Goal: Task Accomplishment & Management: Use online tool/utility

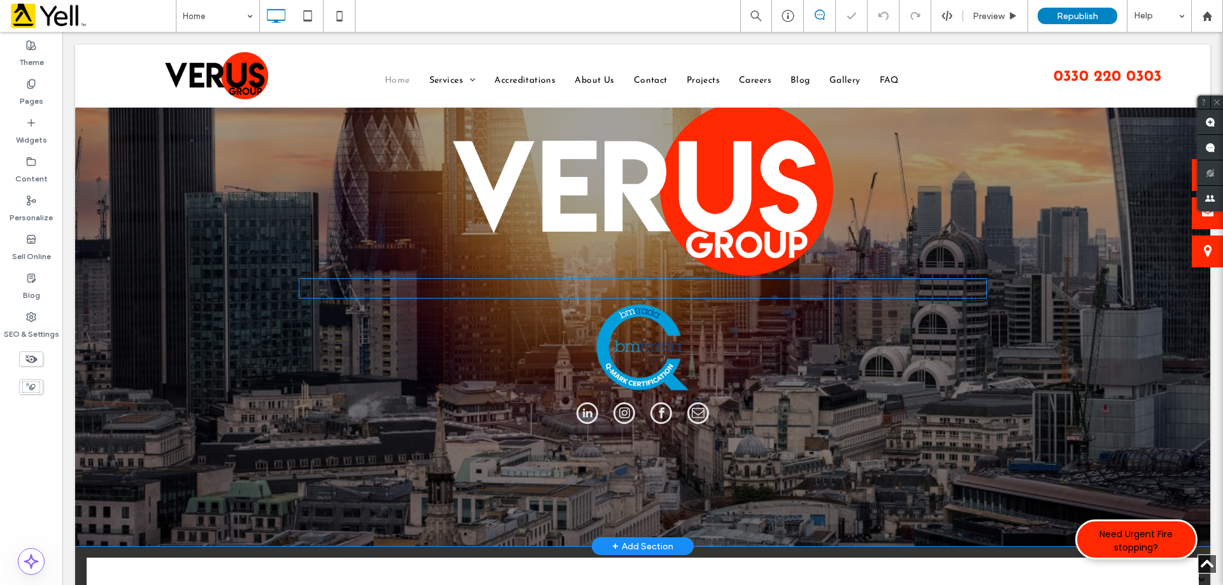
scroll to position [255, 0]
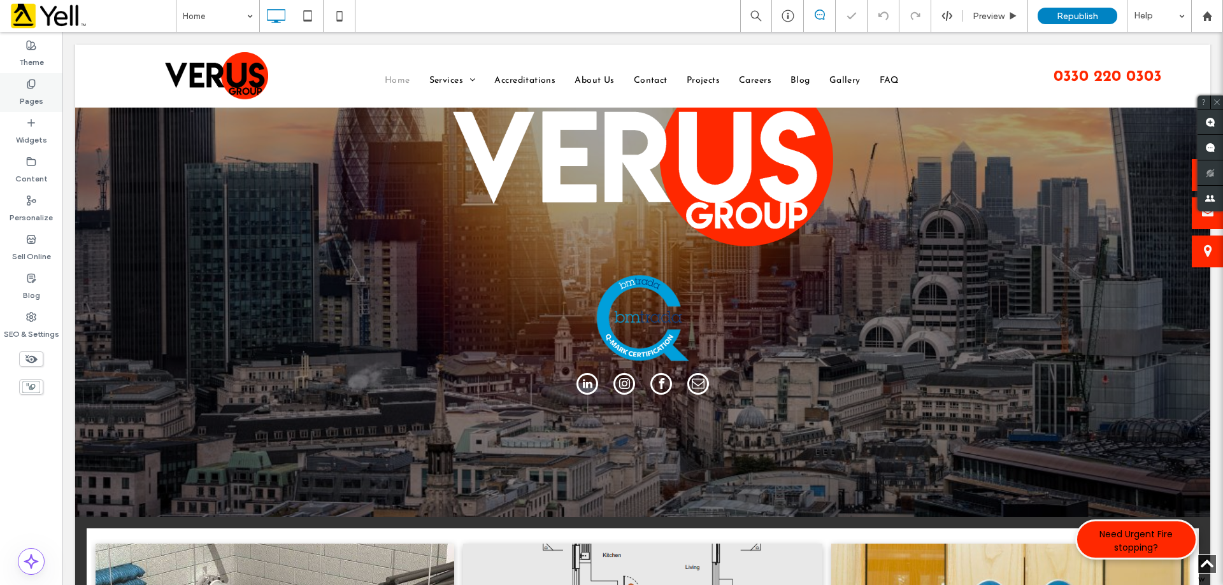
click at [31, 78] on div "Pages" at bounding box center [31, 92] width 62 height 39
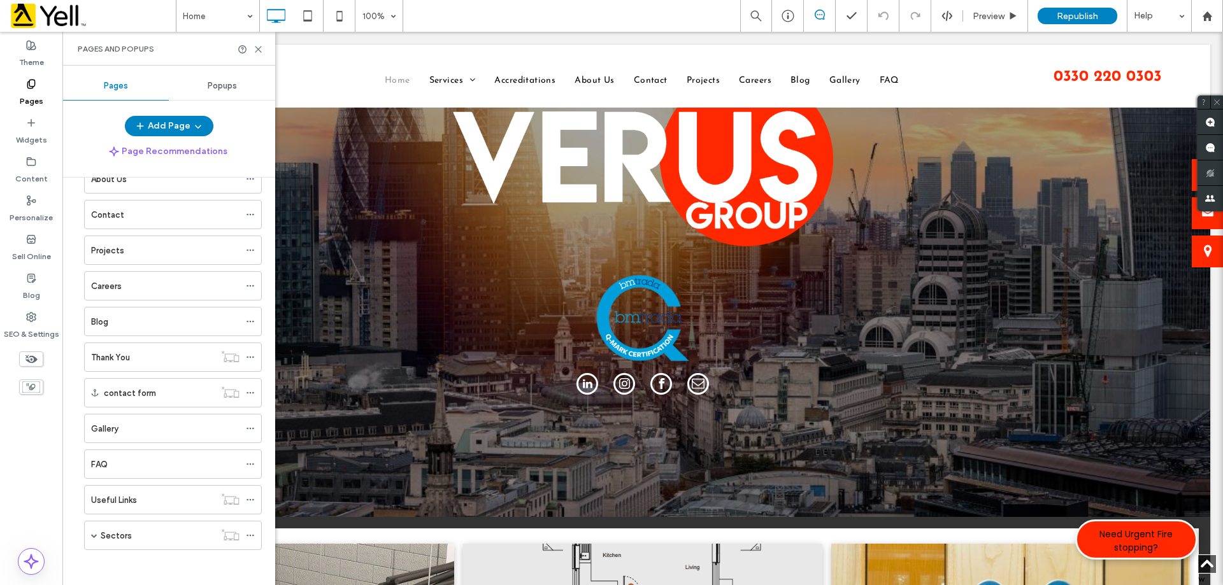
scroll to position [145, 0]
click at [97, 534] on span at bounding box center [94, 532] width 6 height 6
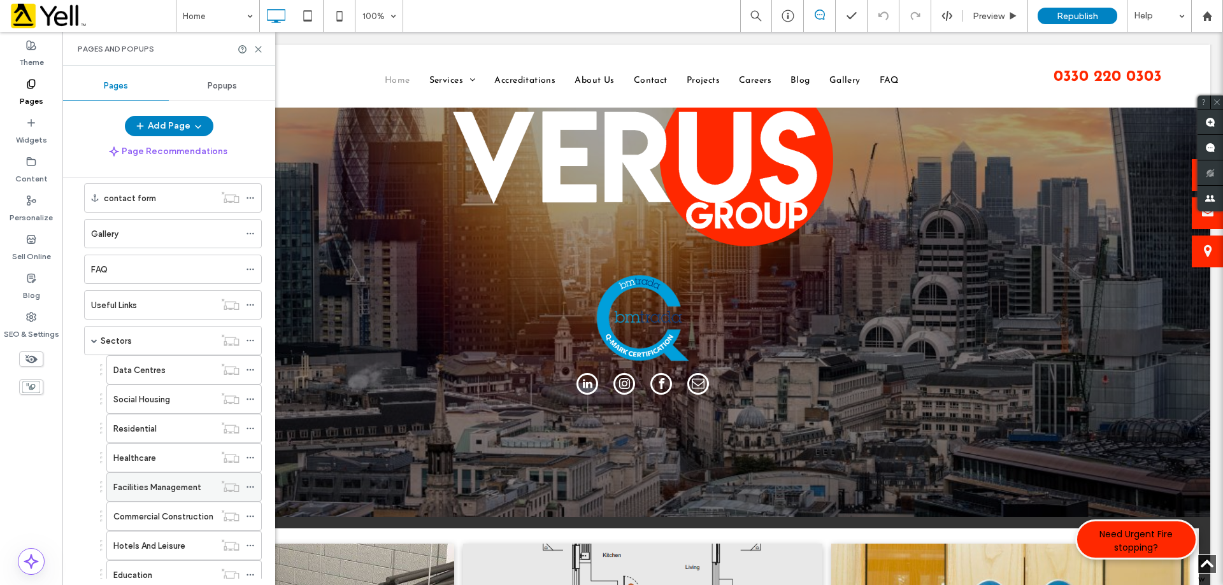
scroll to position [380, 0]
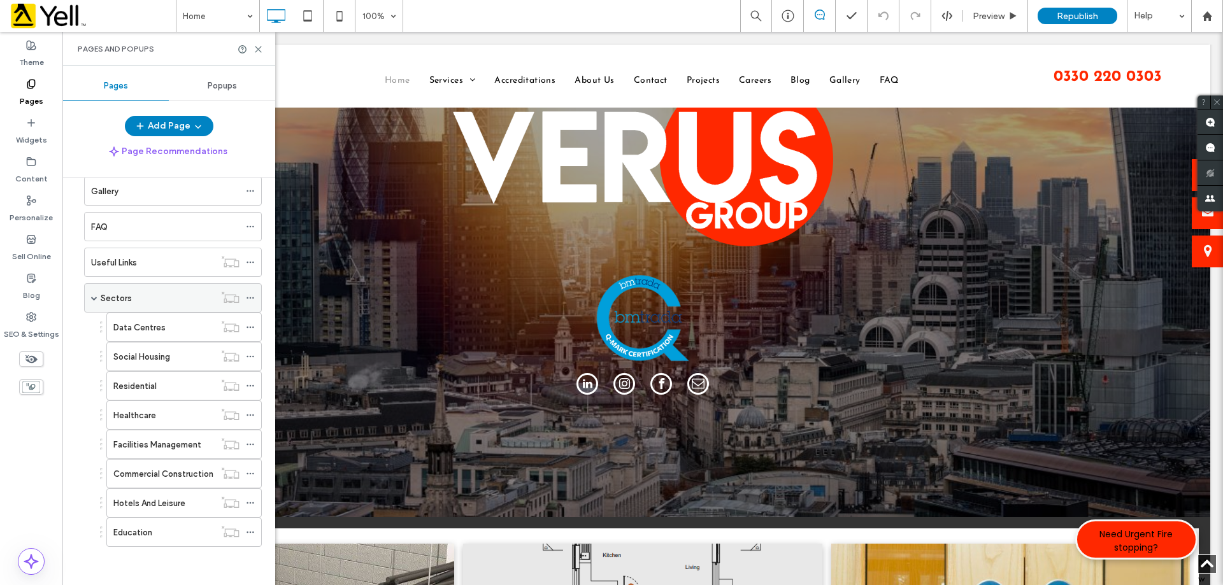
click at [148, 304] on div "Sectors" at bounding box center [158, 298] width 114 height 13
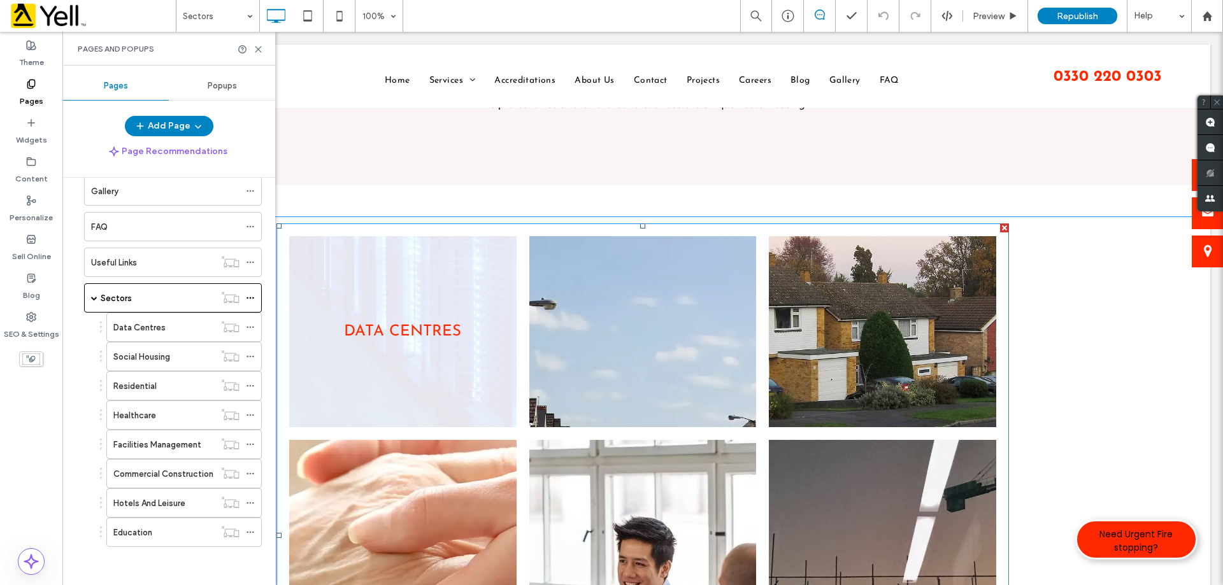
scroll to position [191, 0]
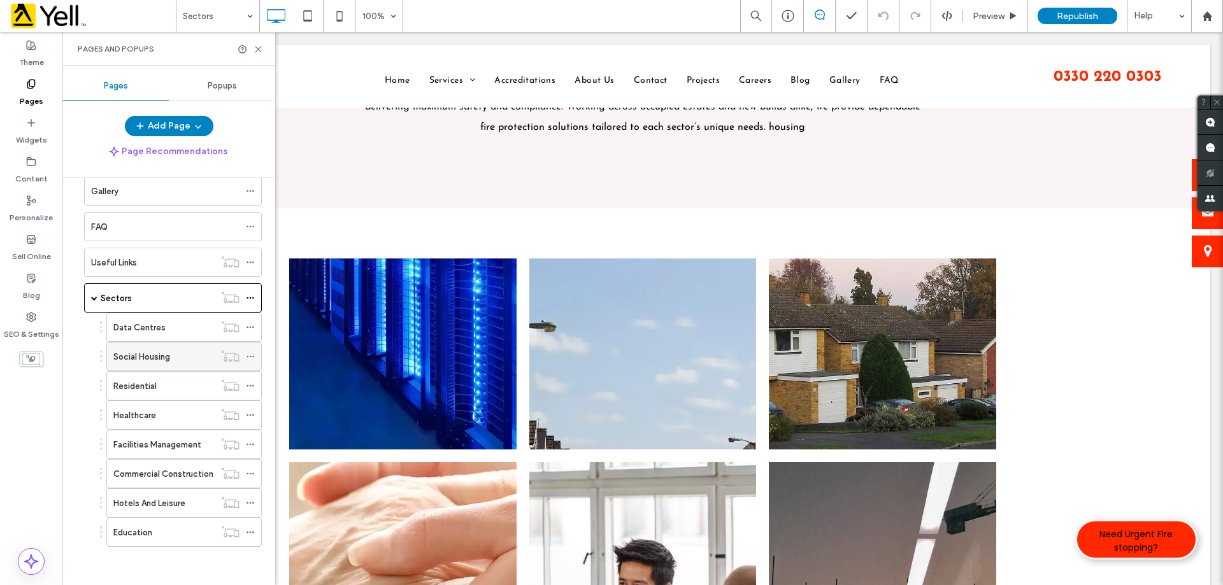
click at [143, 362] on label "Social Housing" at bounding box center [141, 357] width 57 height 22
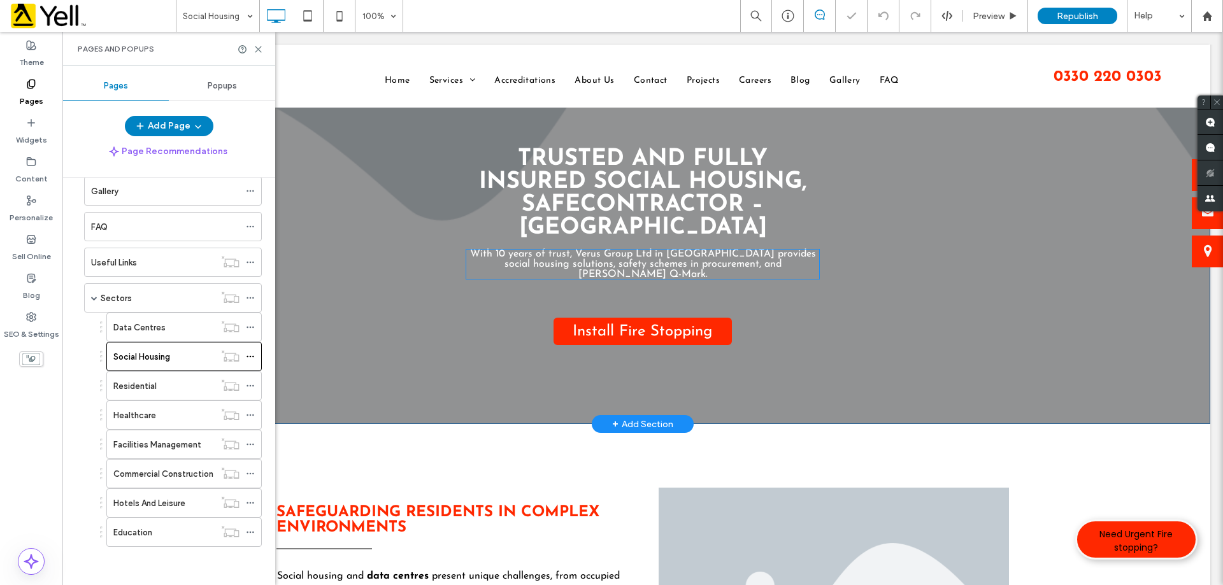
scroll to position [64, 0]
click at [161, 324] on label "Data Centres" at bounding box center [139, 328] width 52 height 22
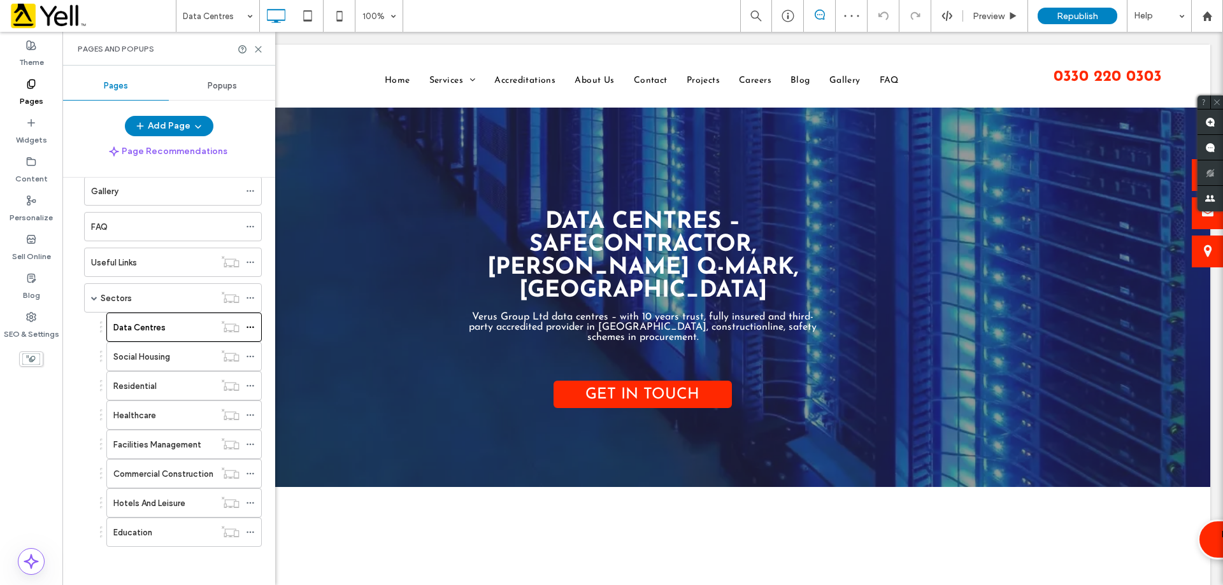
scroll to position [191, 0]
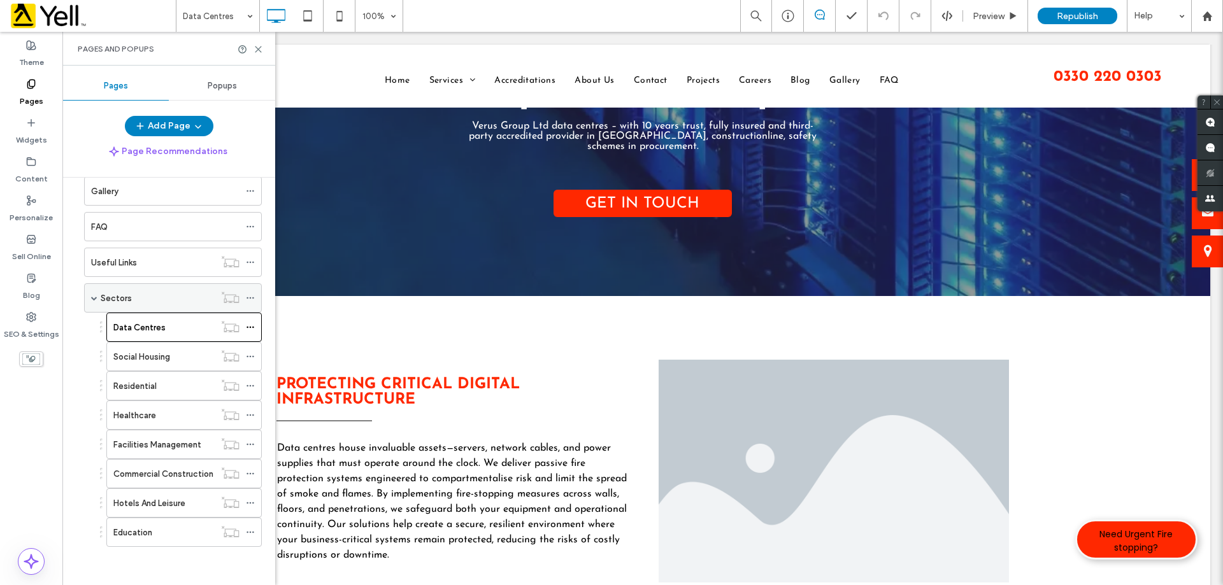
click at [136, 303] on div "Sectors" at bounding box center [158, 298] width 114 height 13
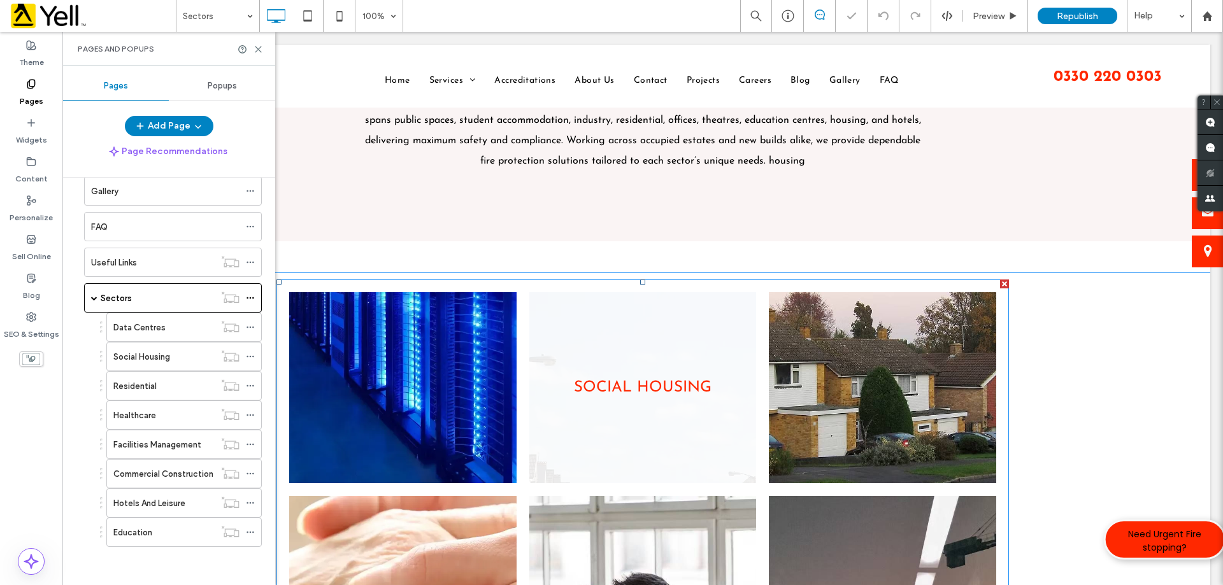
scroll to position [191, 0]
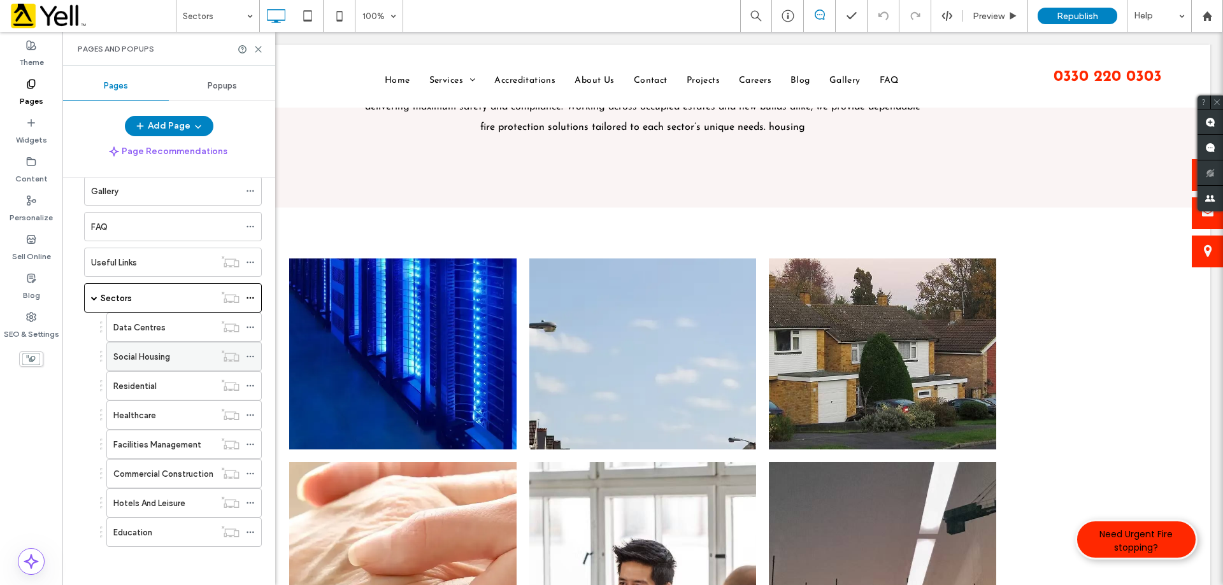
click at [140, 361] on label "Social Housing" at bounding box center [141, 357] width 57 height 22
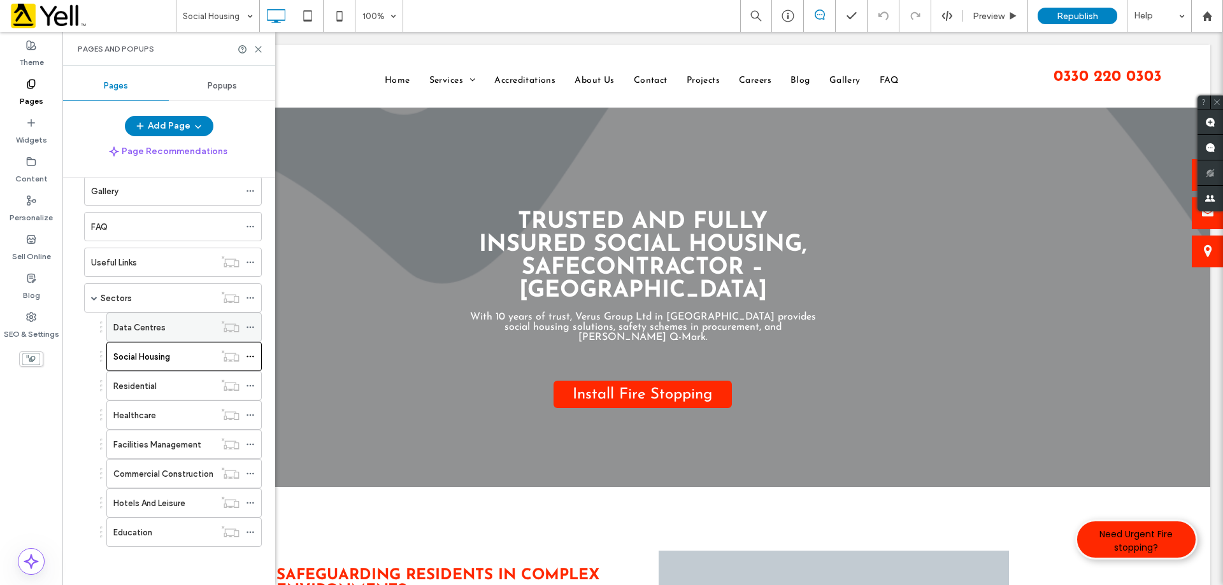
click at [175, 329] on div "Data Centres" at bounding box center [163, 327] width 101 height 13
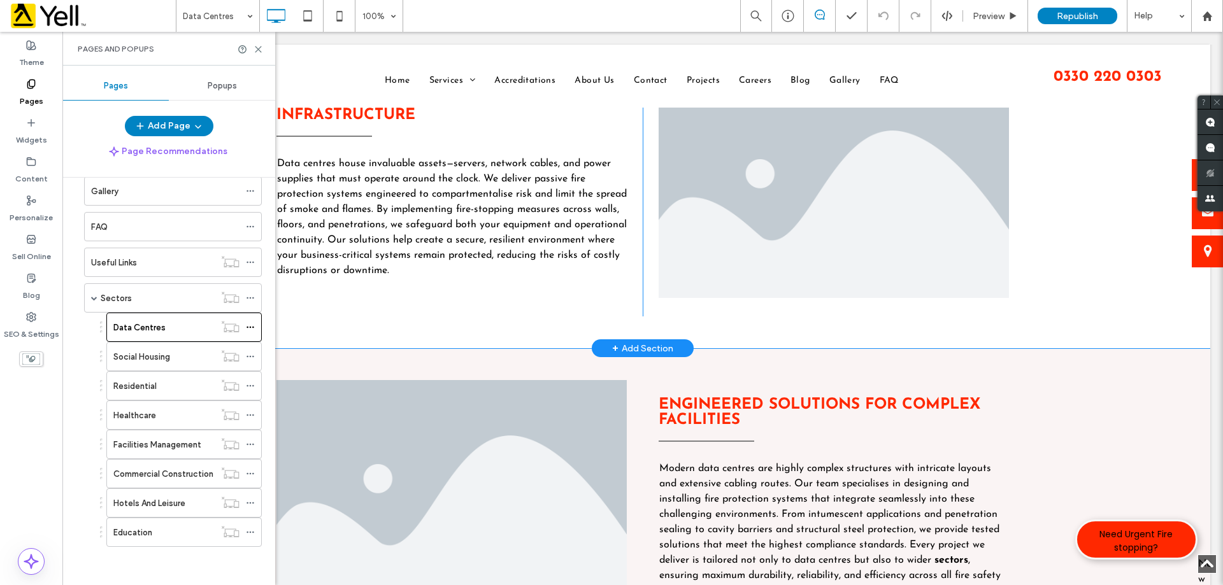
scroll to position [318, 0]
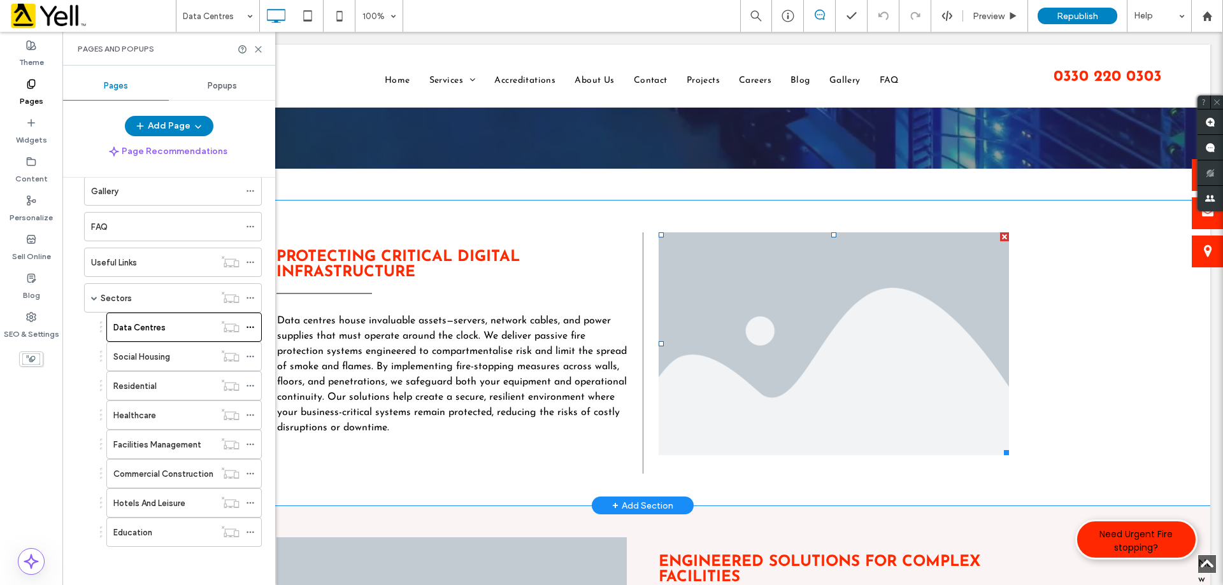
click at [807, 326] on li "Slide title Write your caption here Button" at bounding box center [834, 344] width 350 height 223
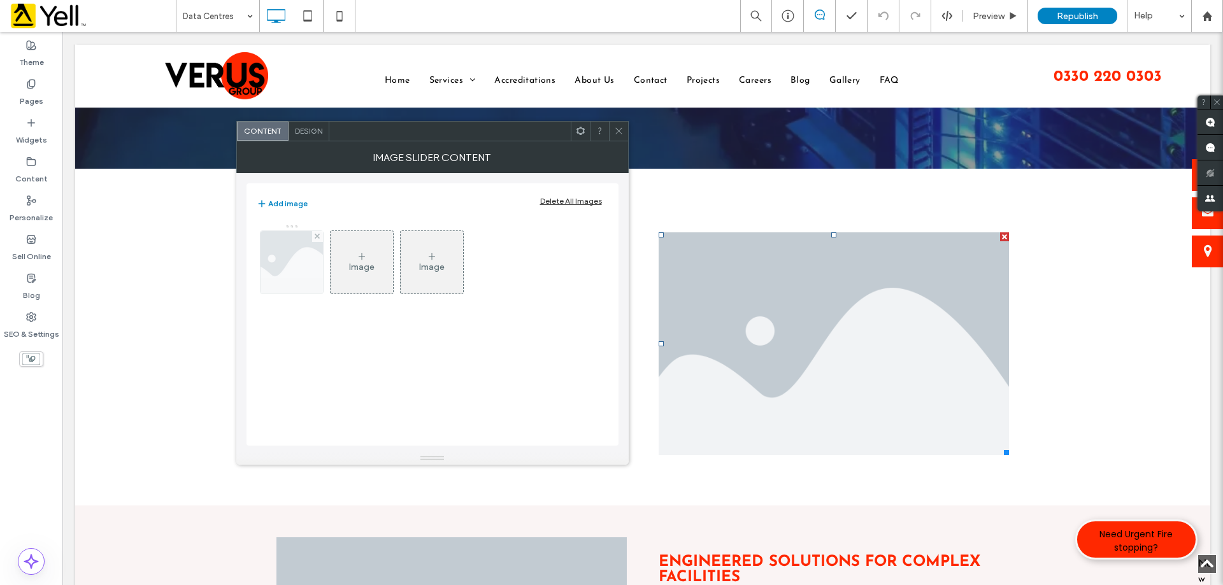
click at [287, 272] on img at bounding box center [292, 262] width 94 height 62
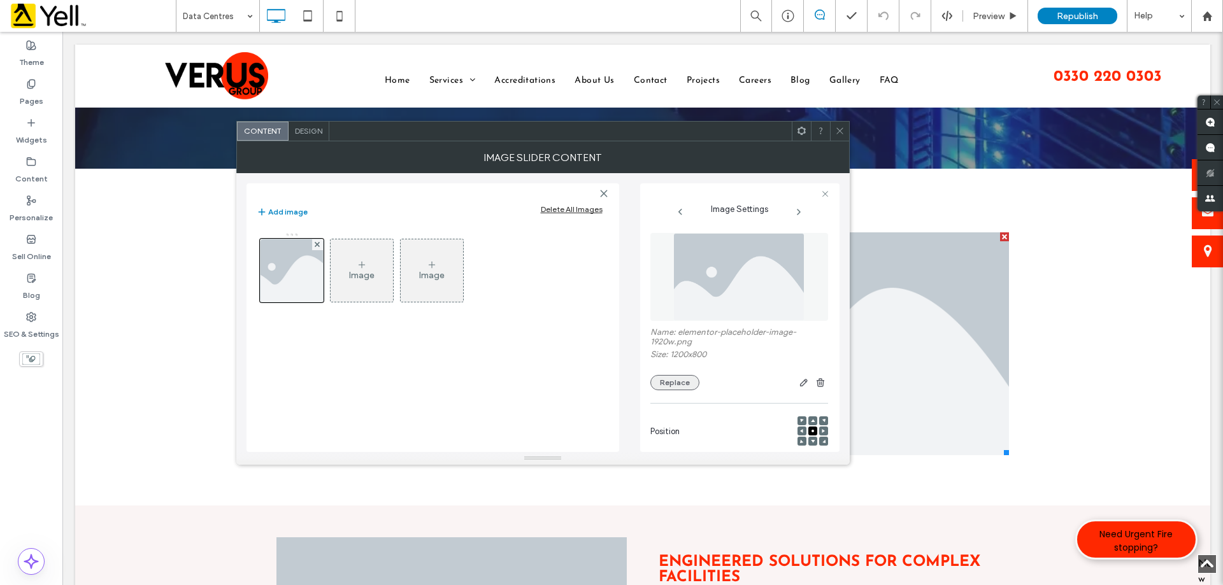
click at [673, 386] on button "Replace" at bounding box center [674, 382] width 49 height 15
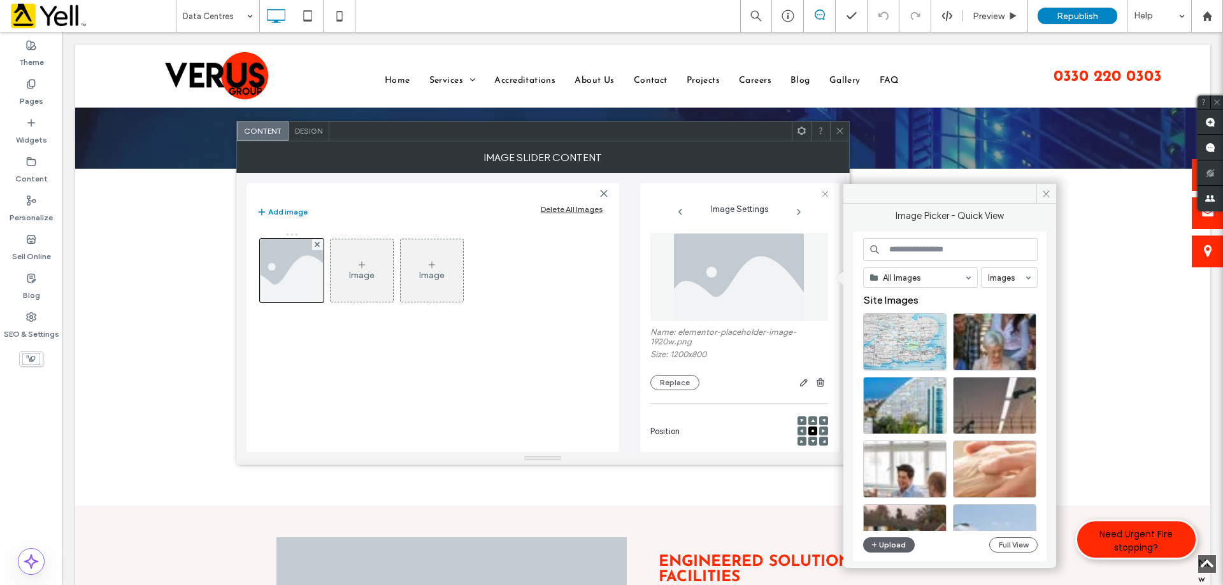
click at [846, 136] on div at bounding box center [839, 131] width 19 height 19
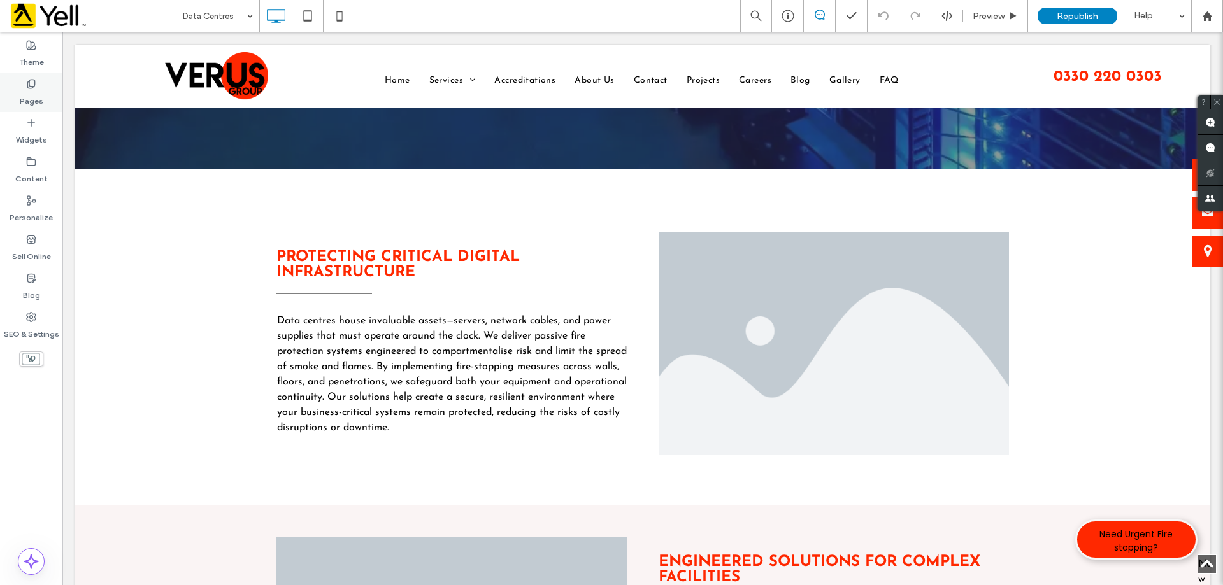
click at [27, 92] on label "Pages" at bounding box center [32, 98] width 24 height 18
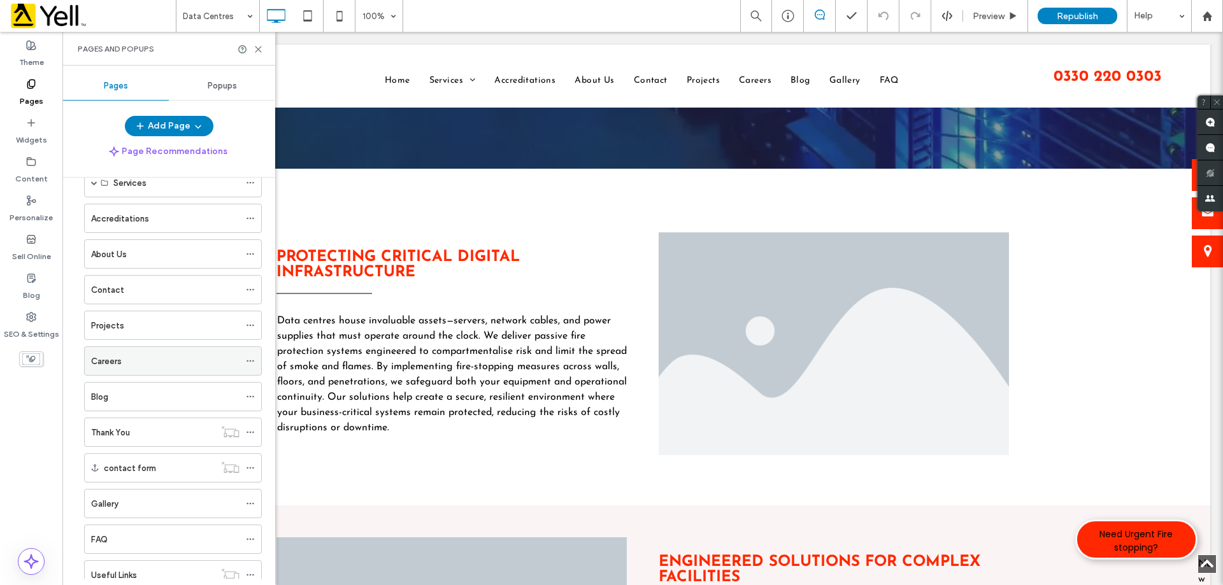
scroll to position [255, 0]
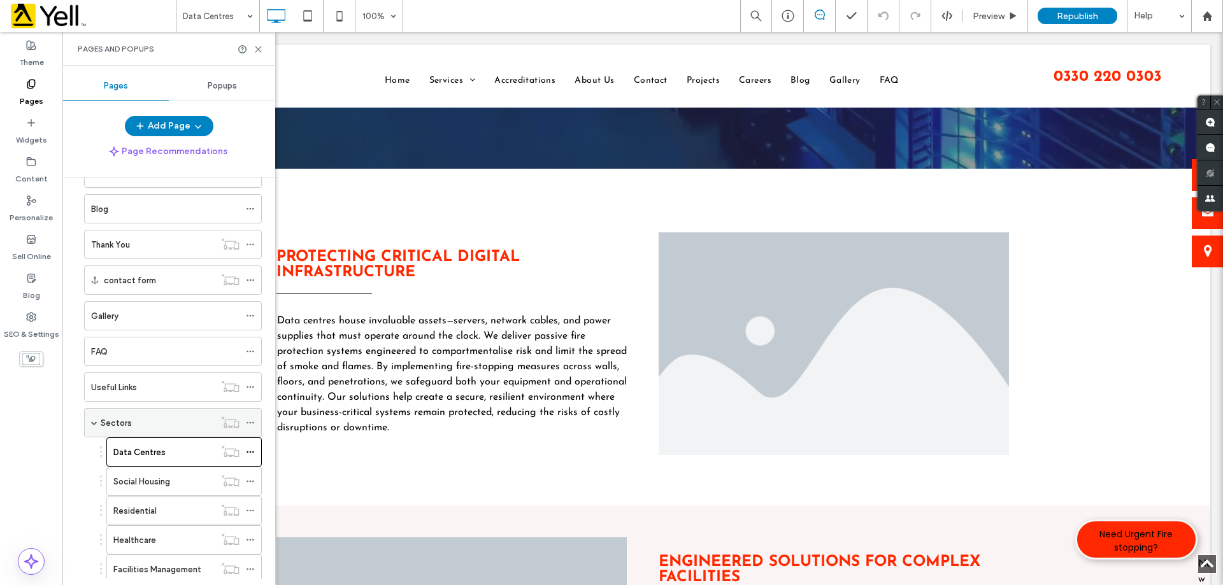
click at [160, 420] on div "Sectors" at bounding box center [158, 423] width 114 height 13
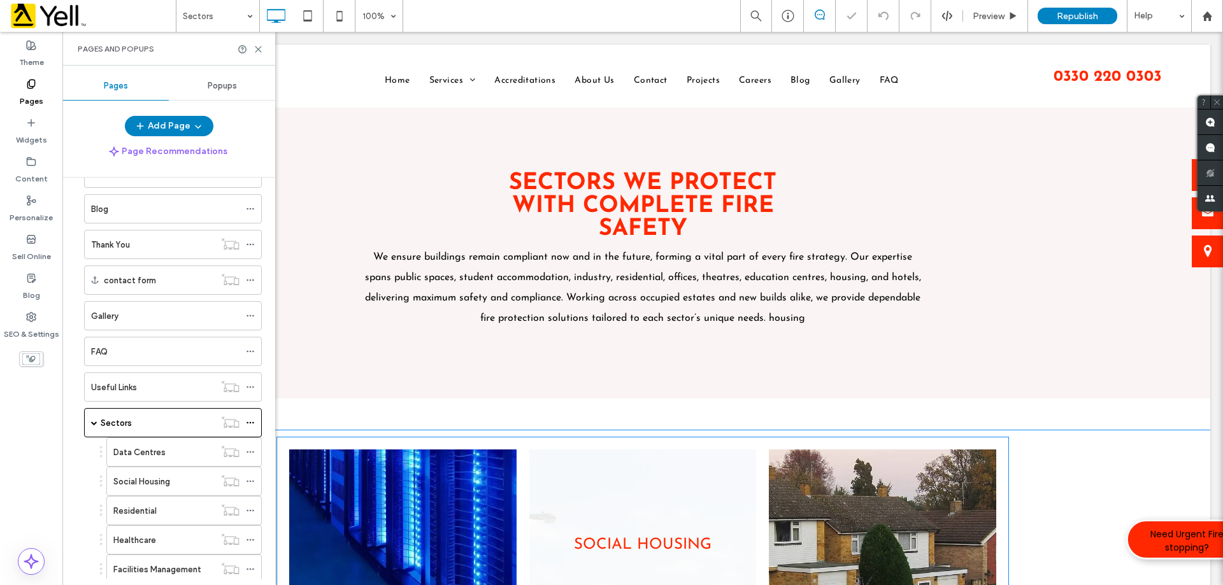
scroll to position [127, 0]
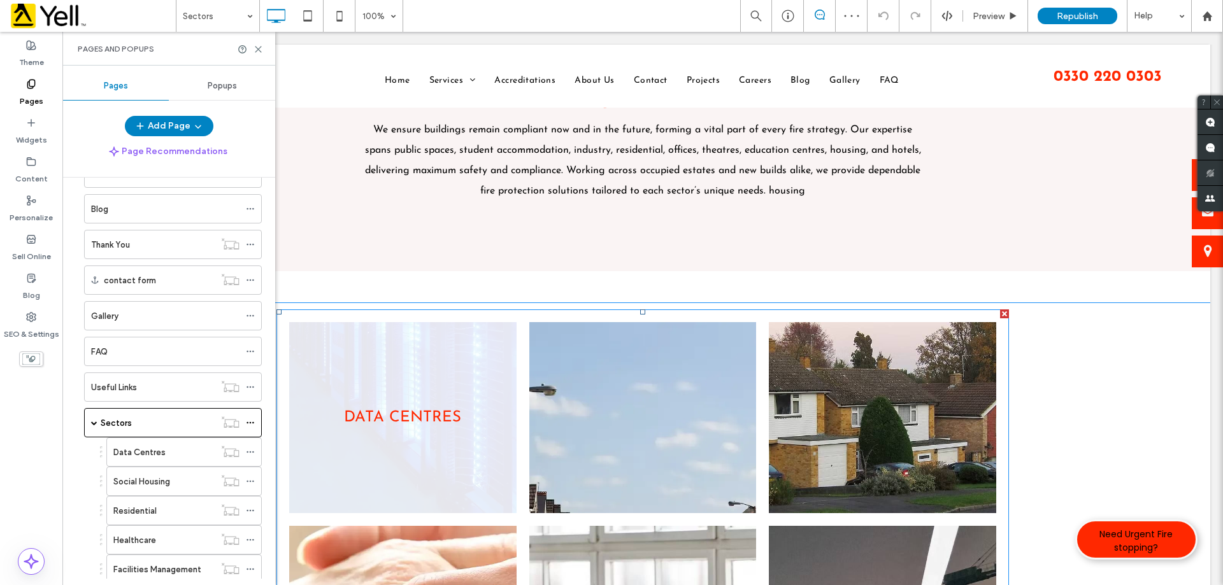
click at [410, 424] on link at bounding box center [402, 417] width 227 height 191
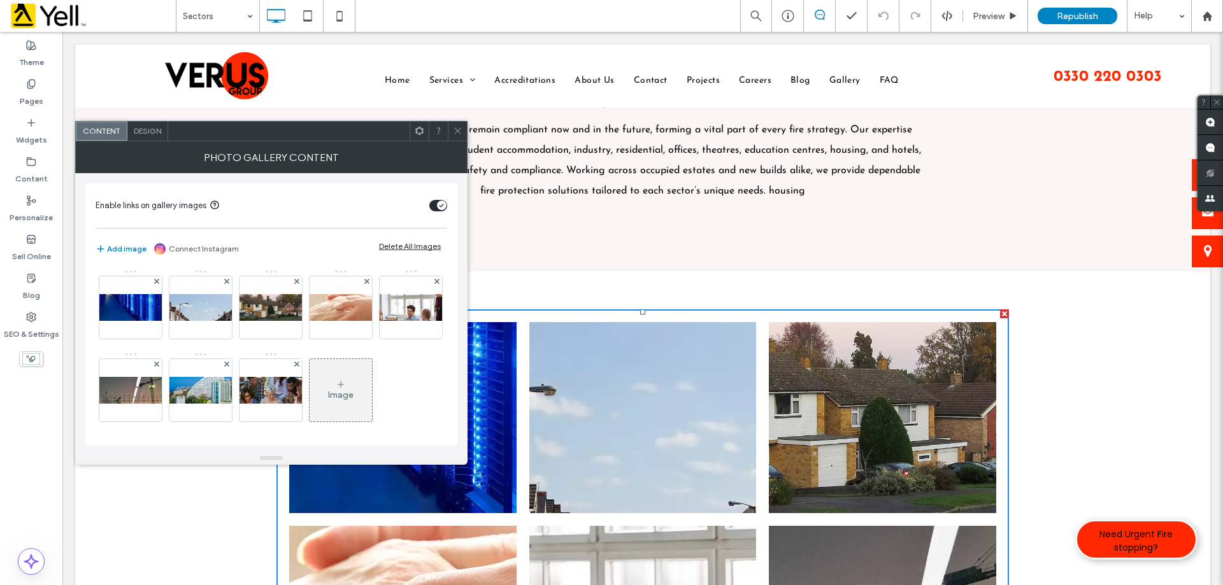
click at [461, 131] on icon at bounding box center [458, 131] width 10 height 10
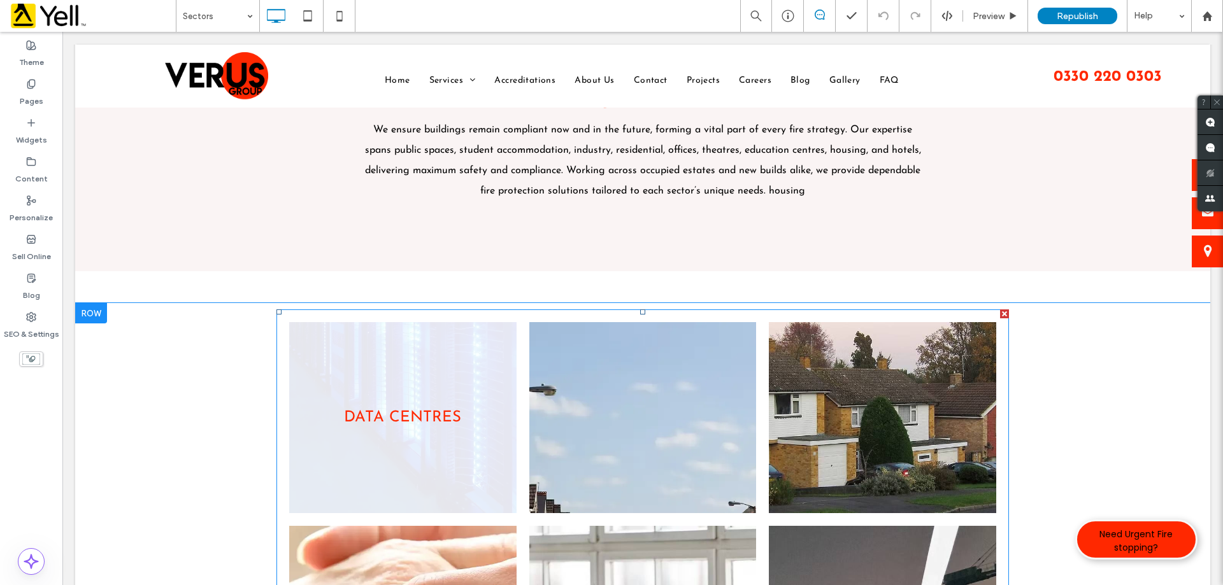
click at [401, 429] on link at bounding box center [402, 417] width 227 height 191
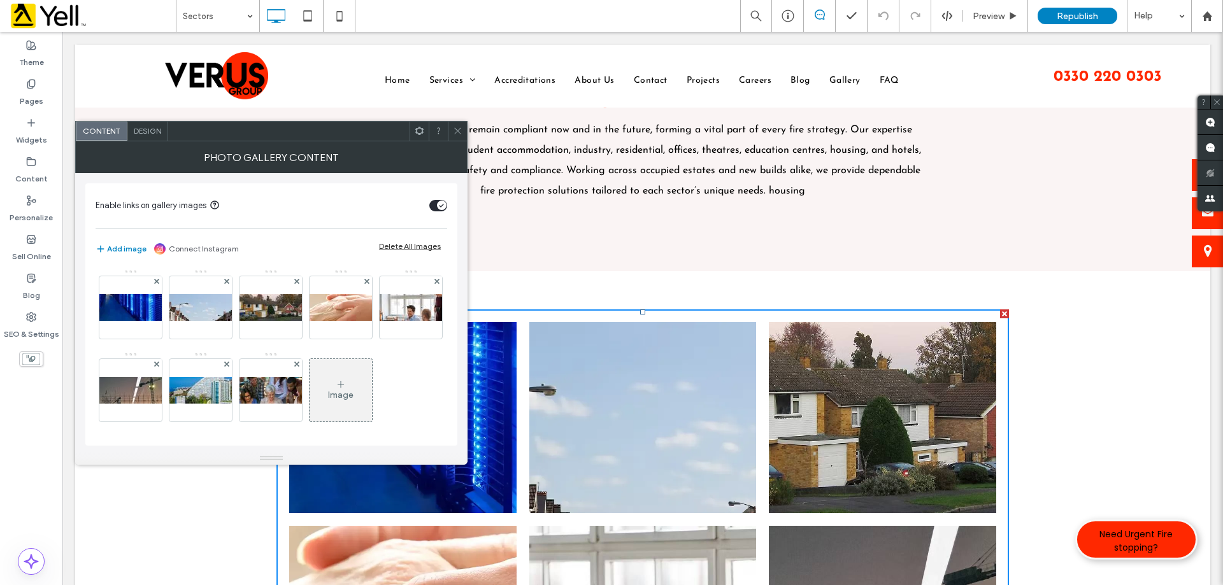
click at [457, 137] on span at bounding box center [458, 131] width 10 height 19
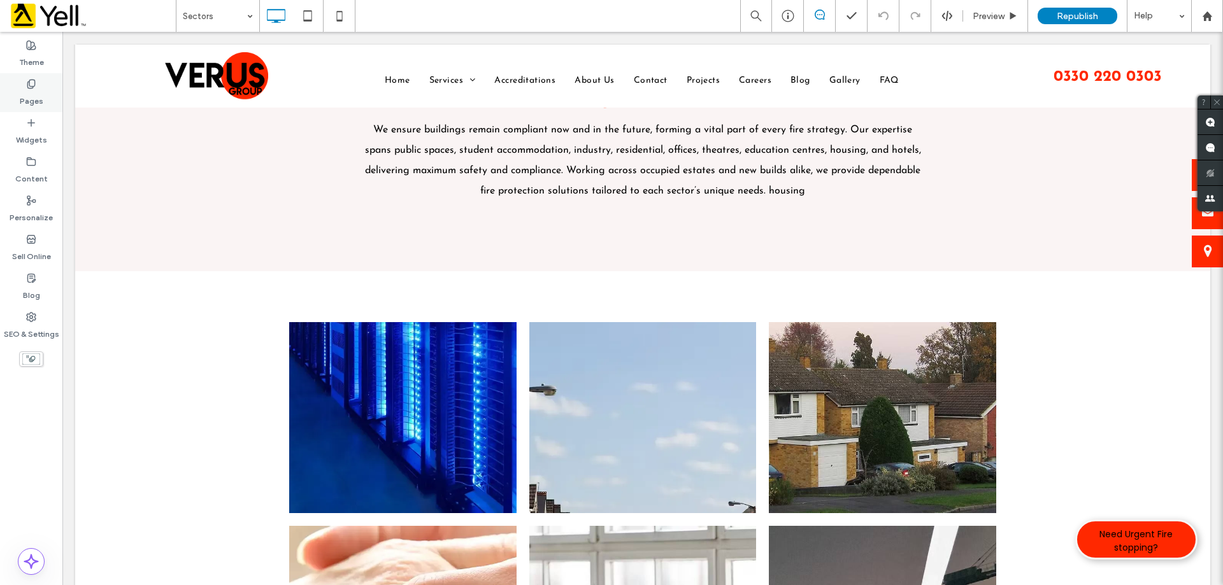
click at [30, 101] on label "Pages" at bounding box center [32, 98] width 24 height 18
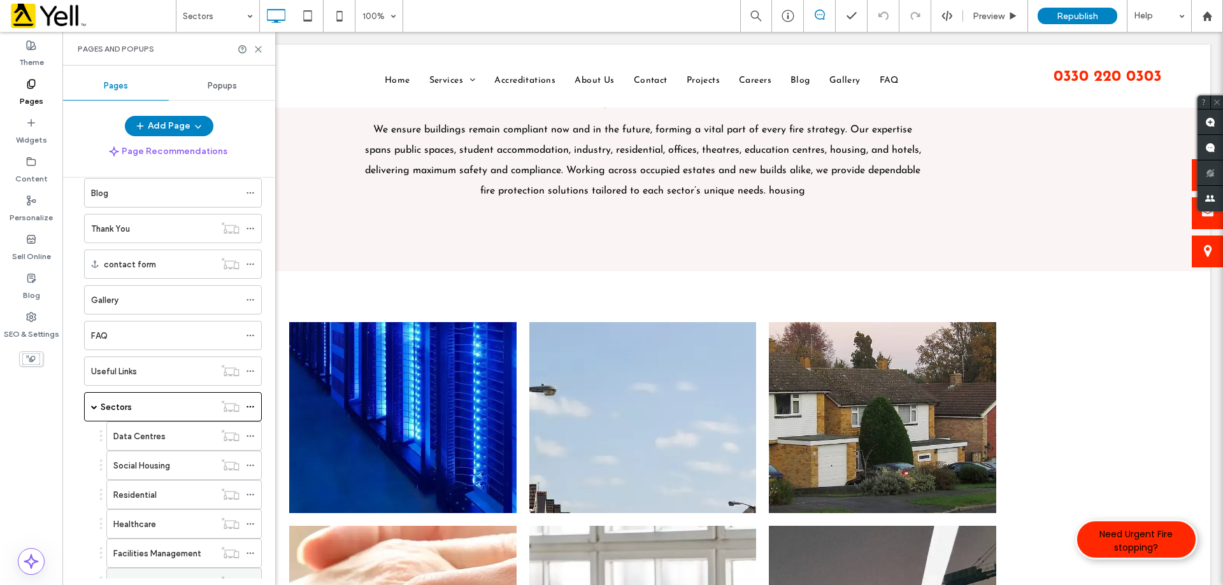
scroll to position [380, 0]
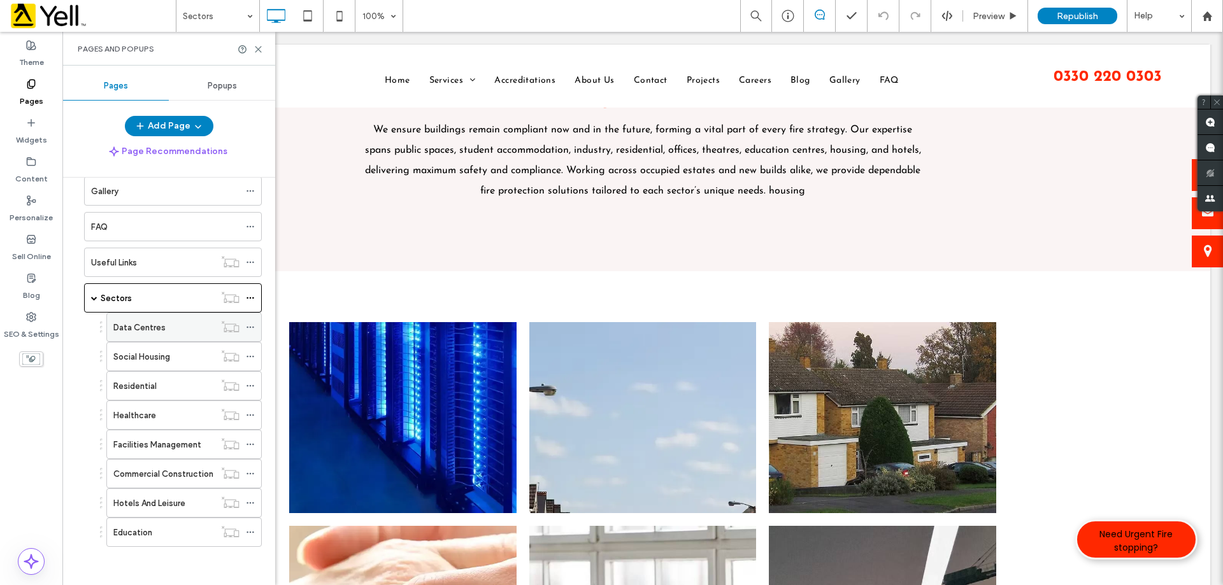
click at [163, 327] on label "Data Centres" at bounding box center [139, 328] width 52 height 22
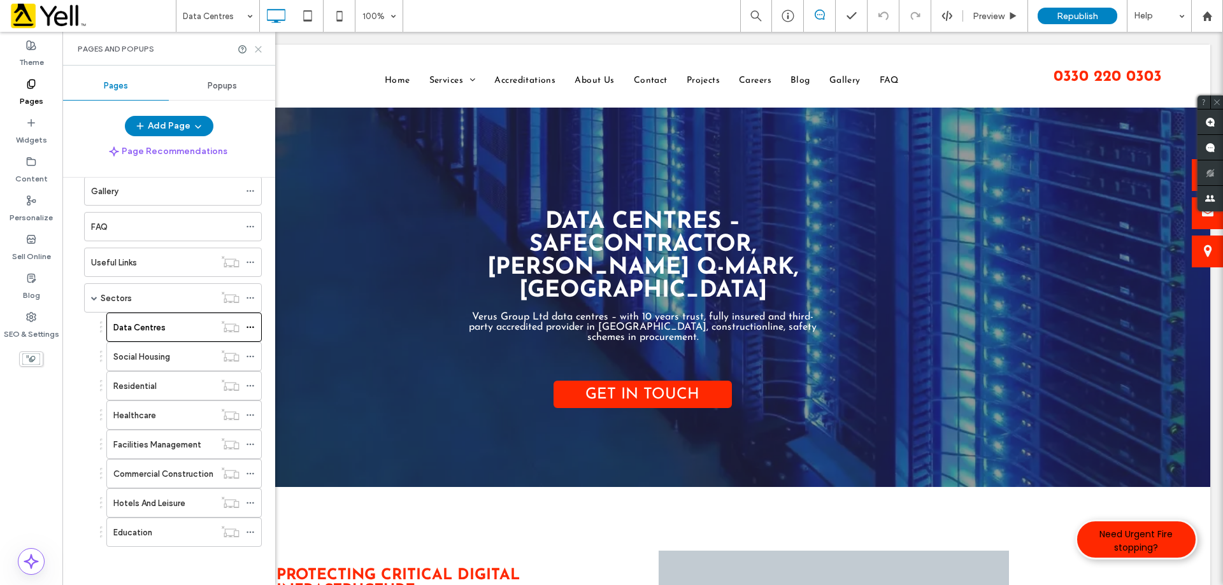
click at [262, 52] on icon at bounding box center [259, 50] width 10 height 10
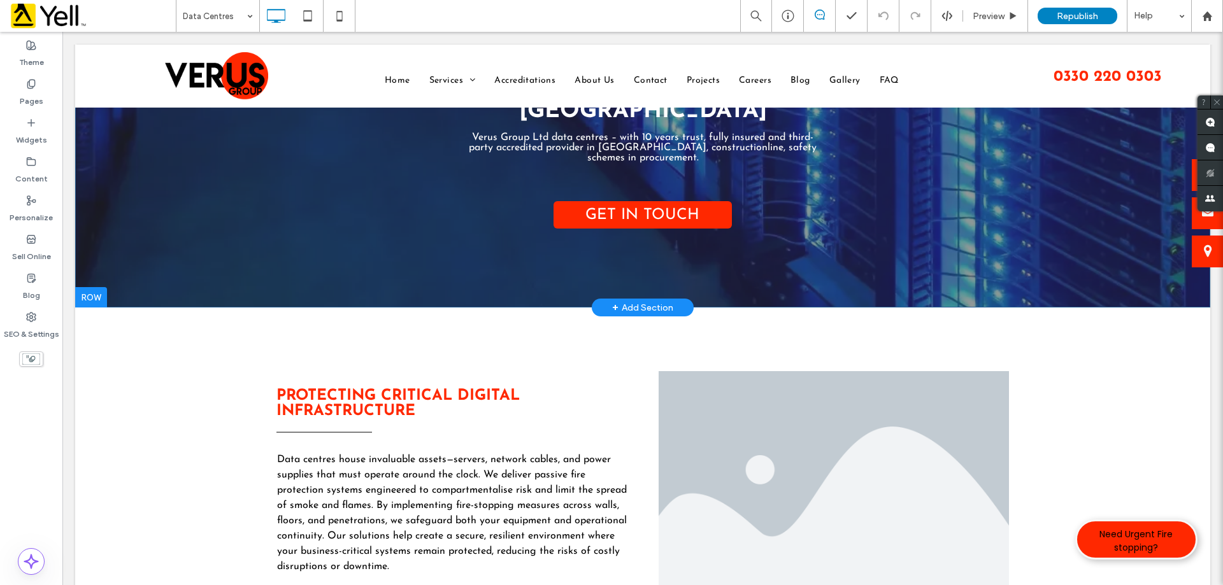
scroll to position [318, 0]
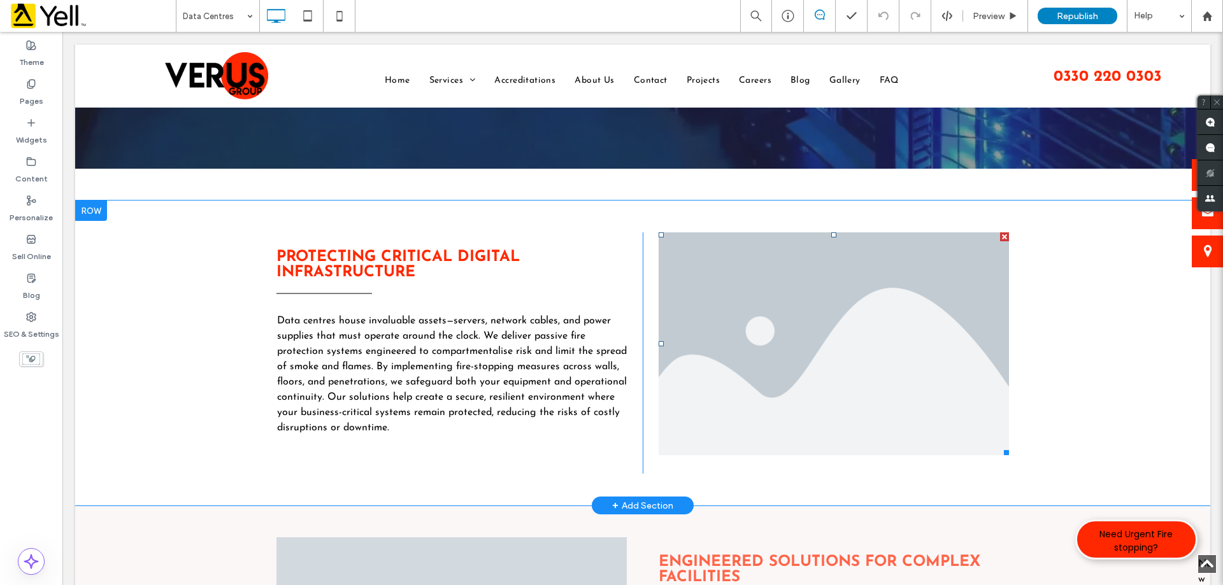
click at [801, 296] on li "Slide title Write your caption here Button" at bounding box center [834, 344] width 350 height 223
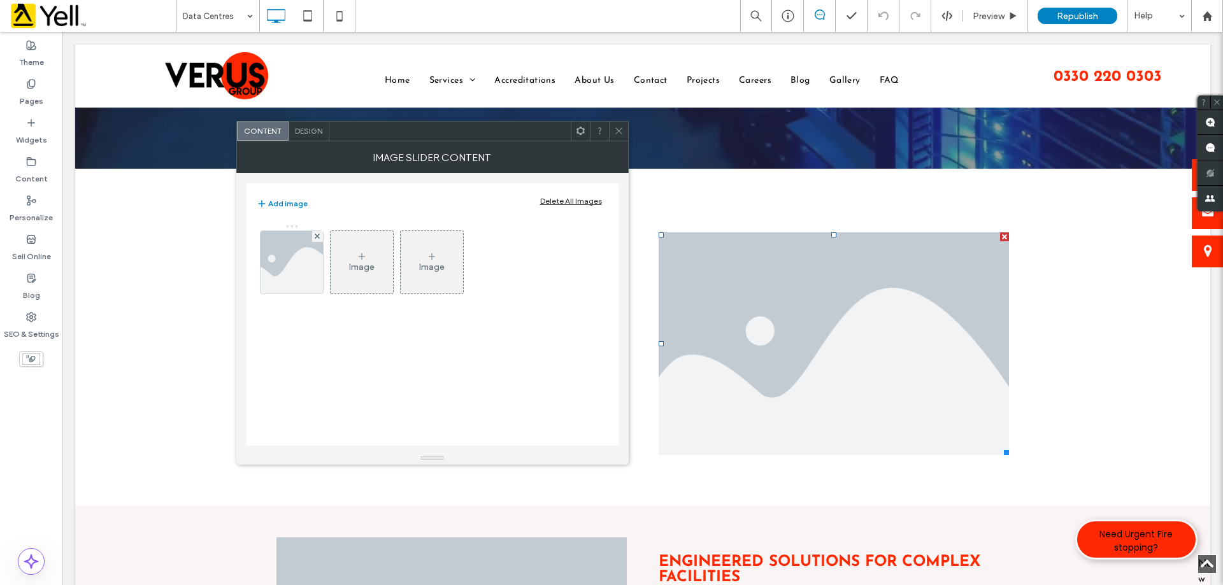
click at [617, 127] on icon at bounding box center [619, 131] width 10 height 10
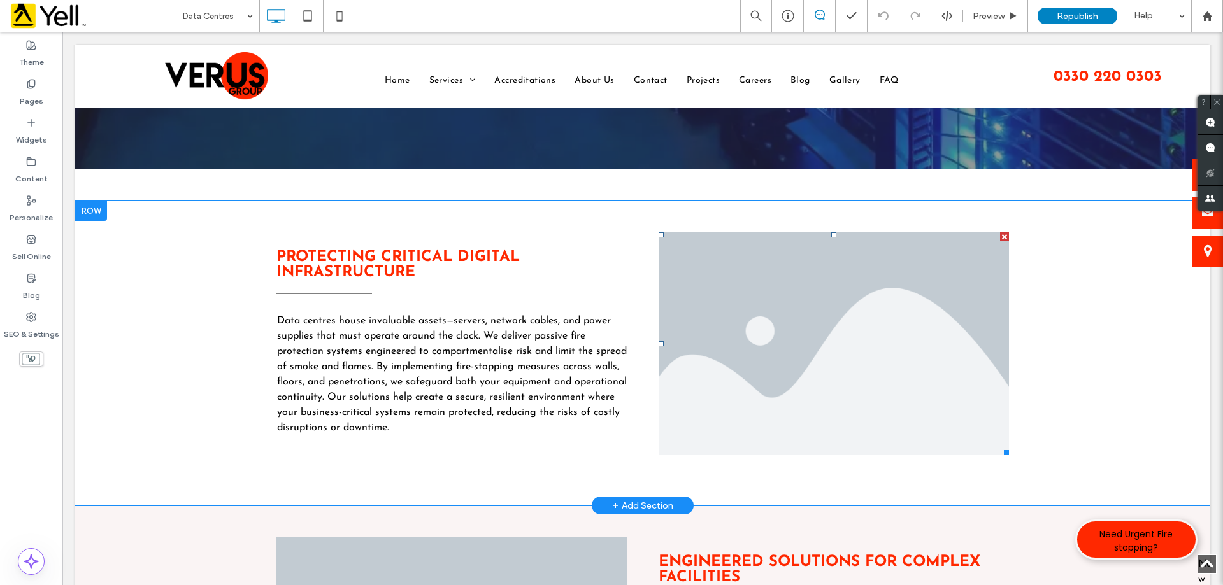
click at [851, 336] on li "Slide title Write your caption here Button" at bounding box center [834, 344] width 350 height 223
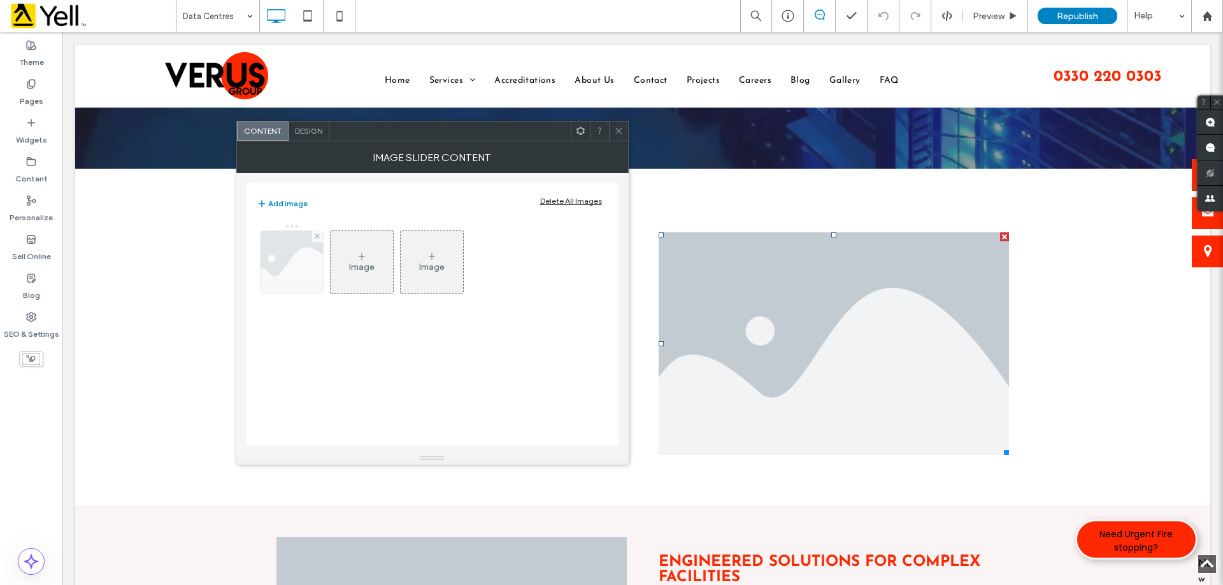
click at [299, 268] on img at bounding box center [292, 262] width 94 height 62
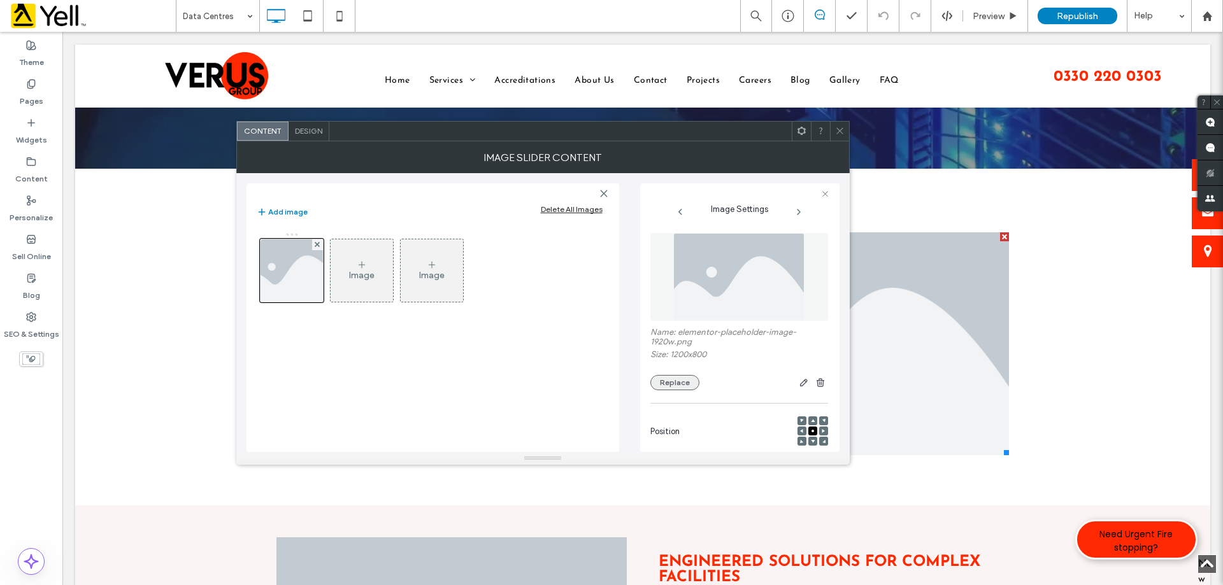
click at [682, 385] on button "Replace" at bounding box center [674, 382] width 49 height 15
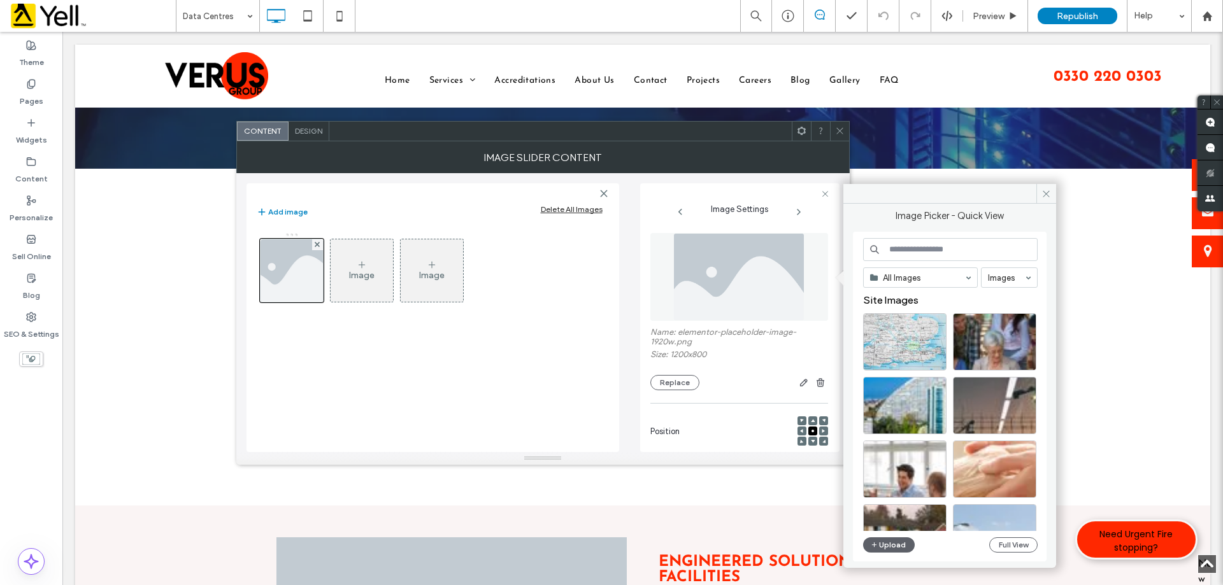
click at [956, 255] on input at bounding box center [950, 249] width 175 height 23
paste input "**********"
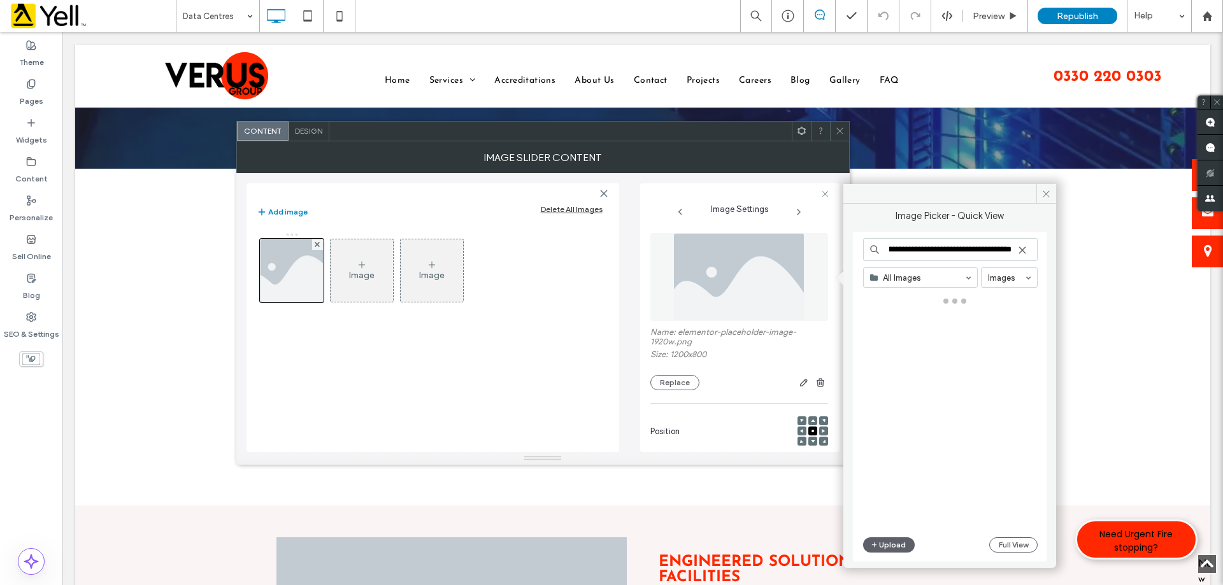
type input "**********"
click at [1022, 250] on use at bounding box center [1022, 251] width 6 height 6
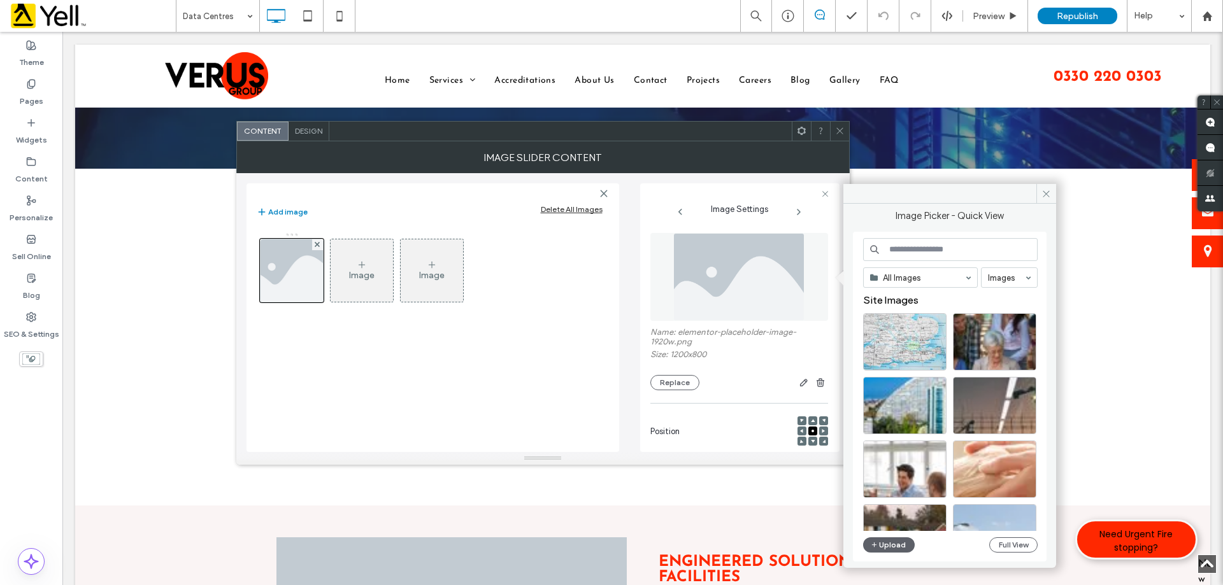
click at [931, 237] on div "All Images Images Site Images Upload Full View" at bounding box center [950, 397] width 194 height 330
click at [930, 248] on input at bounding box center [950, 249] width 175 height 23
paste input "**********"
type input "**********"
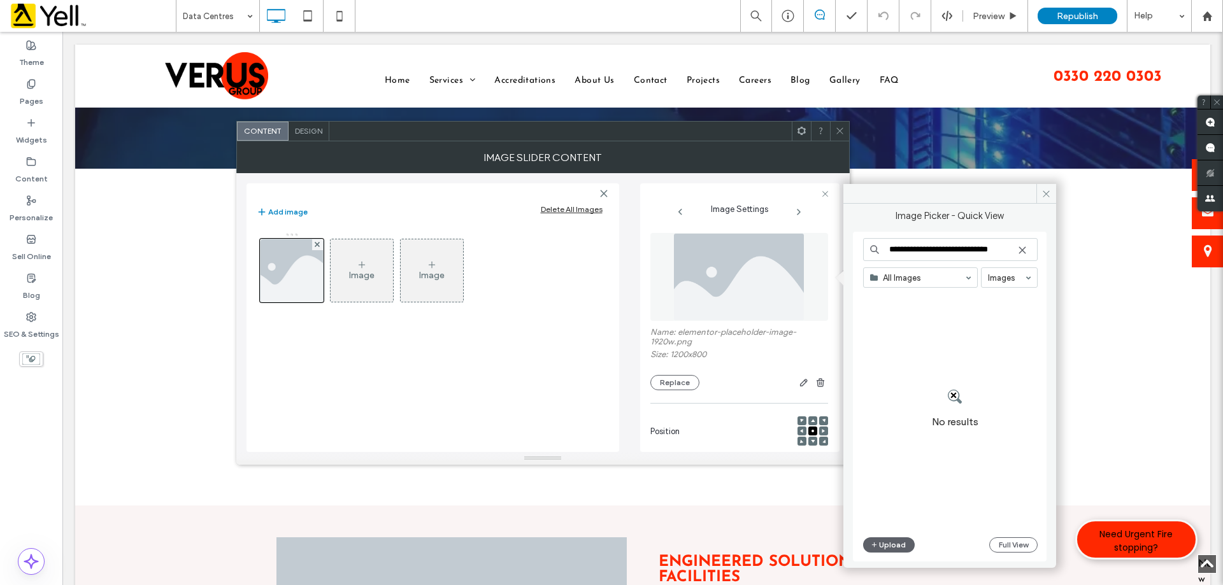
click at [1007, 287] on div "Images" at bounding box center [1009, 278] width 56 height 20
click at [1009, 271] on div at bounding box center [1009, 277] width 55 height 19
click at [1001, 327] on div "No results" at bounding box center [955, 412] width 184 height 237
click at [890, 548] on button "Upload" at bounding box center [889, 545] width 52 height 15
click at [875, 544] on icon "button" at bounding box center [875, 545] width 8 height 10
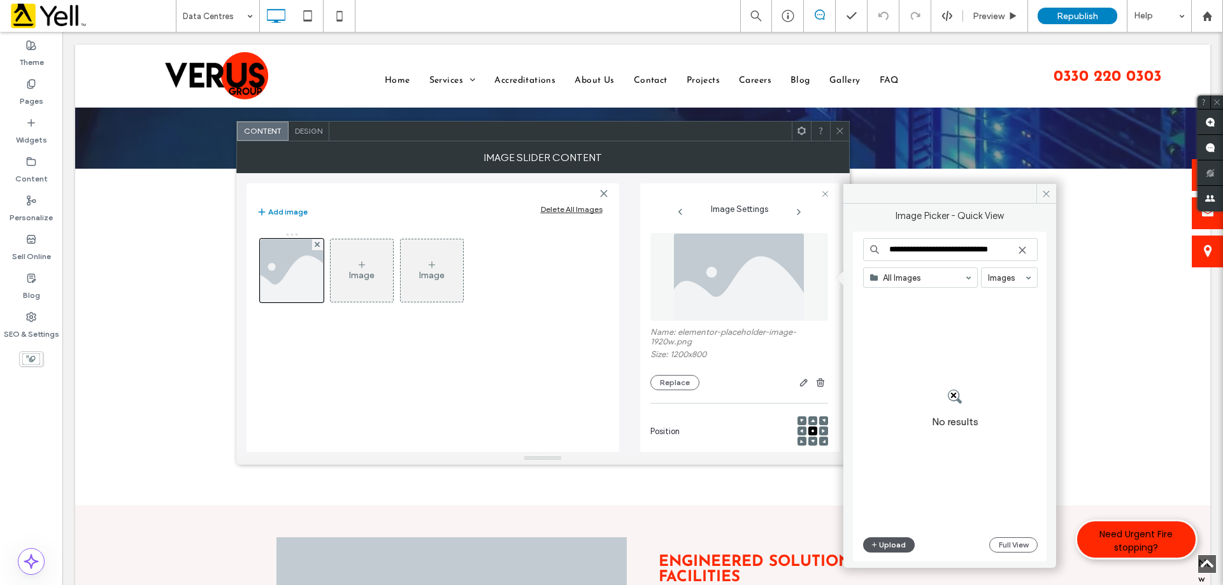
click at [894, 546] on button "Upload" at bounding box center [889, 545] width 52 height 15
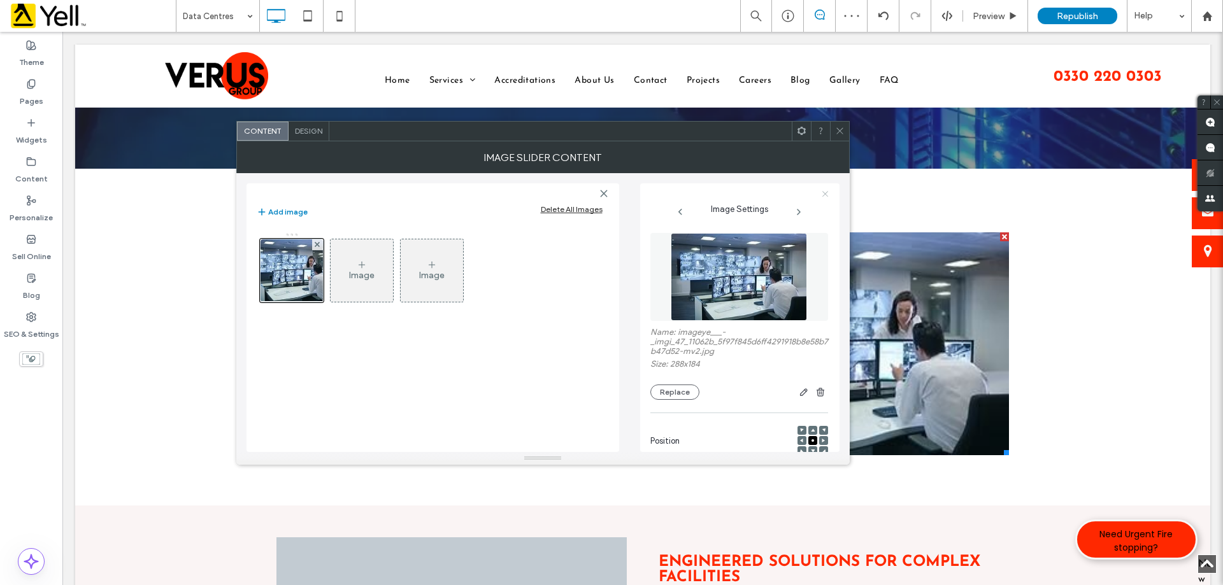
click at [823, 193] on icon at bounding box center [825, 194] width 8 height 8
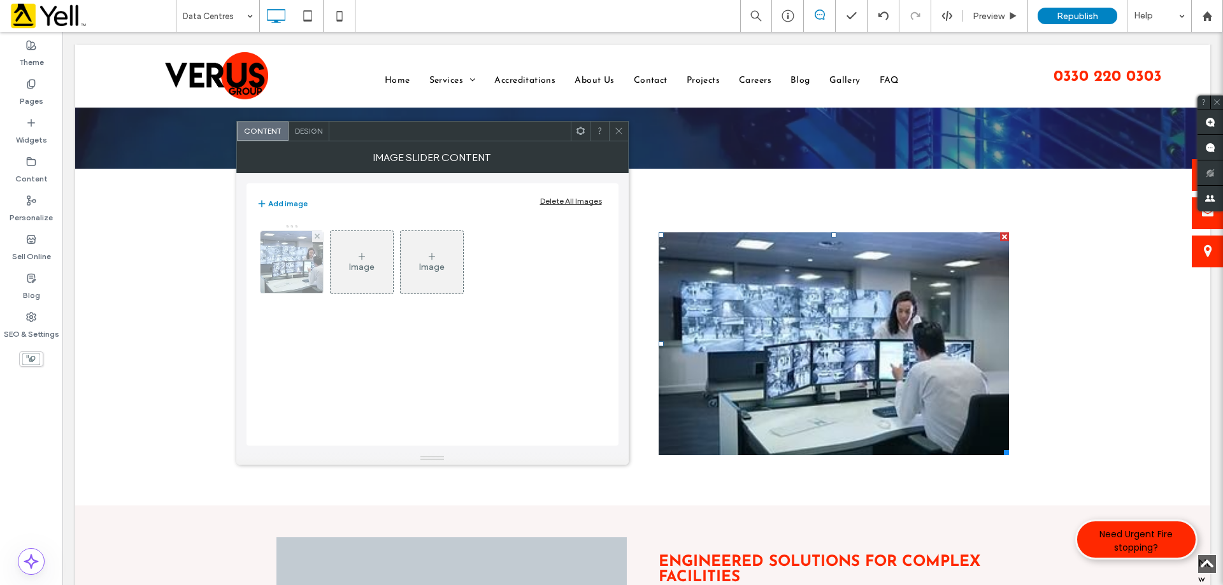
click at [297, 263] on img at bounding box center [291, 262] width 97 height 62
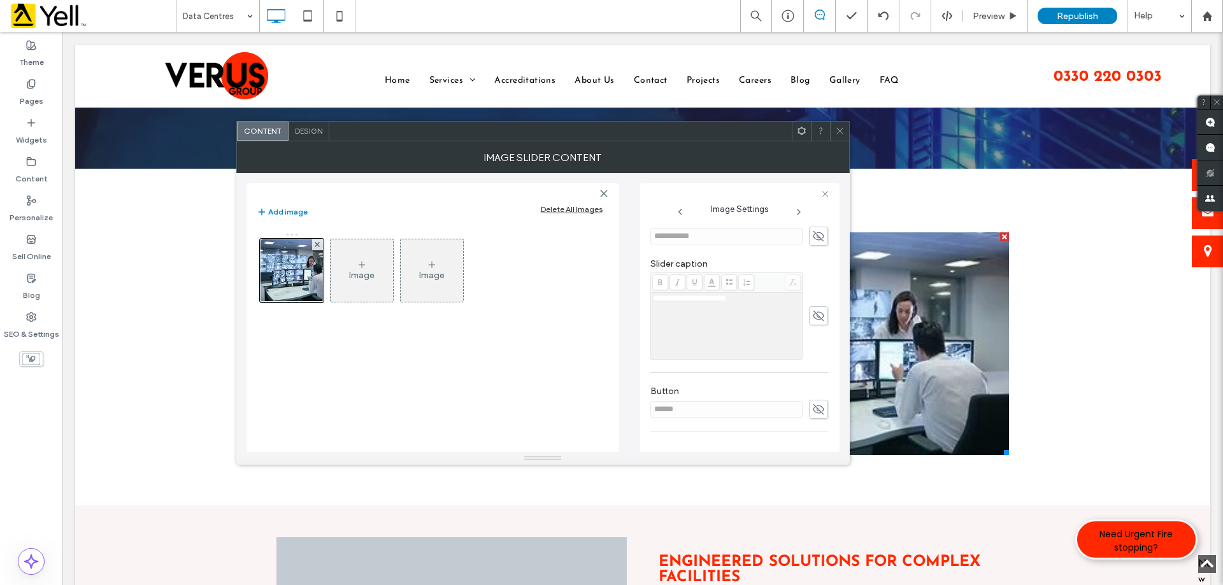
scroll to position [382, 0]
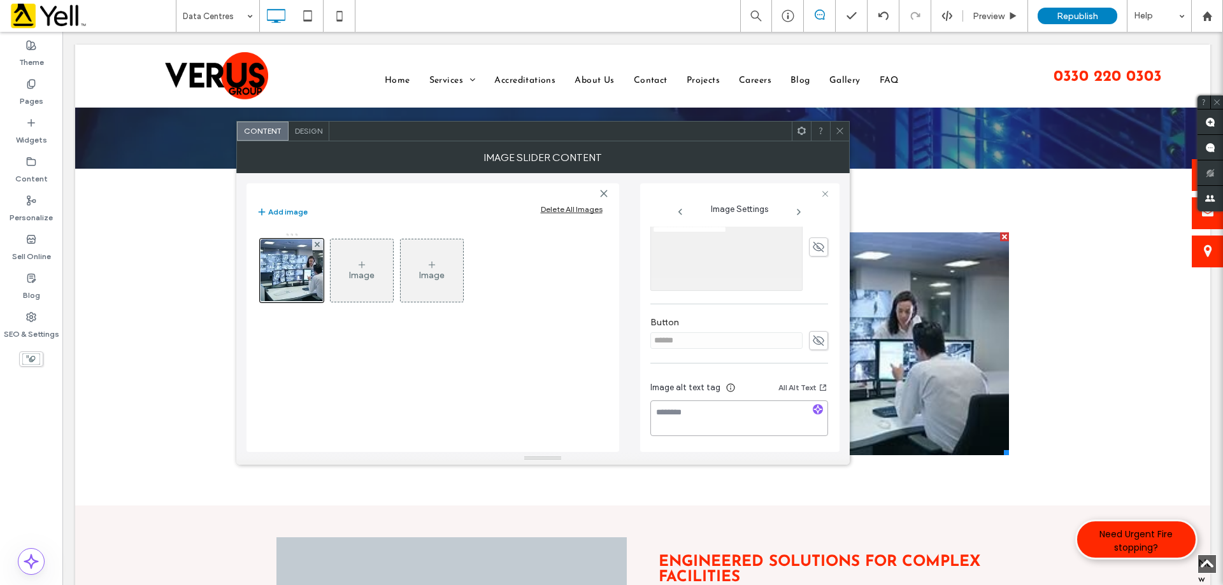
click at [705, 416] on textarea at bounding box center [739, 419] width 178 height 36
click at [737, 412] on textarea at bounding box center [739, 419] width 178 height 36
paste textarea "**********"
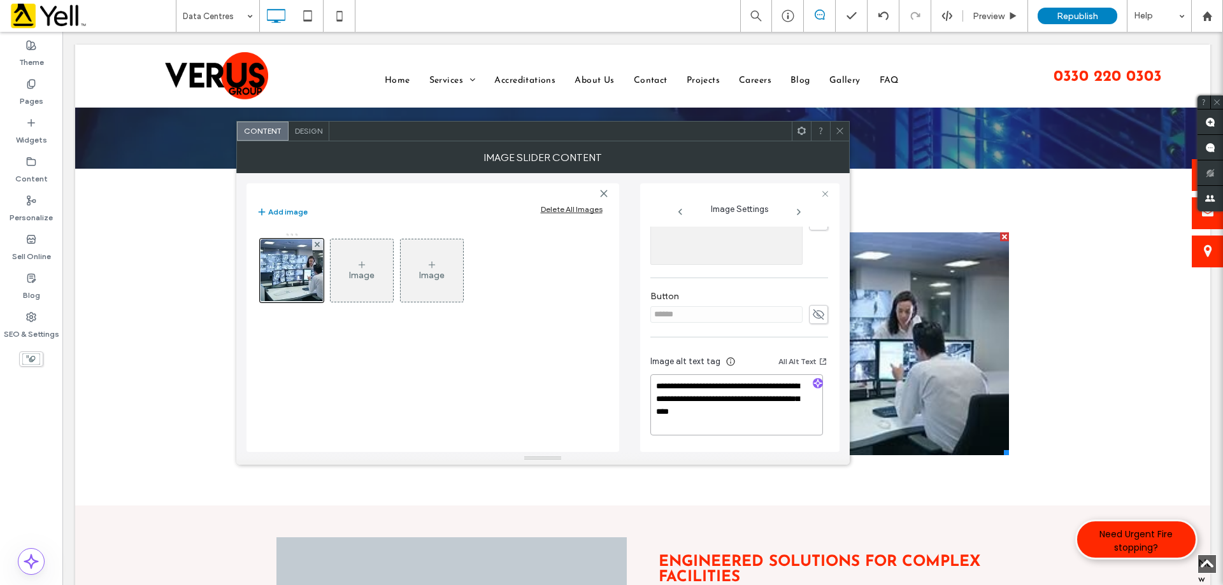
scroll to position [1, 0]
type textarea "**********"
click at [841, 131] on icon at bounding box center [840, 131] width 10 height 10
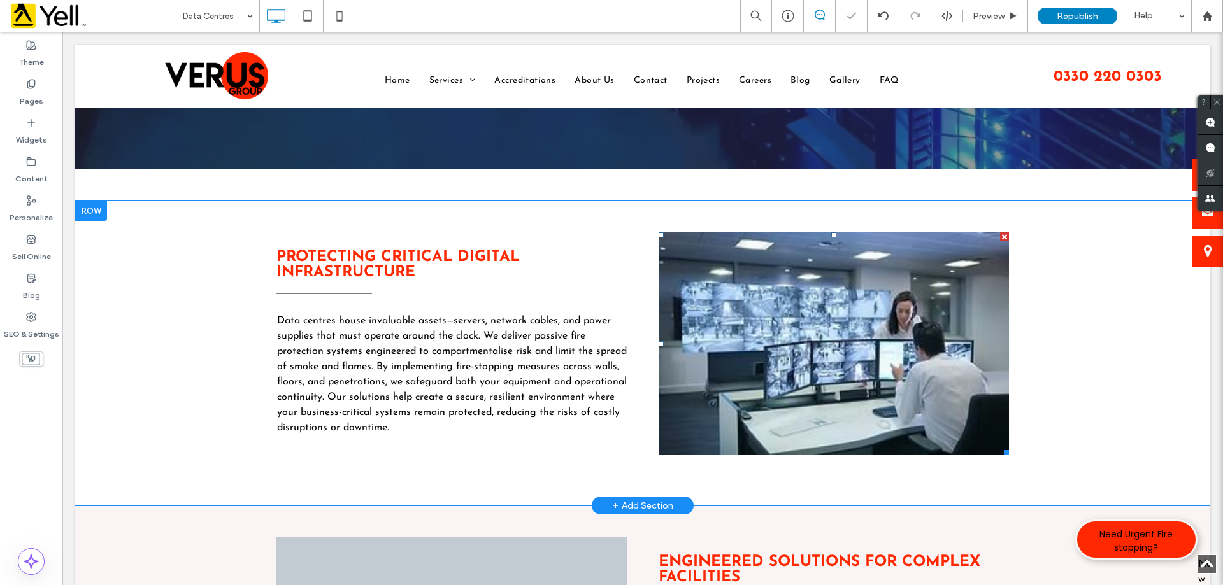
click at [888, 340] on li "Slide title Write your caption here Button" at bounding box center [834, 344] width 350 height 223
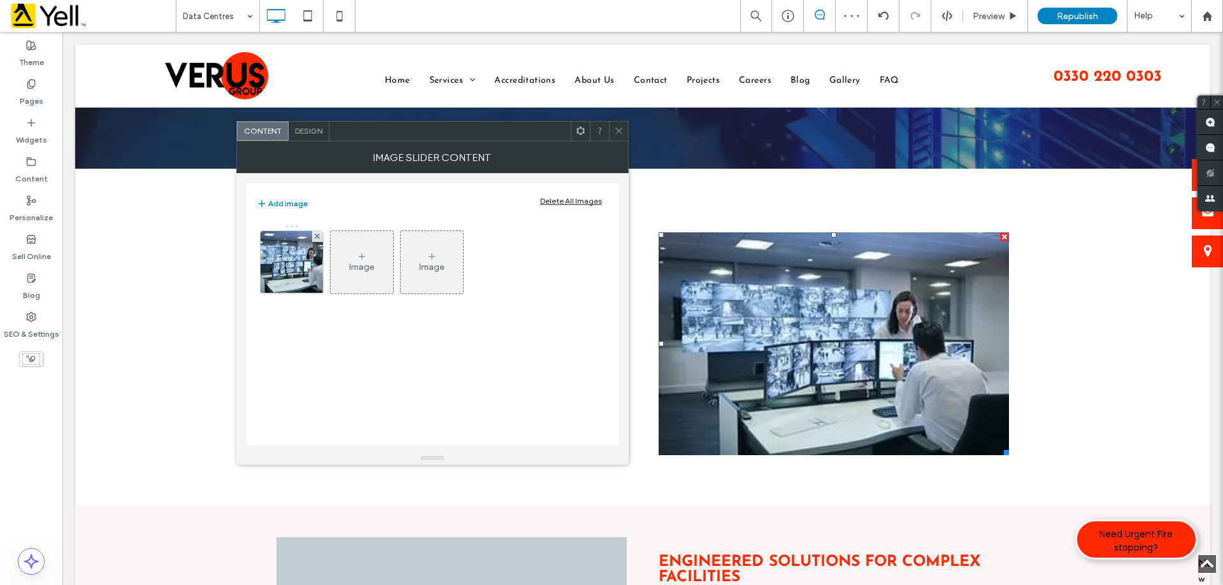
click at [1060, 342] on div "Protecting Critical Digital Infrastructure Data centres house invaluable assets…" at bounding box center [642, 353] width 1135 height 305
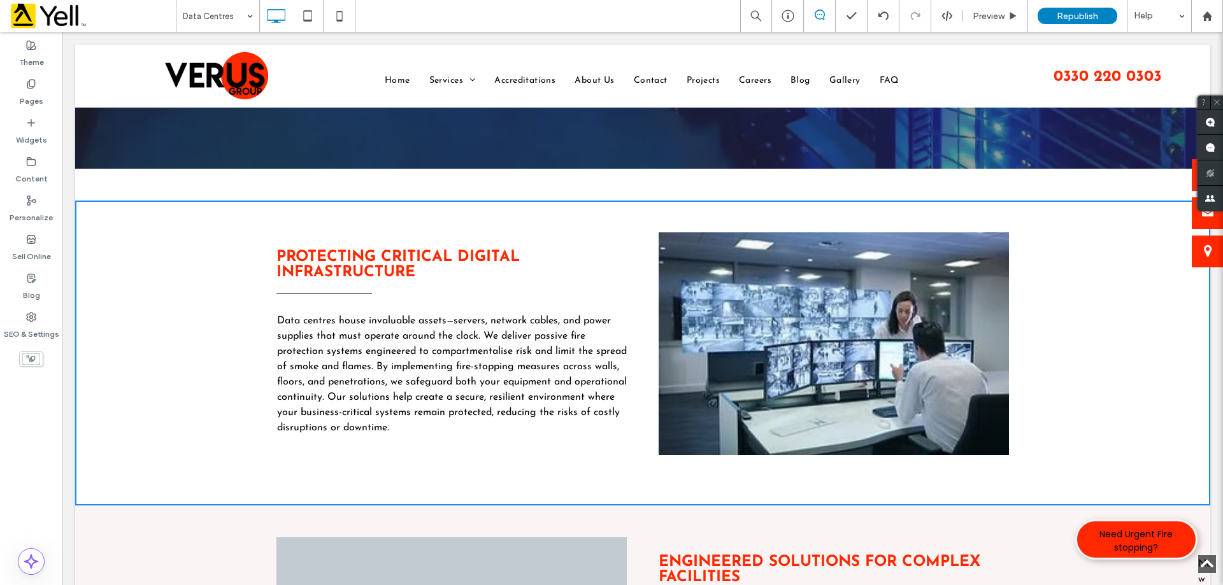
click at [912, 362] on li "Slide title Write your caption here Button" at bounding box center [834, 344] width 350 height 223
click at [898, 344] on li "Slide title Write your caption here Button" at bounding box center [834, 344] width 350 height 223
click at [862, 331] on li "Slide title Write your caption here Button" at bounding box center [834, 344] width 350 height 223
click at [812, 311] on li "Slide title Write your caption here Button" at bounding box center [834, 344] width 350 height 223
click at [587, 278] on h3 "Protecting Critical Digital Infrastructure" at bounding box center [451, 265] width 350 height 31
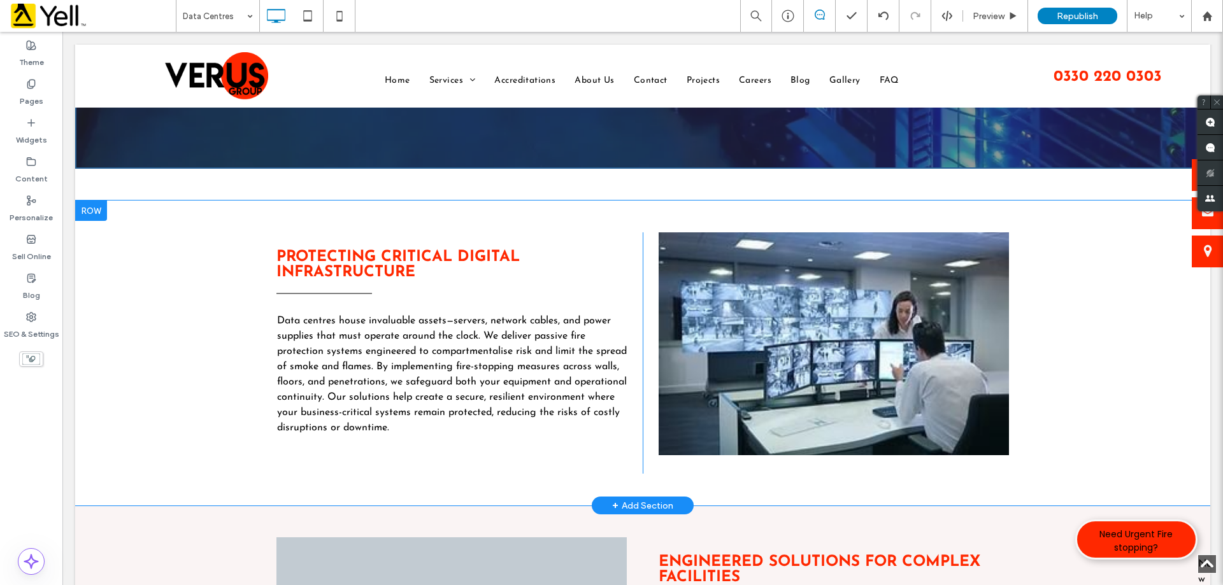
click at [224, 275] on div "Protecting Critical Digital Infrastructure Data centres house invaluable assets…" at bounding box center [642, 353] width 1135 height 305
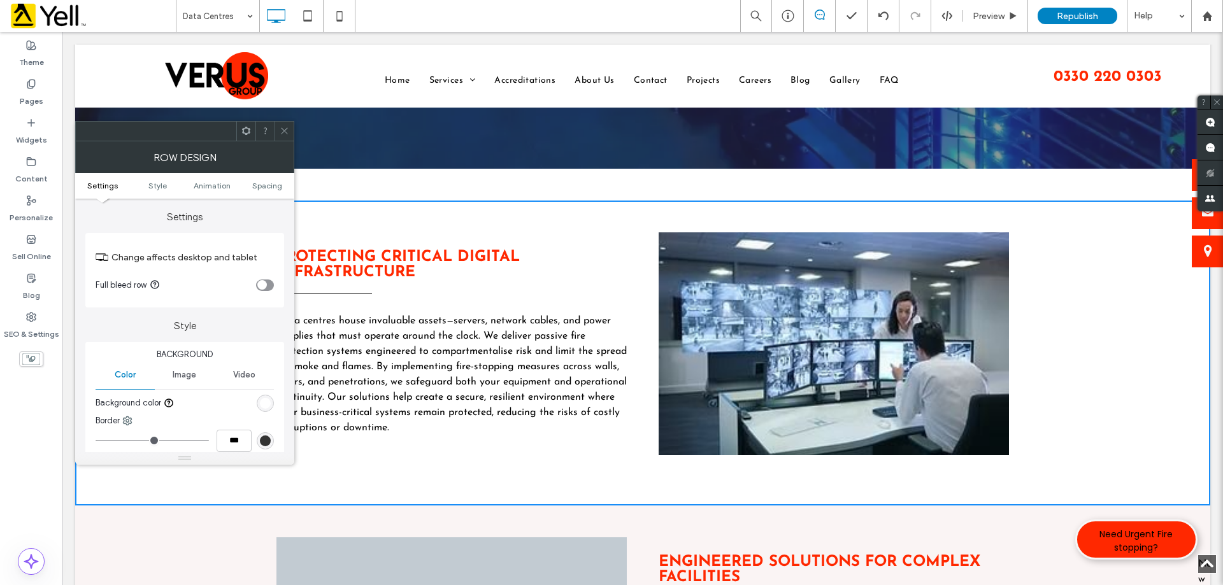
click at [776, 311] on li "Slide title Write your caption here Button" at bounding box center [834, 344] width 350 height 223
click at [519, 239] on div "Protecting Critical Digital Infrastructure Data centres house invaluable assets…" at bounding box center [452, 353] width 382 height 241
click at [287, 135] on icon at bounding box center [285, 131] width 10 height 10
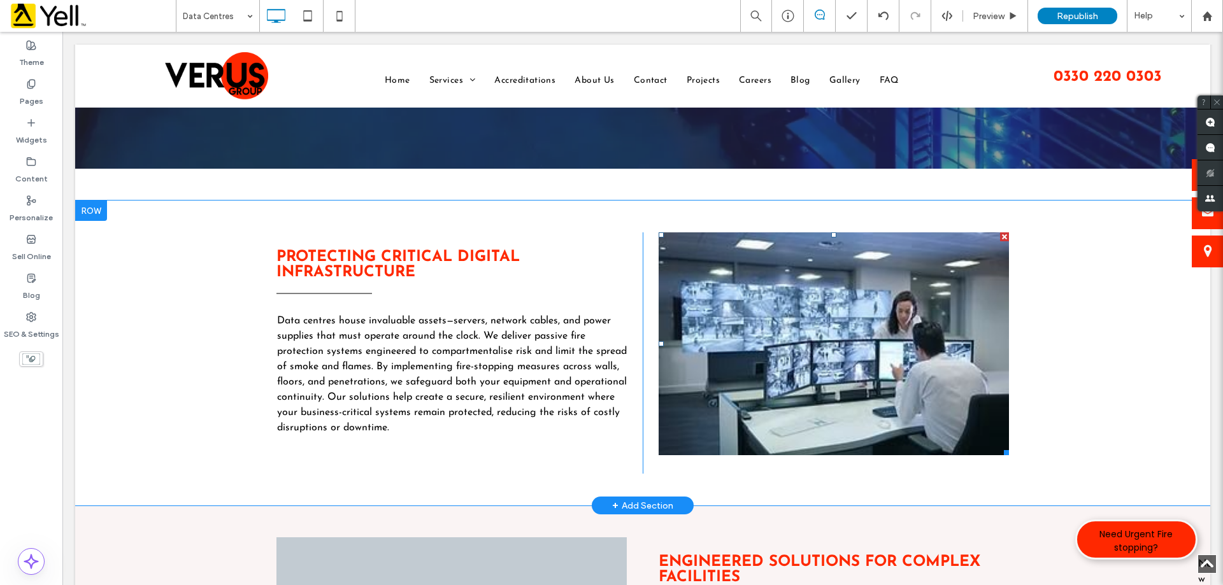
click at [803, 334] on li "Slide title Write your caption here Button" at bounding box center [834, 344] width 350 height 223
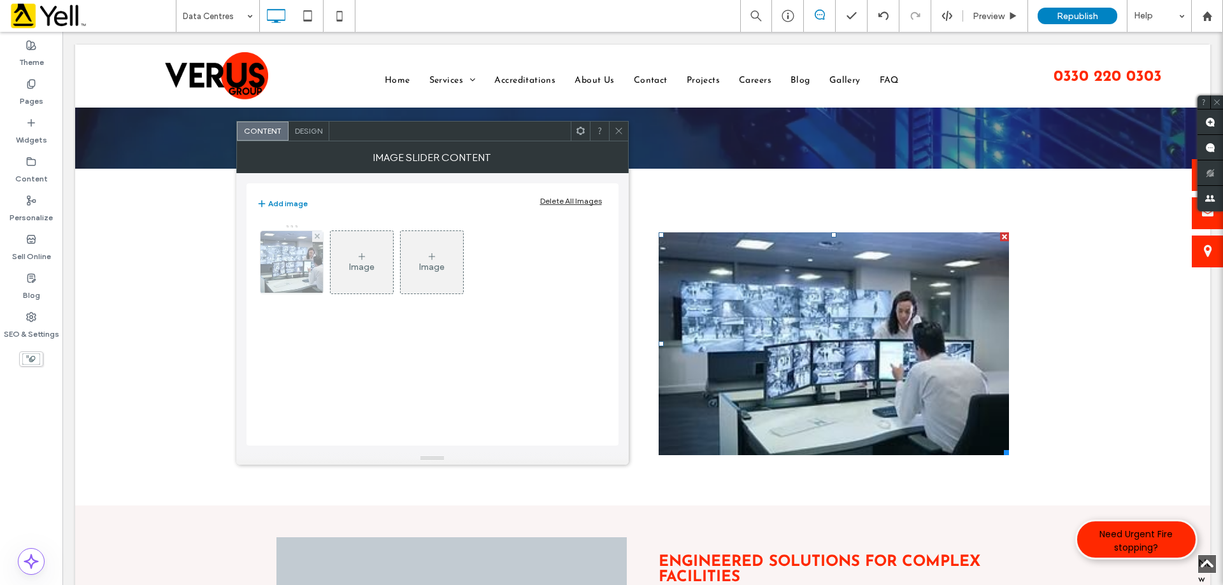
click at [287, 256] on img at bounding box center [291, 262] width 97 height 62
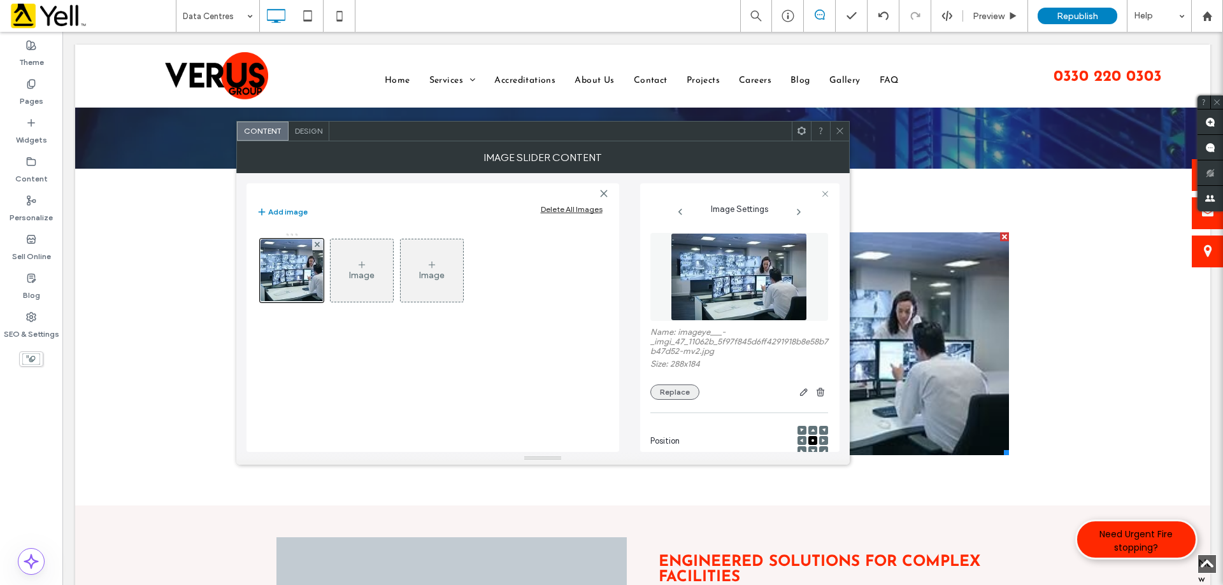
click at [680, 390] on button "Replace" at bounding box center [674, 392] width 49 height 15
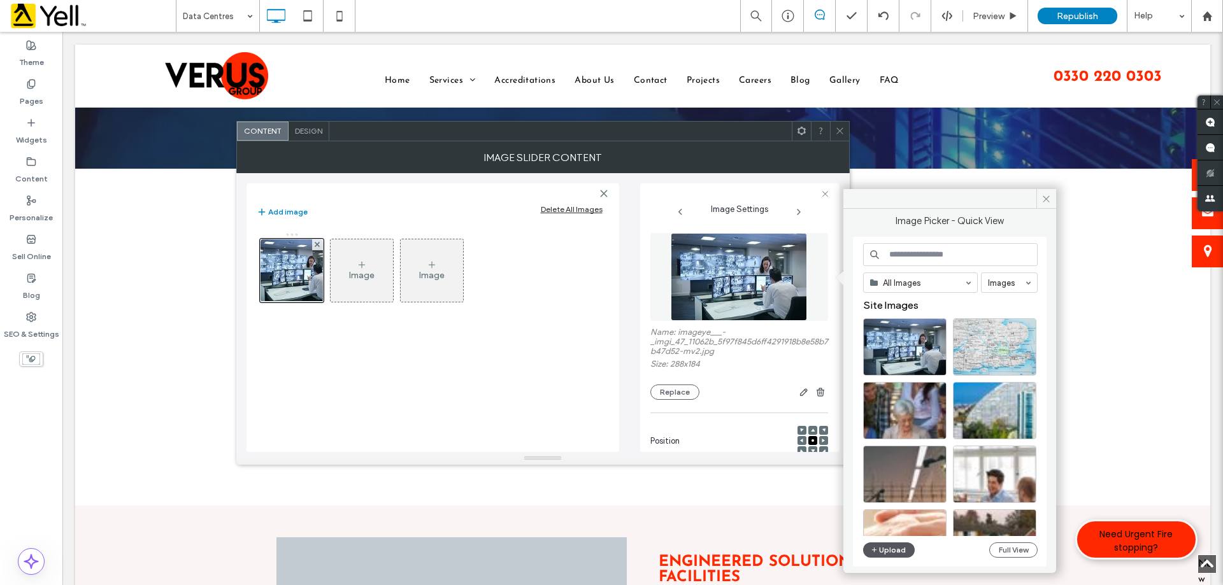
click at [890, 551] on button "Upload" at bounding box center [889, 550] width 52 height 15
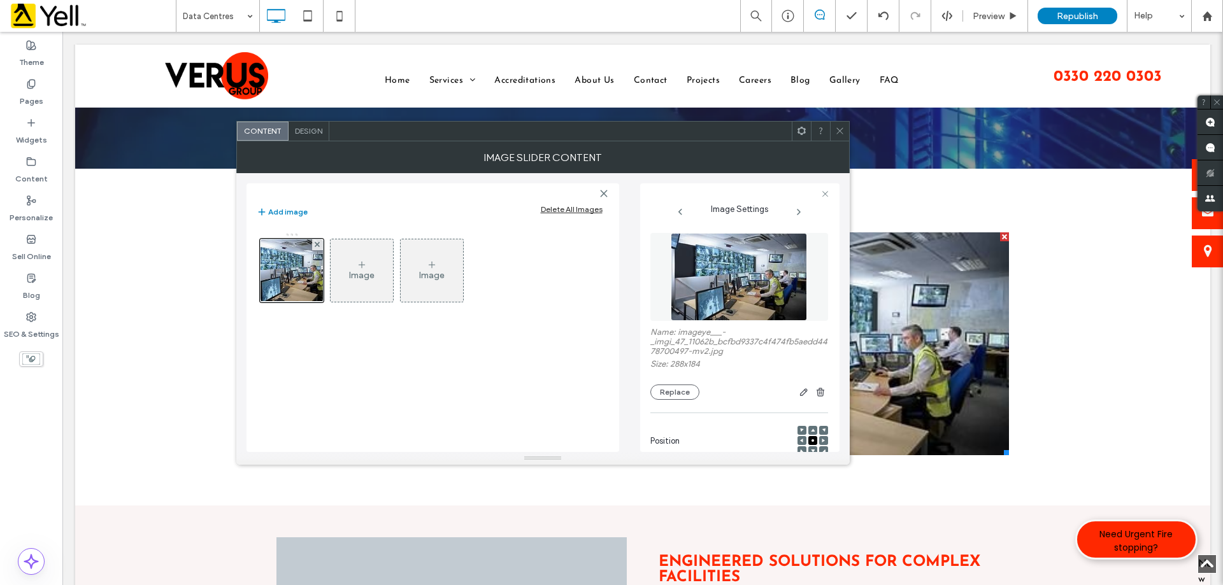
click at [1131, 377] on div "Protecting Critical Digital Infrastructure Data centres house invaluable assets…" at bounding box center [642, 353] width 1135 height 305
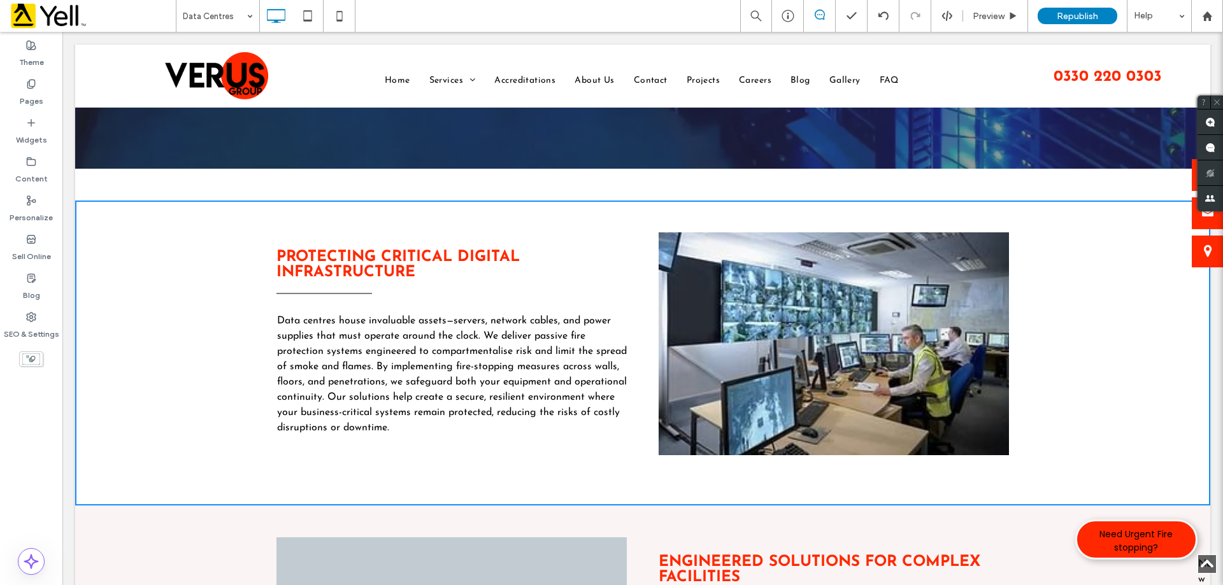
click at [1111, 391] on div "Protecting Critical Digital Infrastructure Data centres house invaluable assets…" at bounding box center [642, 353] width 1135 height 305
click at [892, 355] on li "Slide title Write your caption here Button" at bounding box center [834, 344] width 350 height 223
click at [841, 375] on li "Slide title Write your caption here Button" at bounding box center [834, 344] width 350 height 223
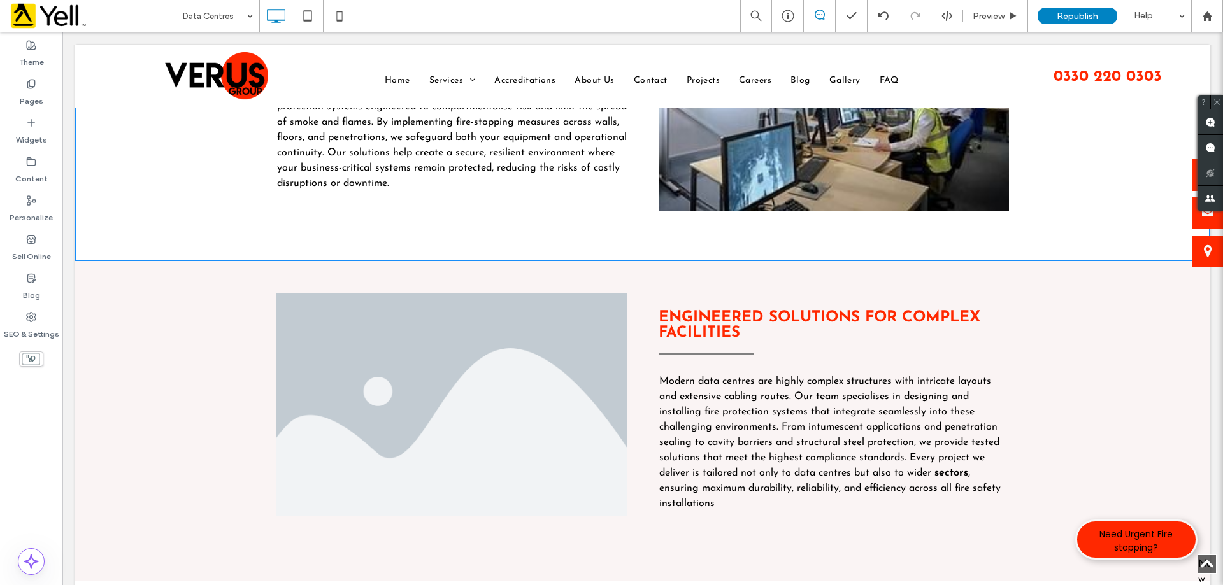
scroll to position [446, 0]
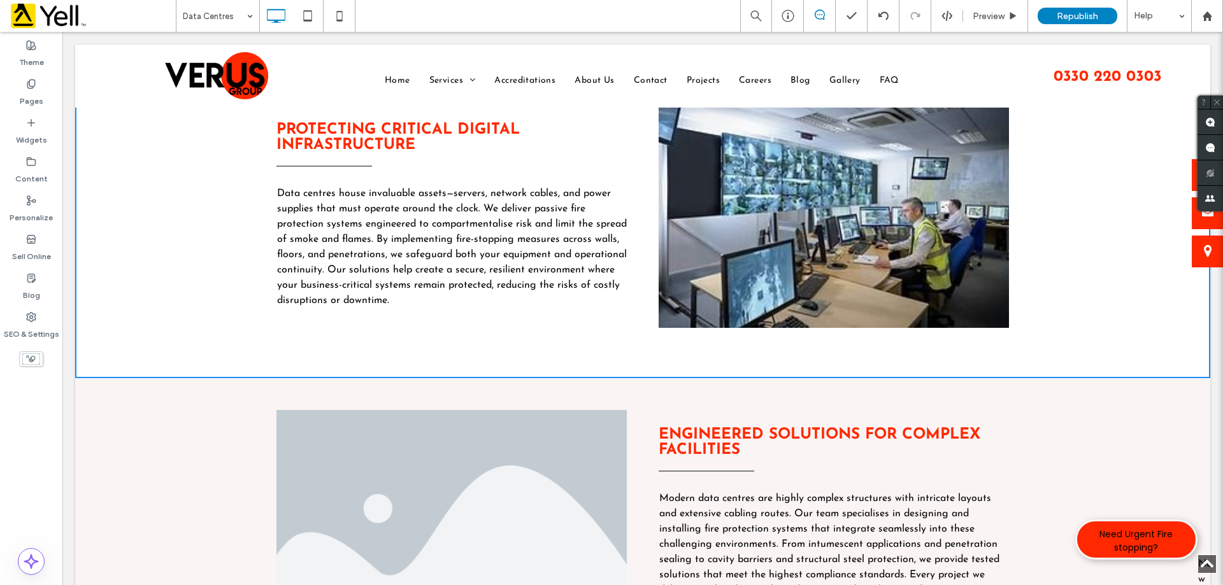
click at [841, 312] on li "Slide title Write your caption here Button" at bounding box center [834, 216] width 350 height 223
click at [833, 264] on li "Slide title Write your caption here Button" at bounding box center [834, 216] width 350 height 223
click at [535, 476] on li "Slide title Write your caption here Button" at bounding box center [451, 521] width 350 height 223
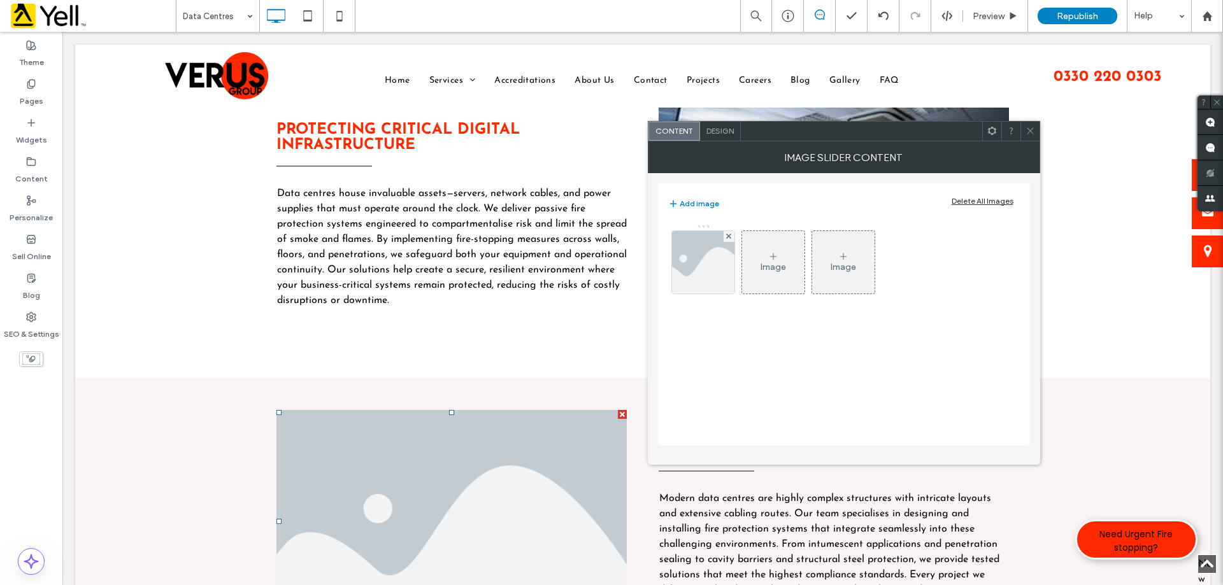
click at [483, 466] on li "Slide title Write your caption here Button" at bounding box center [451, 521] width 350 height 223
click at [1033, 134] on icon at bounding box center [1031, 131] width 10 height 10
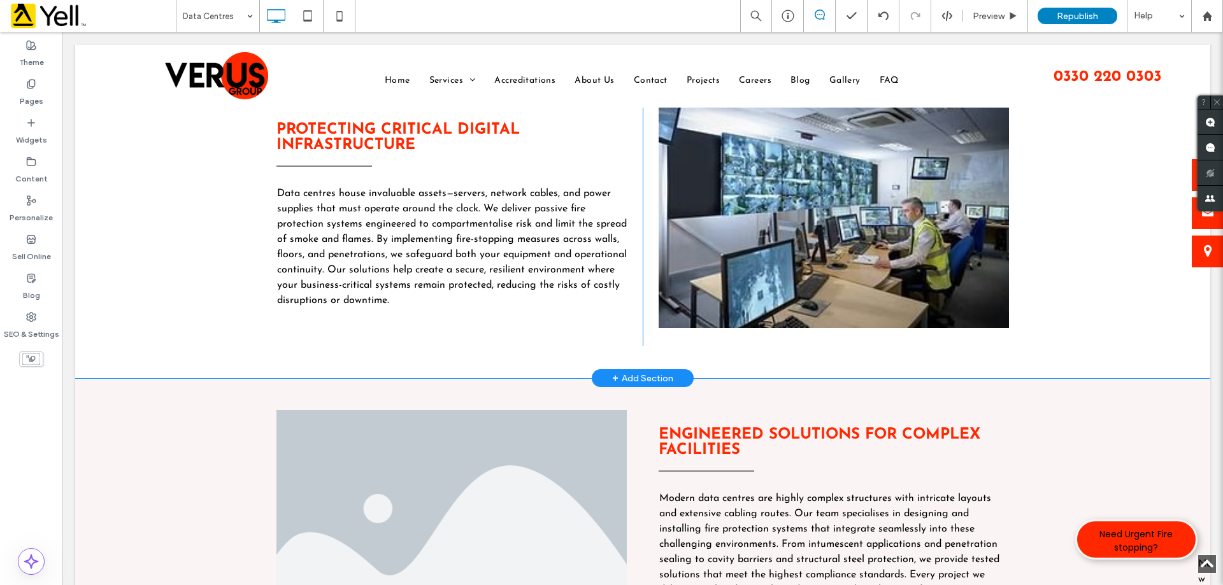
click at [1071, 250] on div "Protecting Critical Digital Infrastructure Data centres house invaluable assets…" at bounding box center [642, 225] width 1135 height 305
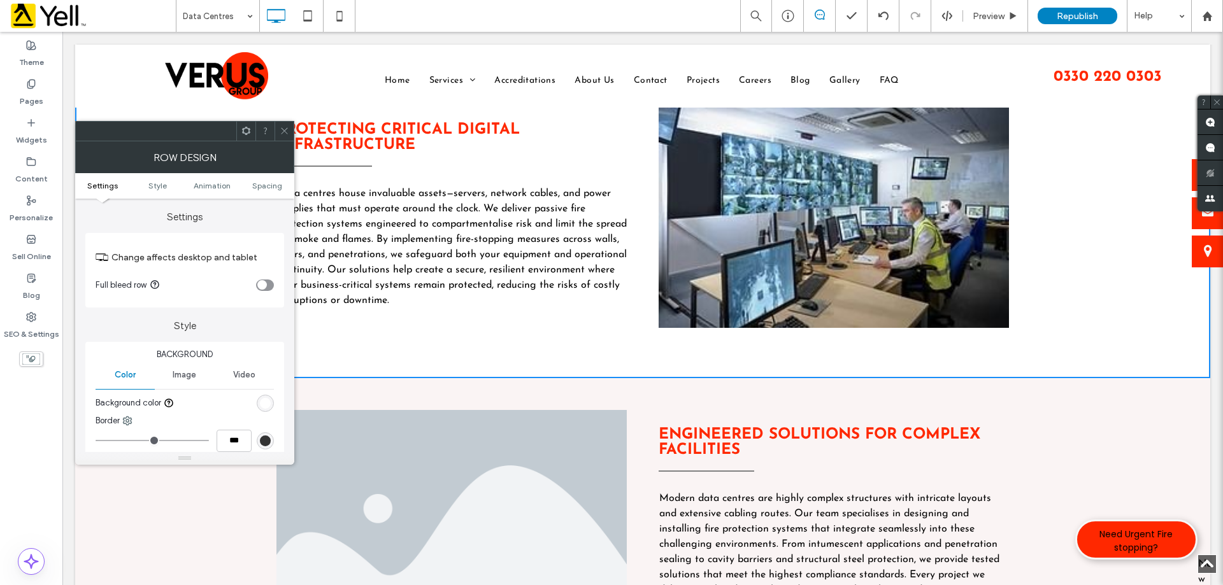
click at [1106, 265] on div "Protecting Critical Digital Infrastructure Data centres house invaluable assets…" at bounding box center [642, 225] width 1135 height 305
click at [970, 260] on li "Slide title Write your caption here Button" at bounding box center [834, 216] width 350 height 223
click at [855, 238] on li "Slide title Write your caption here Button" at bounding box center [834, 216] width 350 height 223
click at [1003, 417] on div "Engineered Solutions For Complex Facilities ﻿ Modern data centres are highly co…" at bounding box center [834, 538] width 382 height 257
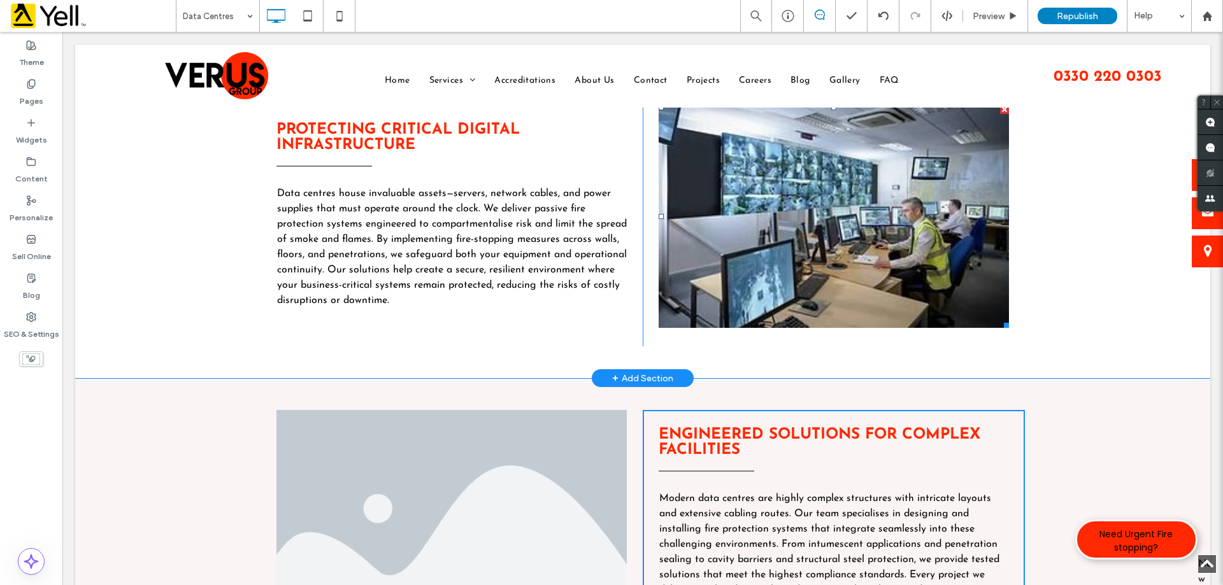
click at [850, 262] on li "Slide title Write your caption here Button" at bounding box center [834, 216] width 350 height 223
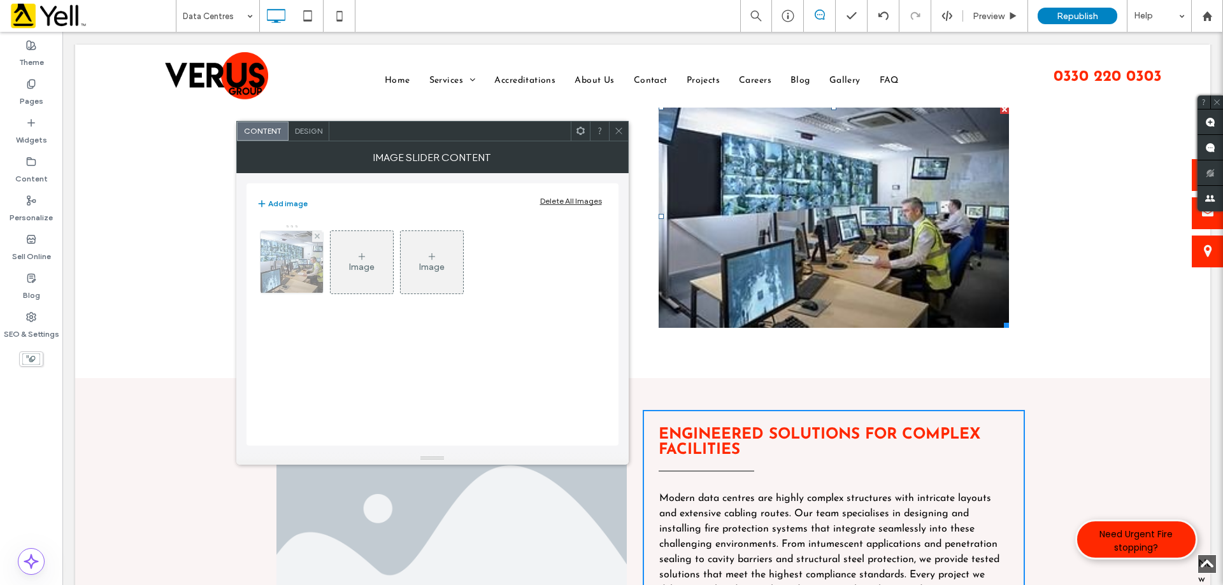
click at [301, 274] on img at bounding box center [291, 262] width 97 height 62
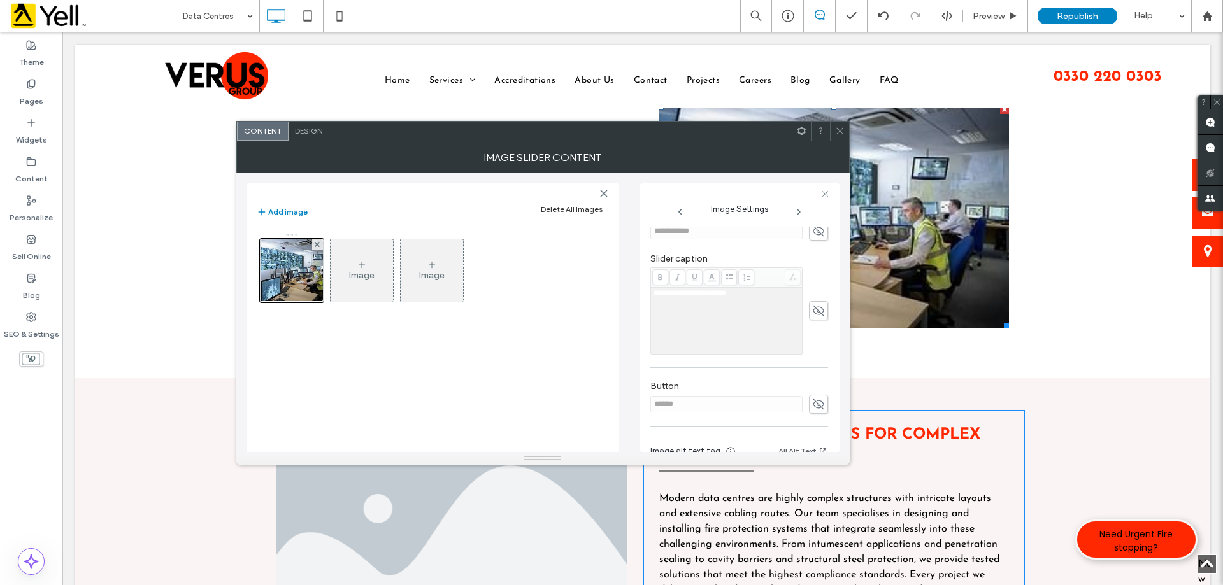
scroll to position [421, 0]
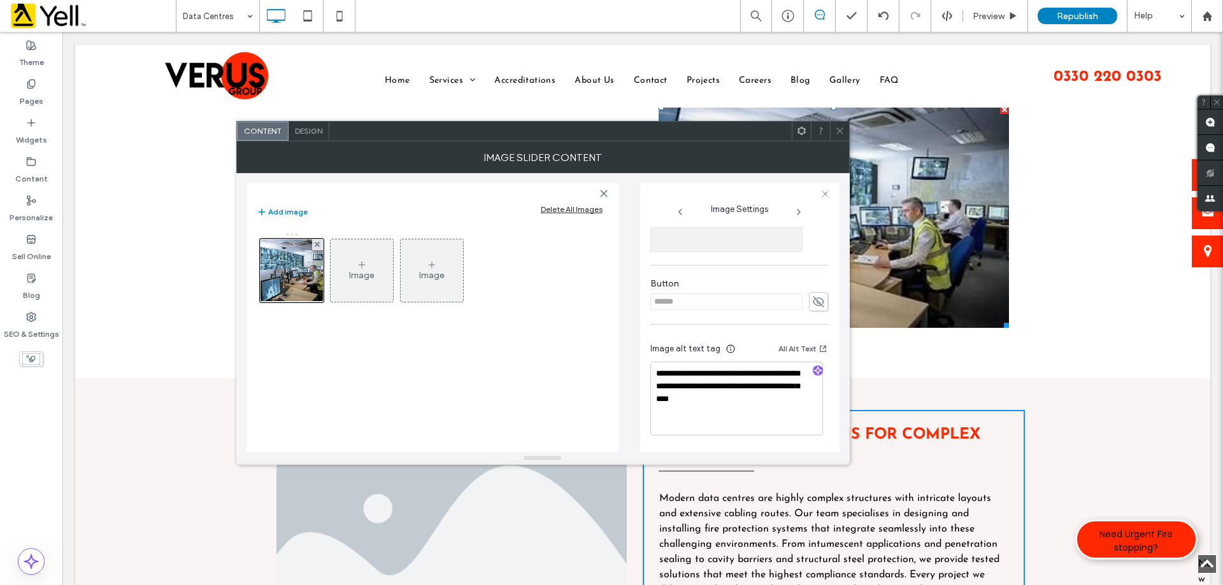
click at [843, 137] on span at bounding box center [840, 131] width 10 height 19
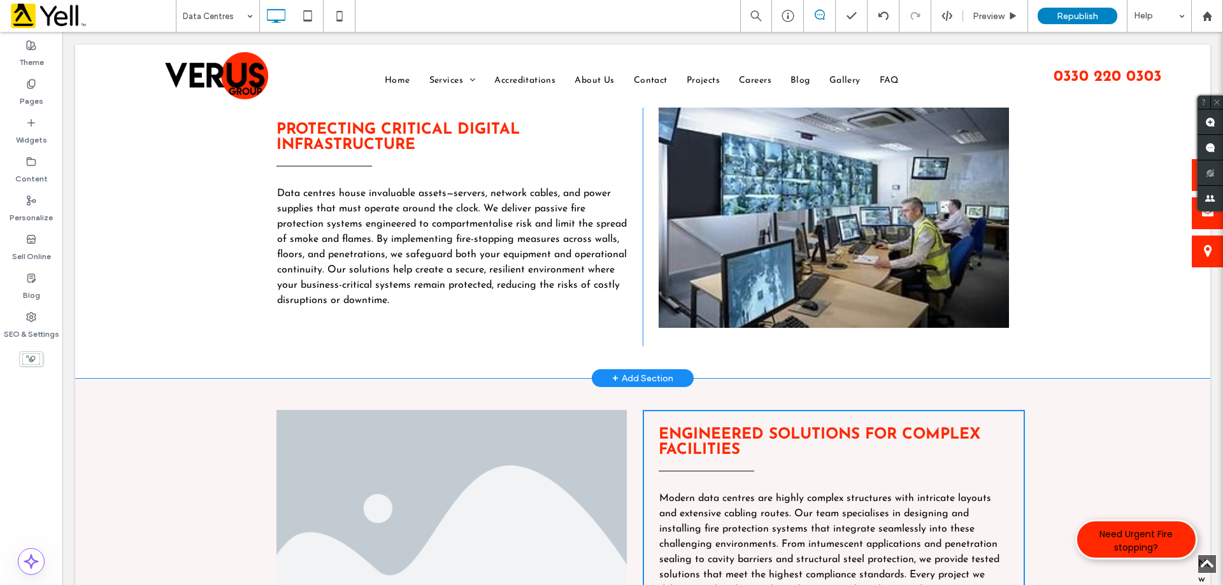
click at [1080, 298] on div "Protecting Critical Digital Infrastructure Data centres house invaluable assets…" at bounding box center [642, 225] width 1135 height 305
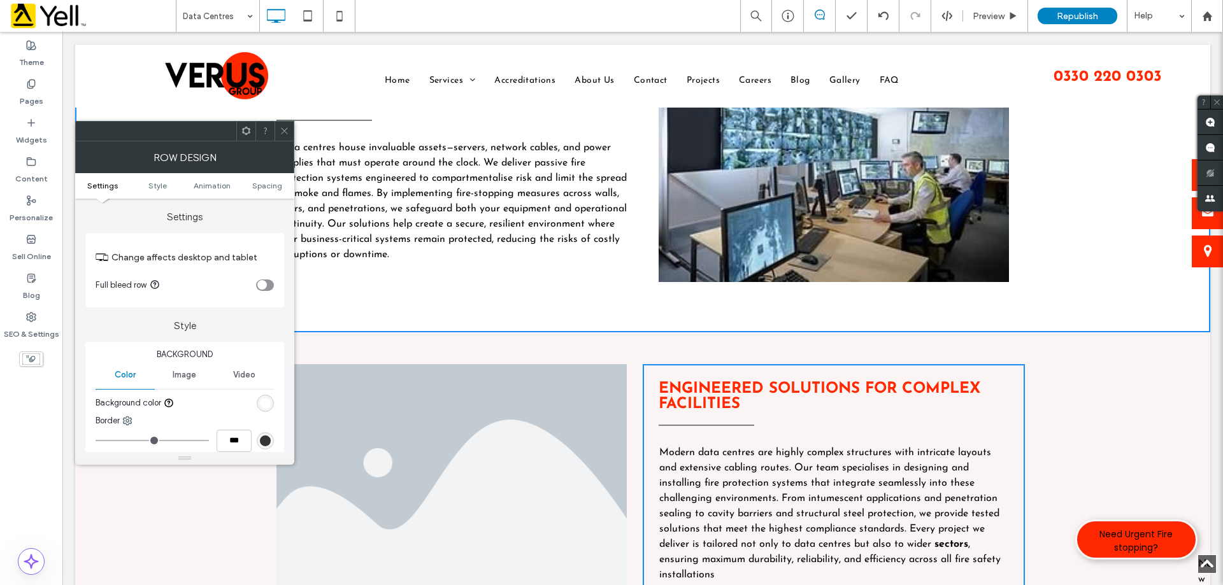
scroll to position [382, 0]
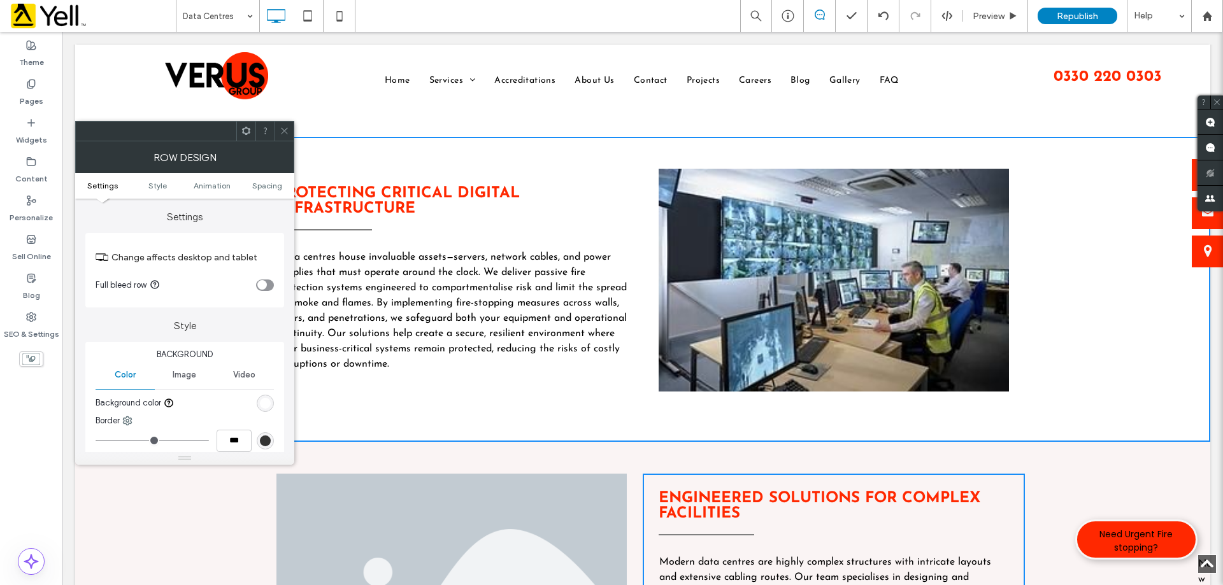
click at [1067, 342] on div "Protecting Critical Digital Infrastructure Data centres house invaluable assets…" at bounding box center [642, 289] width 1135 height 305
click at [290, 127] on div at bounding box center [284, 131] width 19 height 19
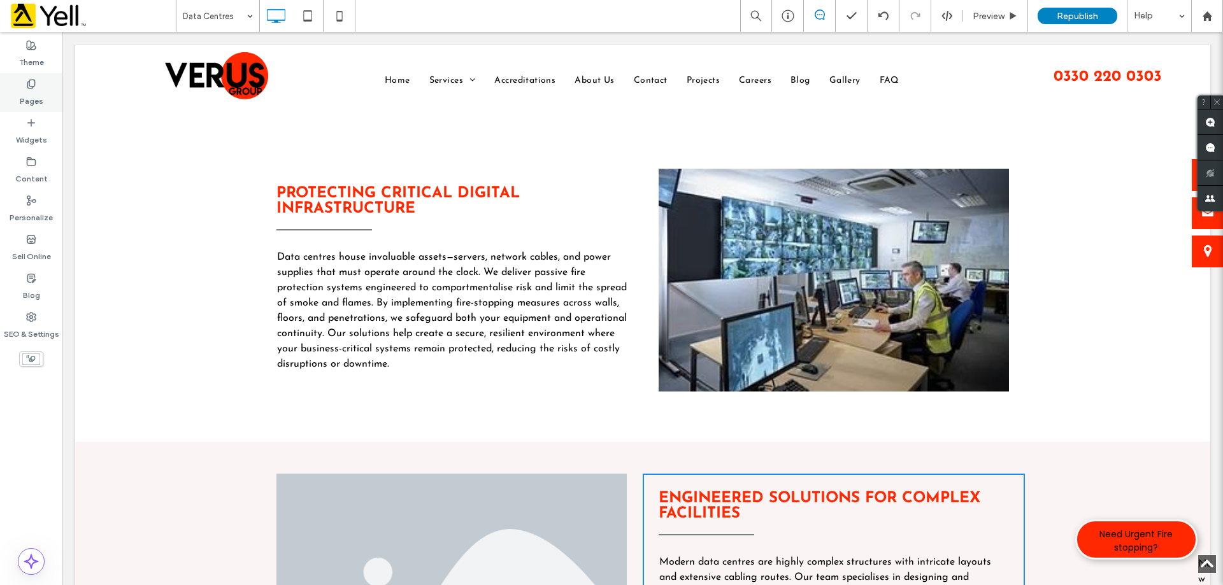
click at [31, 94] on label "Pages" at bounding box center [32, 98] width 24 height 18
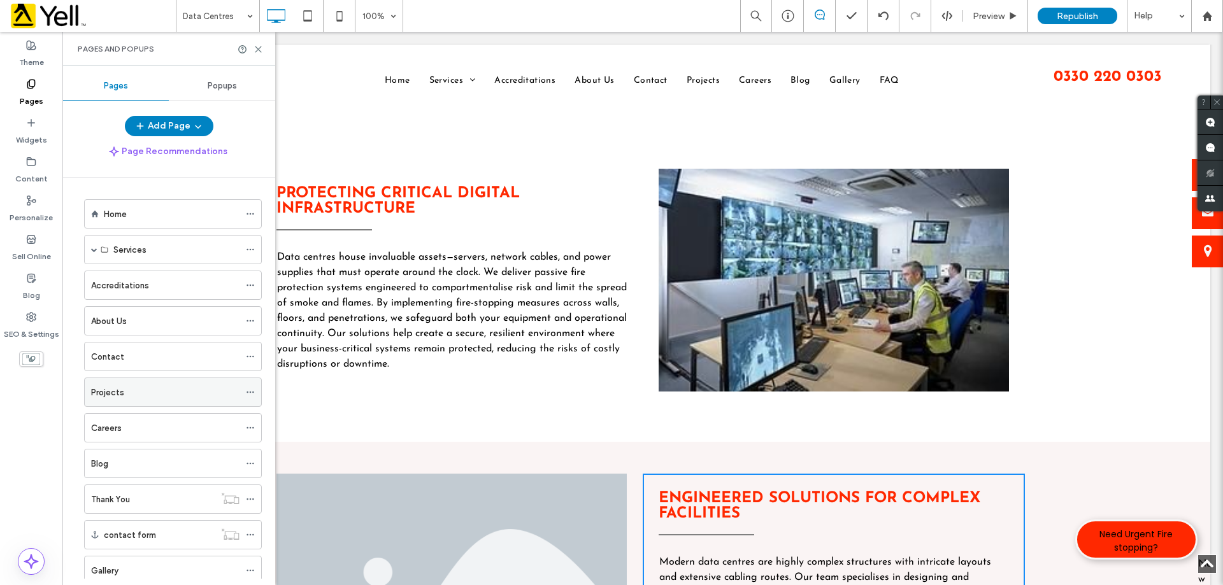
scroll to position [318, 0]
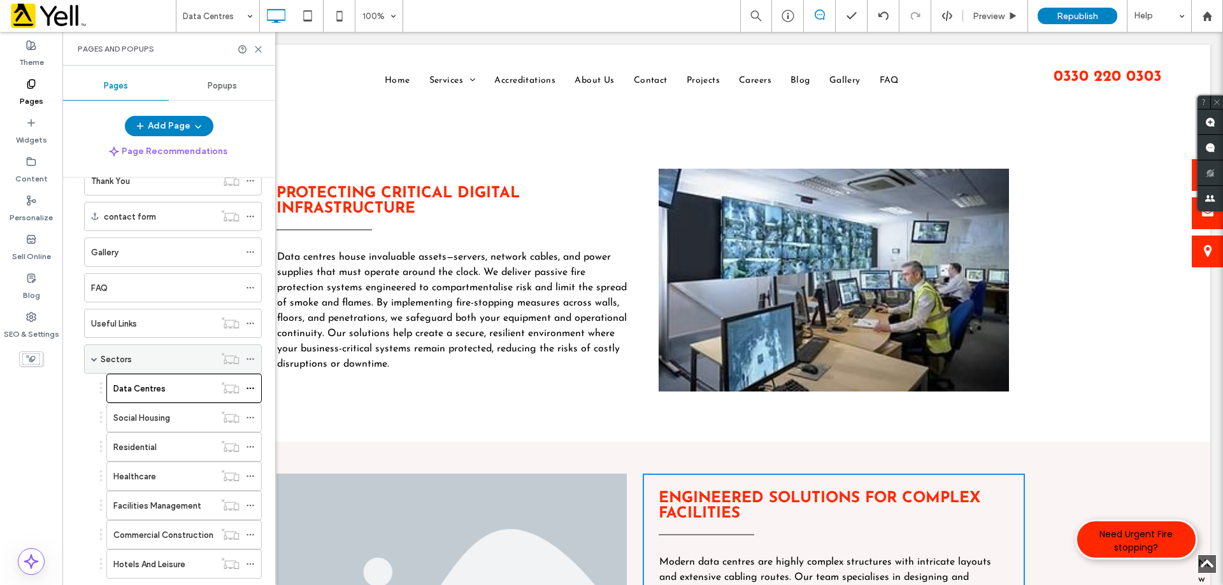
click at [143, 360] on div "Sectors" at bounding box center [158, 359] width 114 height 13
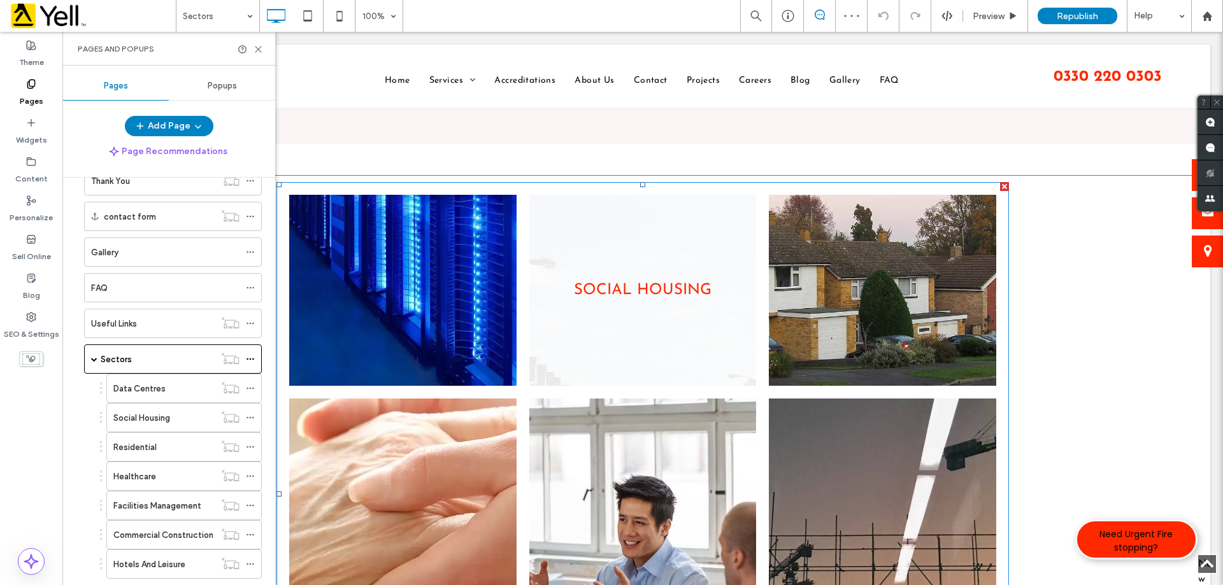
click at [638, 296] on link at bounding box center [642, 290] width 227 height 191
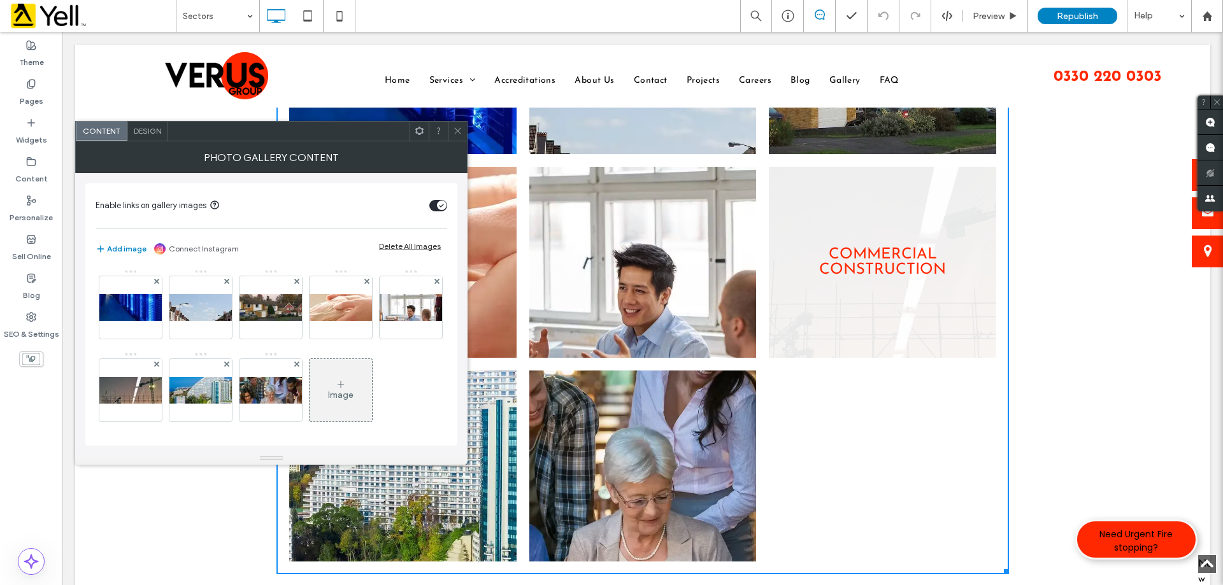
scroll to position [510, 0]
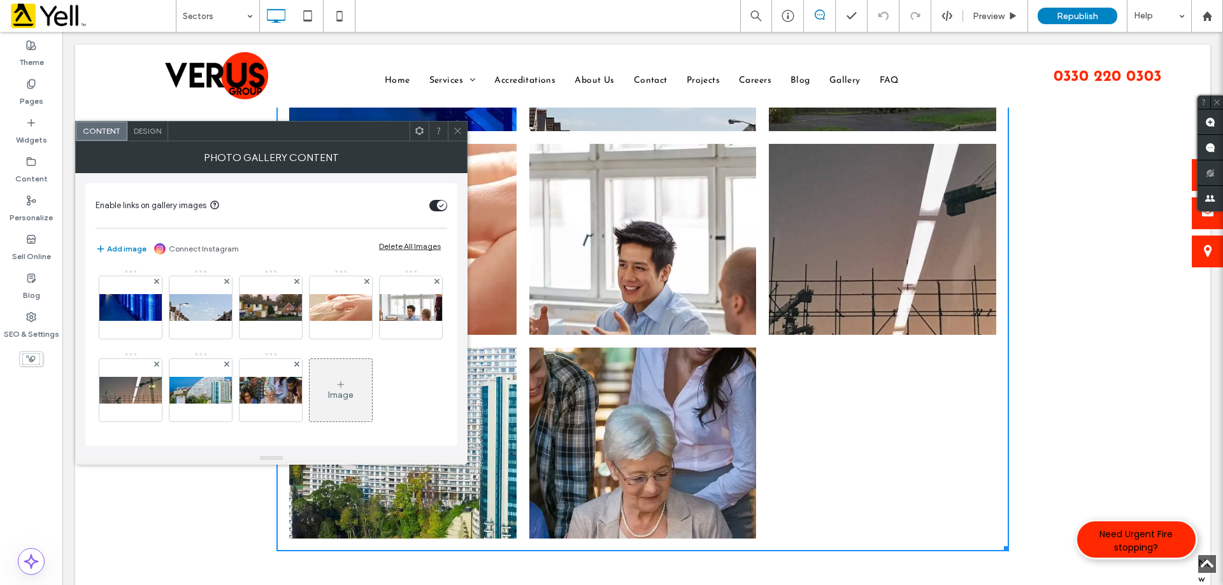
click at [459, 135] on icon at bounding box center [458, 131] width 10 height 10
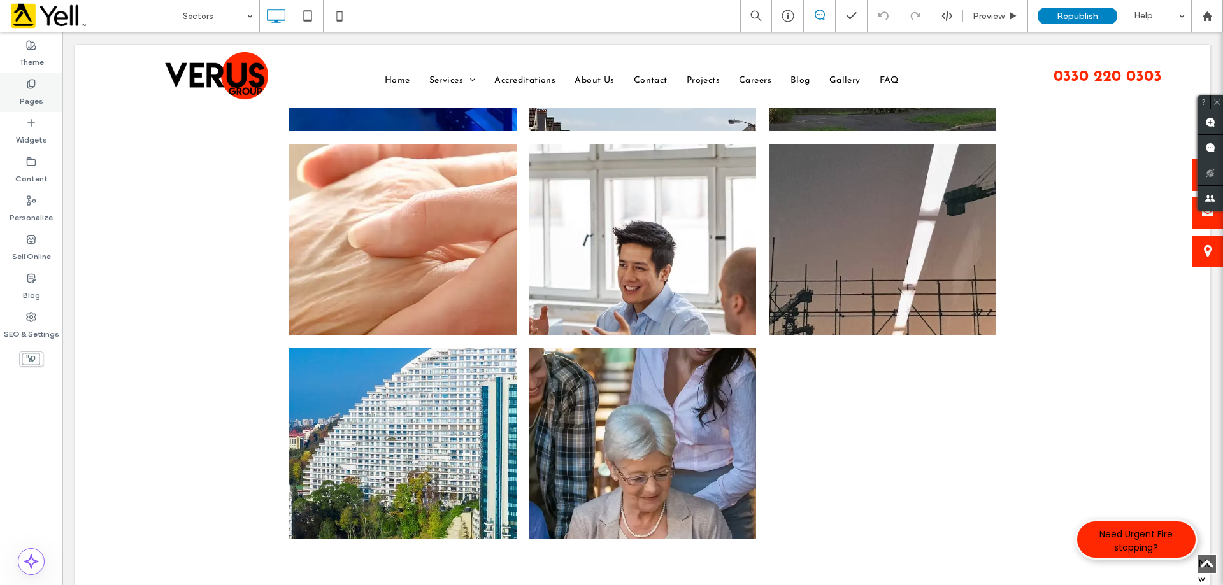
click at [34, 94] on label "Pages" at bounding box center [32, 98] width 24 height 18
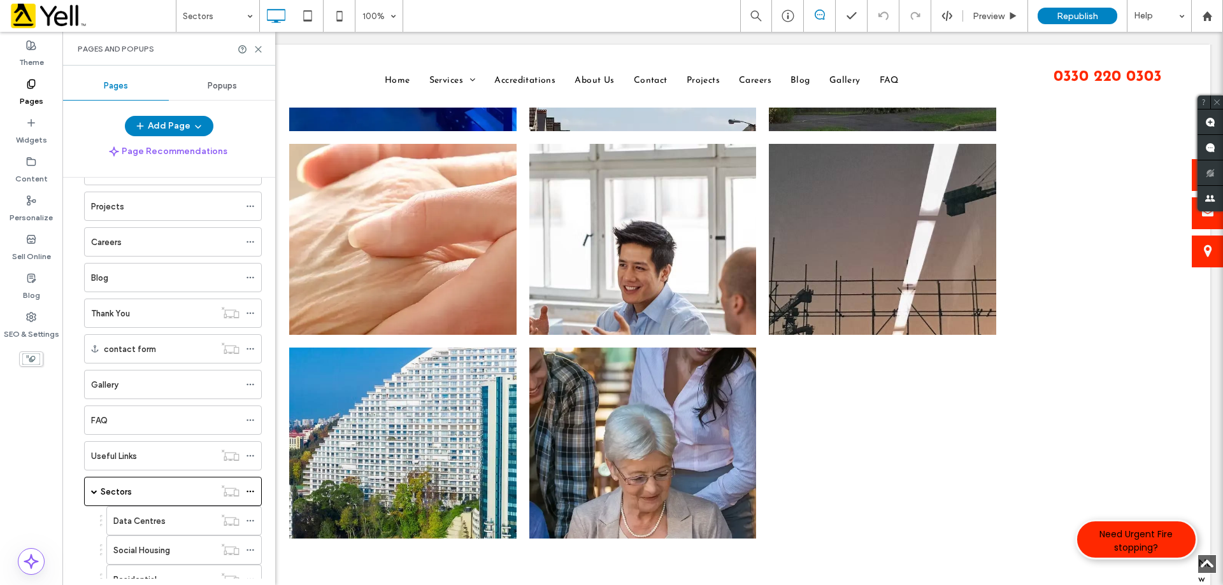
scroll to position [380, 0]
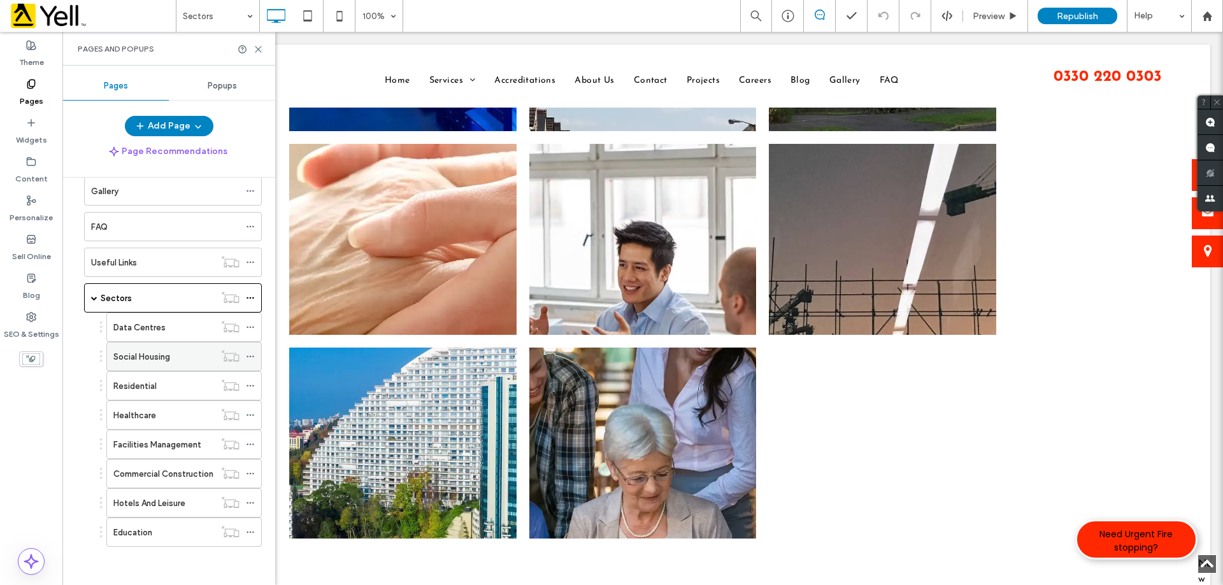
click at [153, 357] on label "Social Housing" at bounding box center [141, 357] width 57 height 22
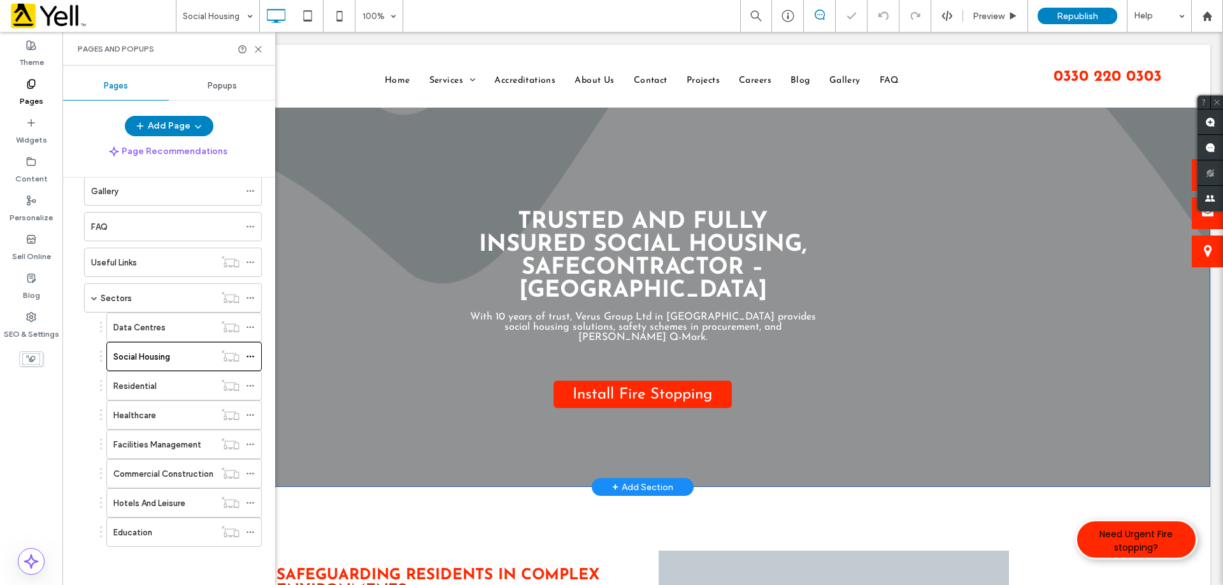
click at [1017, 250] on div "Trusted And Fully Insured Social Housing, SafeContractor – Maidenhead With 10 y…" at bounding box center [643, 266] width 764 height 361
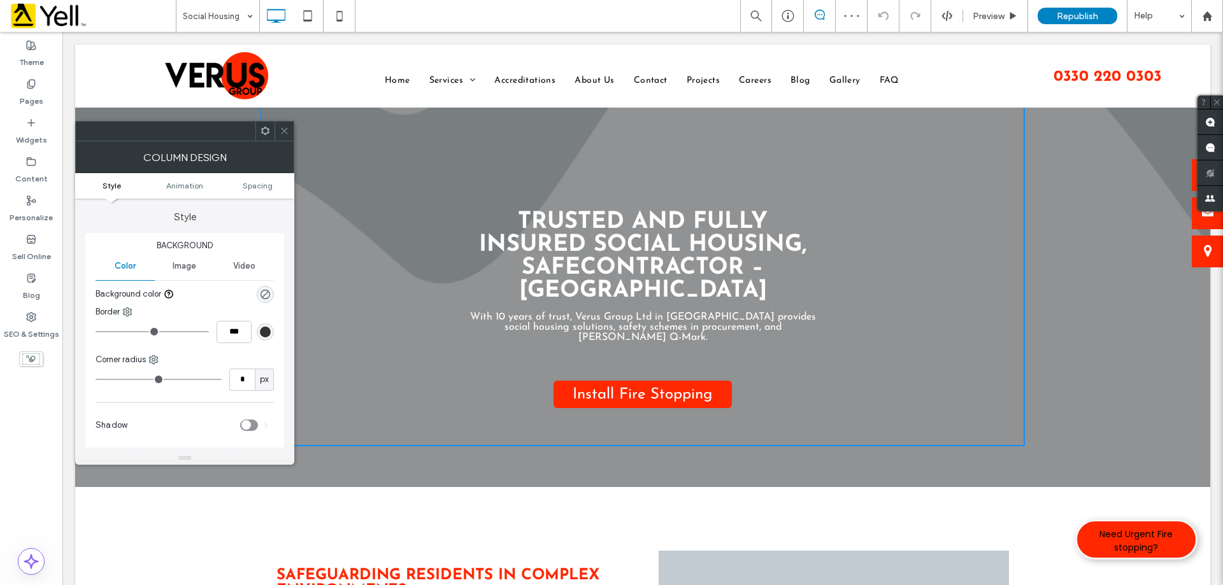
click at [1075, 318] on div "Trusted And Fully Insured Social Housing, SafeContractor – Maidenhead With 10 y…" at bounding box center [642, 266] width 1135 height 443
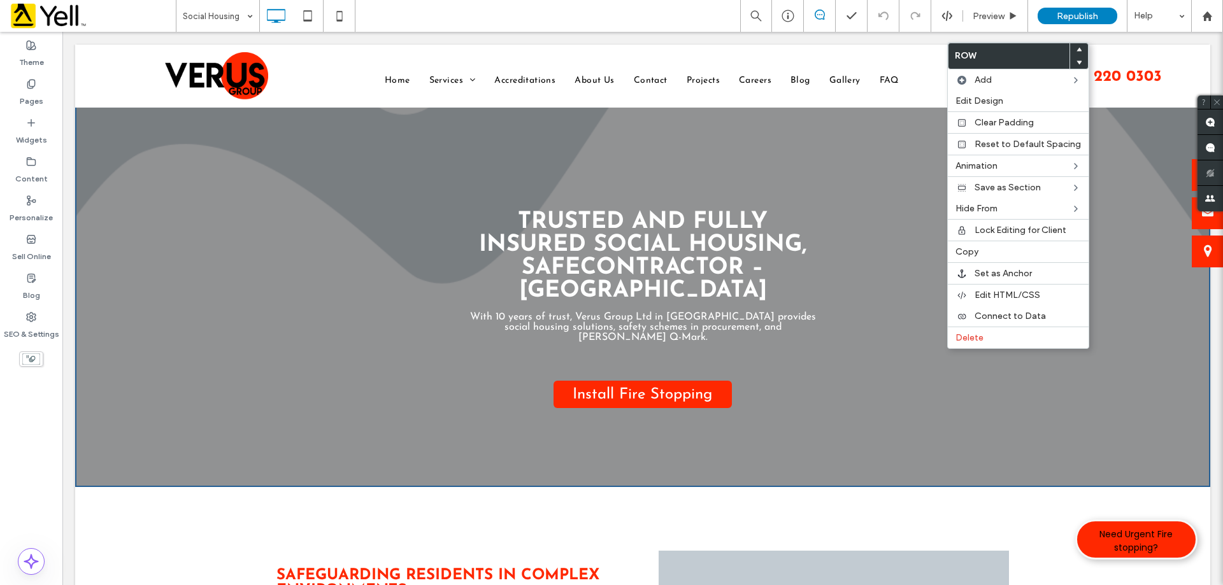
click at [1105, 392] on div "Trusted And Fully Insured Social Housing, SafeContractor – Maidenhead With 10 y…" at bounding box center [642, 266] width 1135 height 443
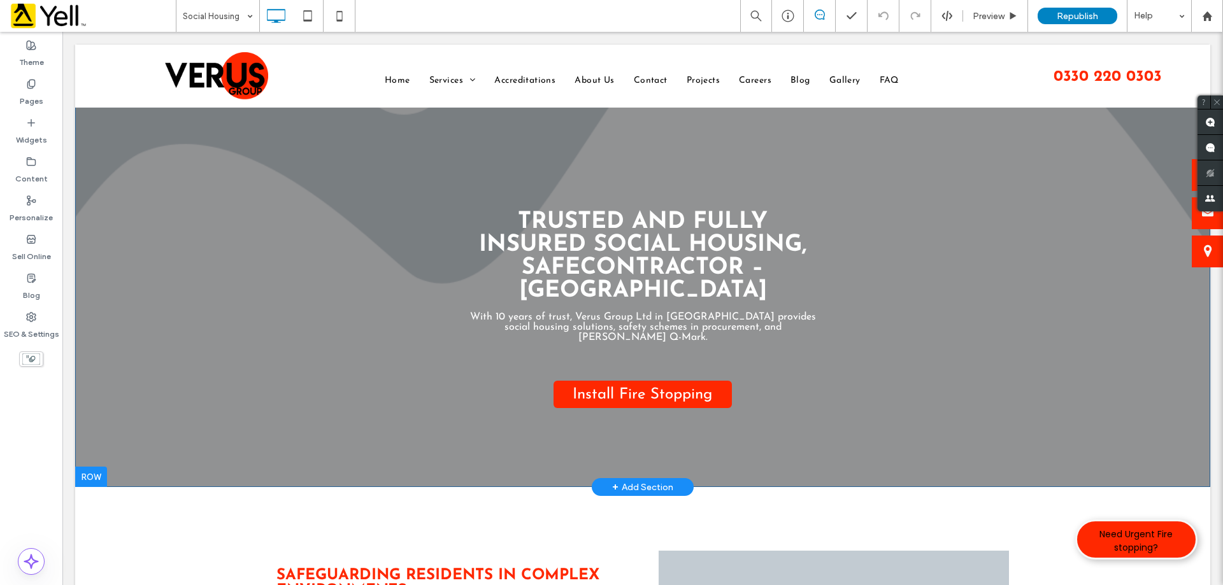
click at [1105, 392] on div "Trusted And Fully Insured Social Housing, SafeContractor – Maidenhead With 10 y…" at bounding box center [642, 266] width 1135 height 443
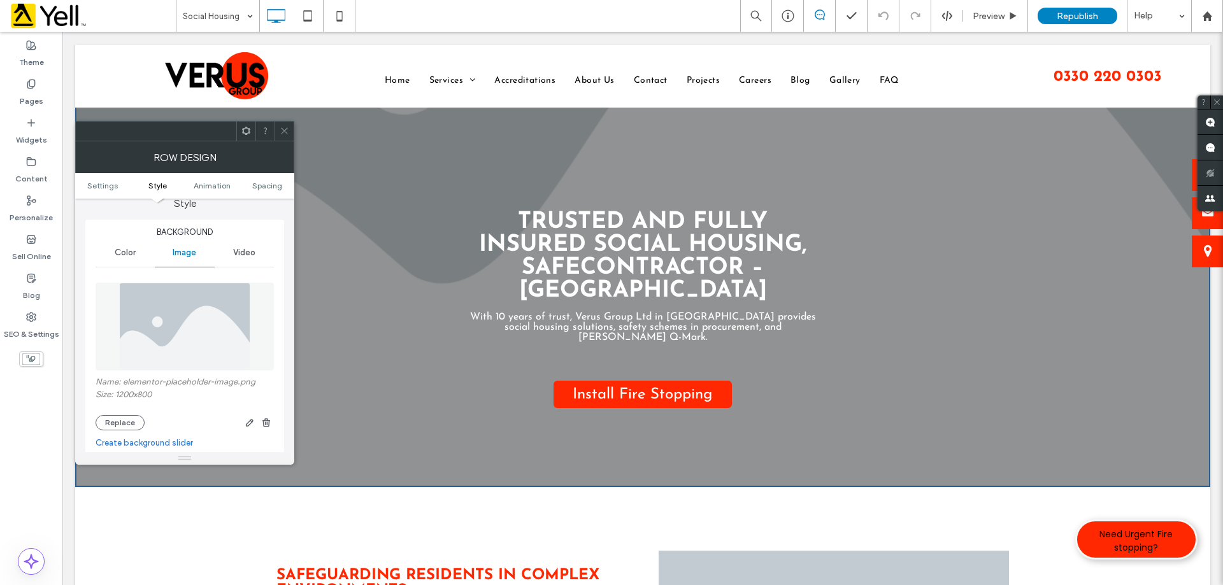
scroll to position [127, 0]
click at [130, 420] on button "Replace" at bounding box center [120, 417] width 49 height 15
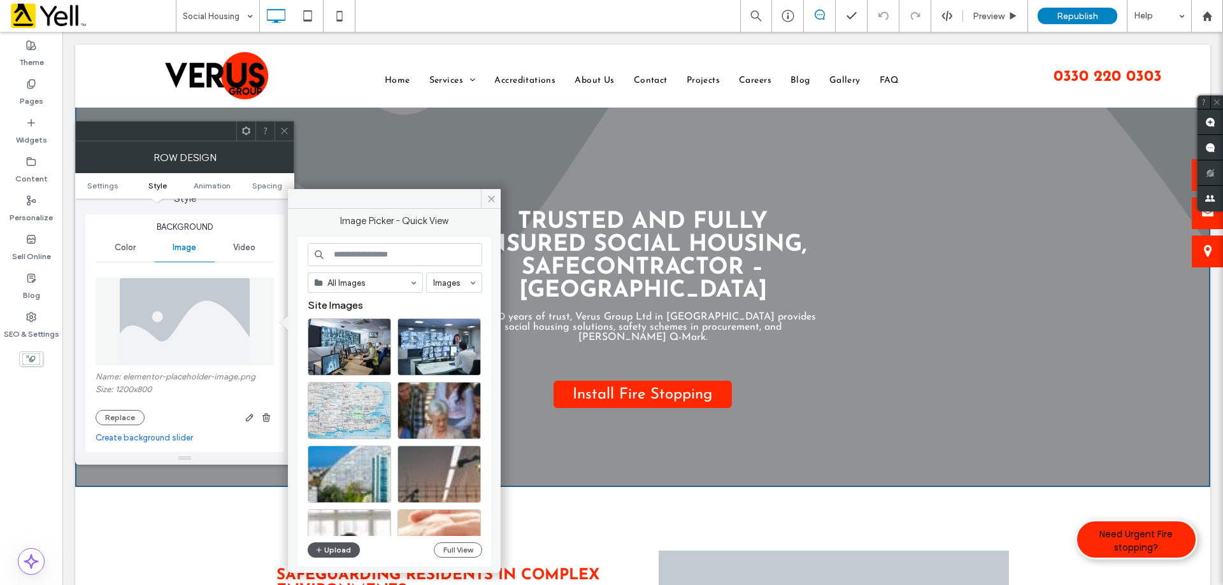
click at [338, 551] on button "Upload" at bounding box center [334, 550] width 52 height 15
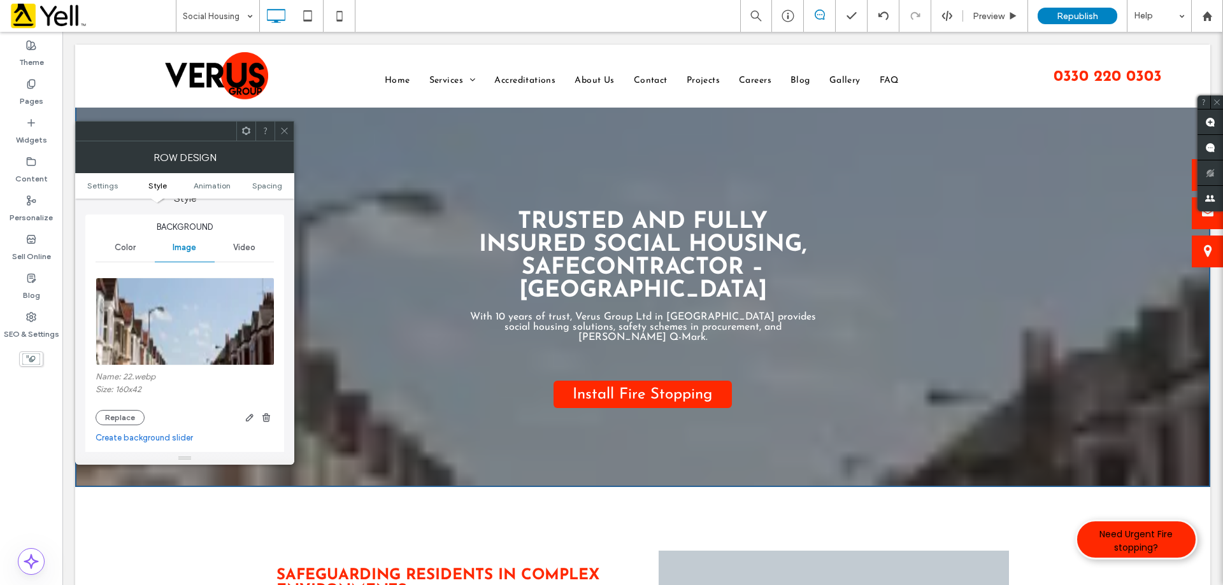
click at [119, 394] on label "Size: 160x42" at bounding box center [185, 391] width 178 height 13
click at [131, 390] on label "Size: 160x42" at bounding box center [185, 391] width 178 height 13
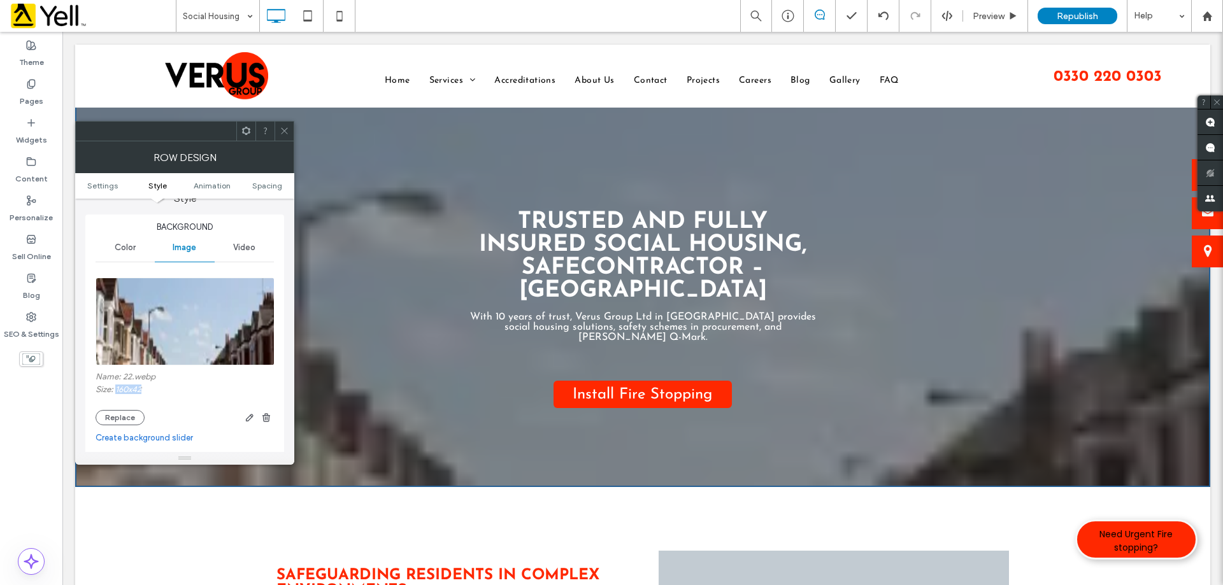
click at [131, 390] on label "Size: 160x42" at bounding box center [185, 391] width 178 height 13
click at [202, 382] on label "Name: 22.webp" at bounding box center [185, 378] width 178 height 13
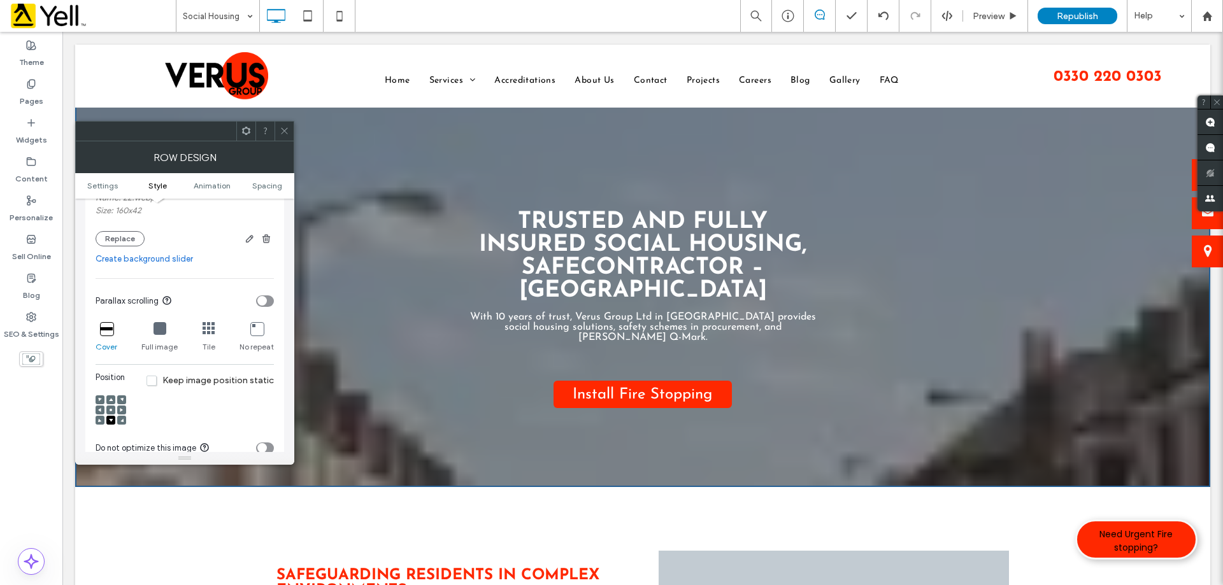
scroll to position [318, 0]
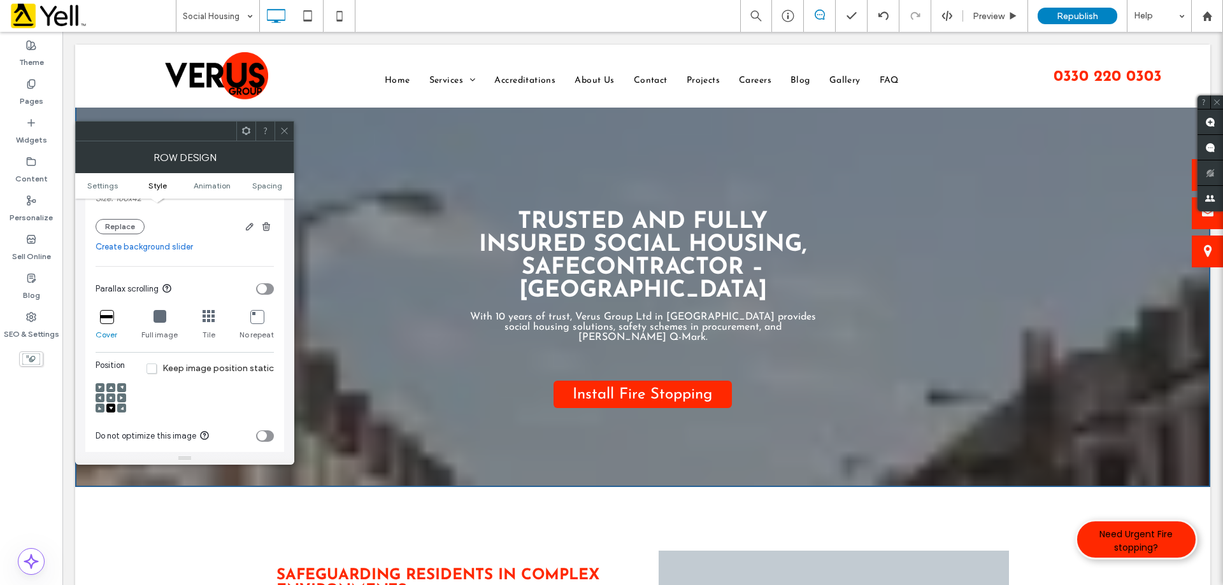
click at [106, 324] on div "Cover" at bounding box center [107, 325] width 22 height 41
click at [103, 322] on icon at bounding box center [106, 316] width 13 height 13
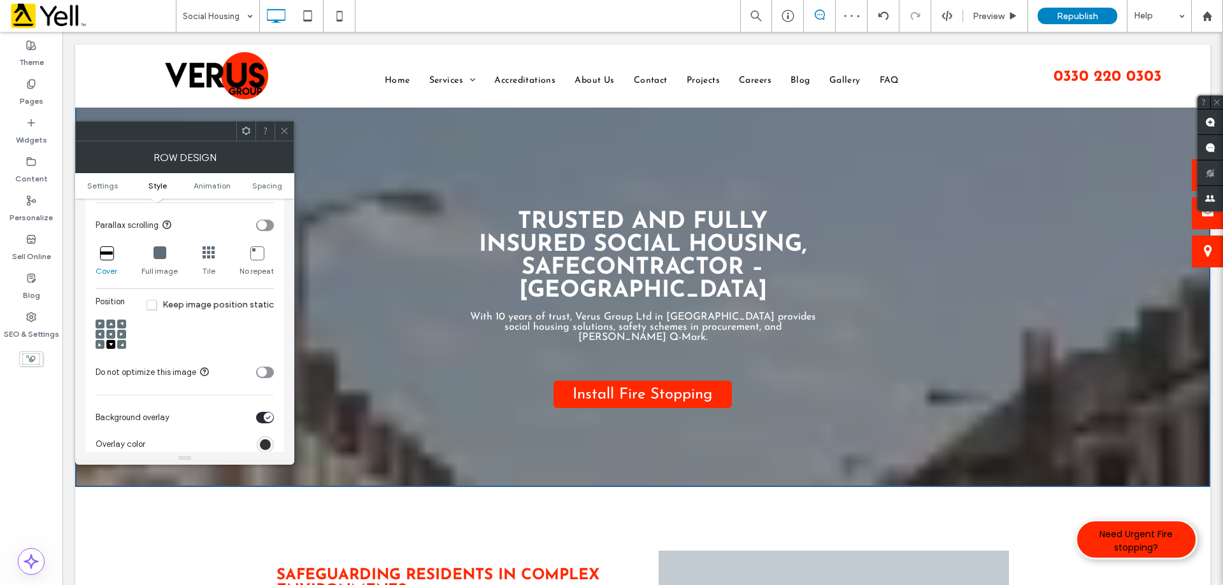
click at [156, 306] on span "Keep image position static" at bounding box center [210, 304] width 127 height 11
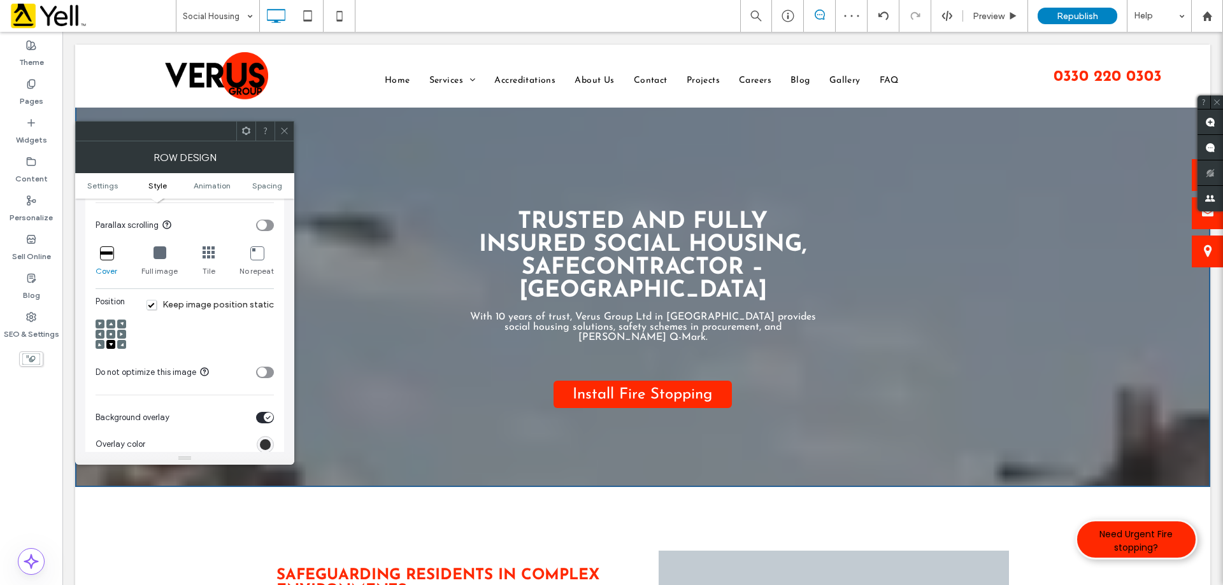
click at [156, 306] on span "Keep image position static" at bounding box center [210, 304] width 127 height 11
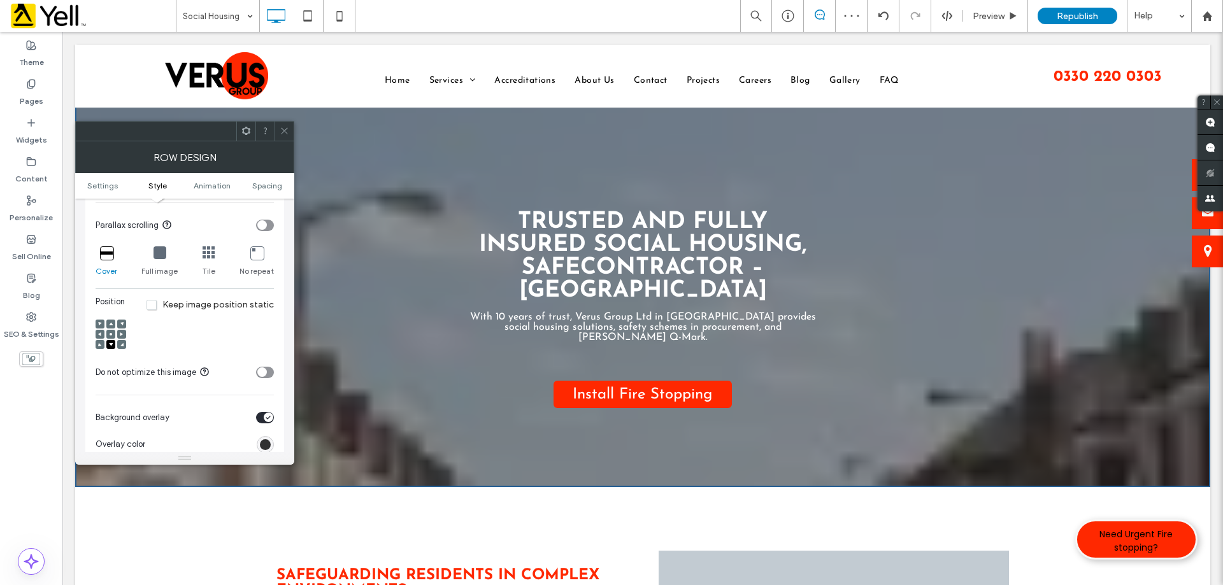
click at [156, 306] on span "Keep image position static" at bounding box center [210, 304] width 127 height 11
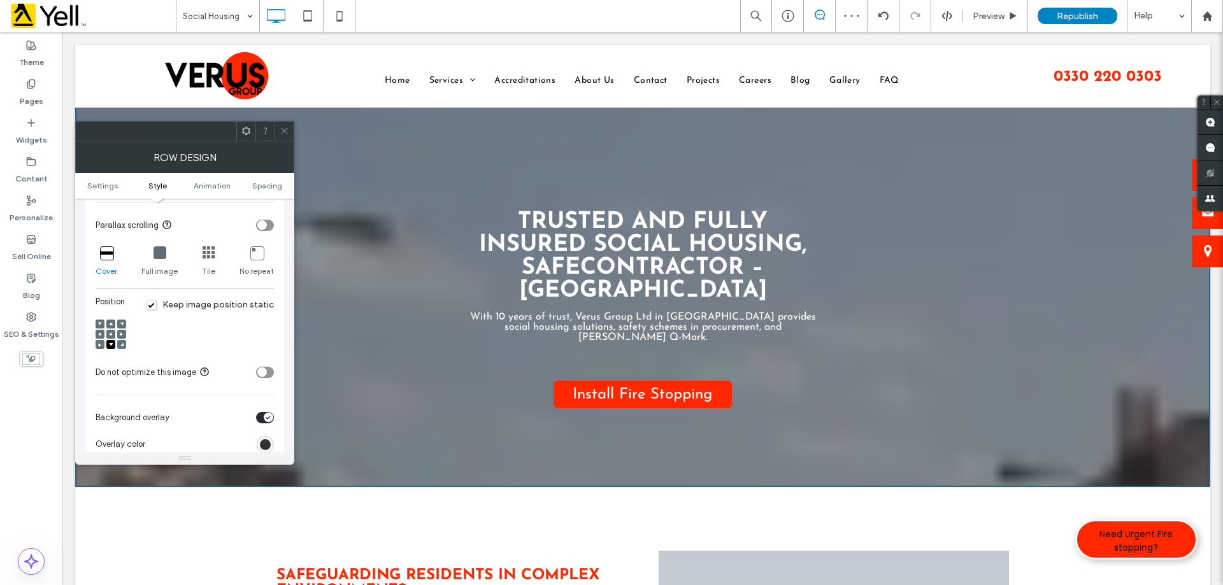
click at [156, 306] on span "Keep image position static" at bounding box center [210, 304] width 127 height 11
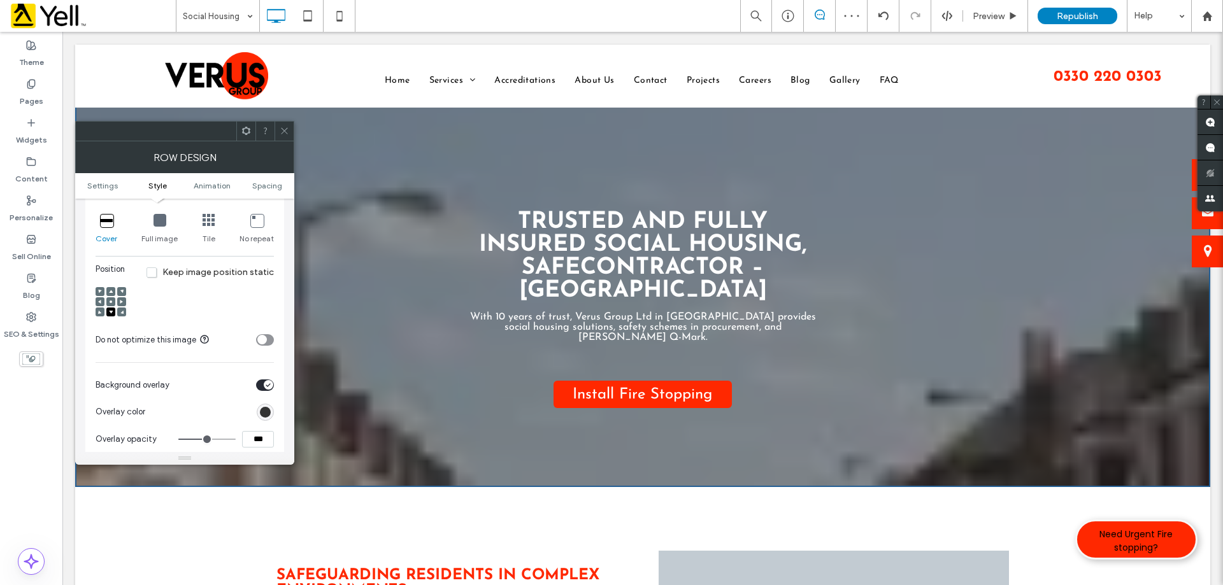
scroll to position [446, 0]
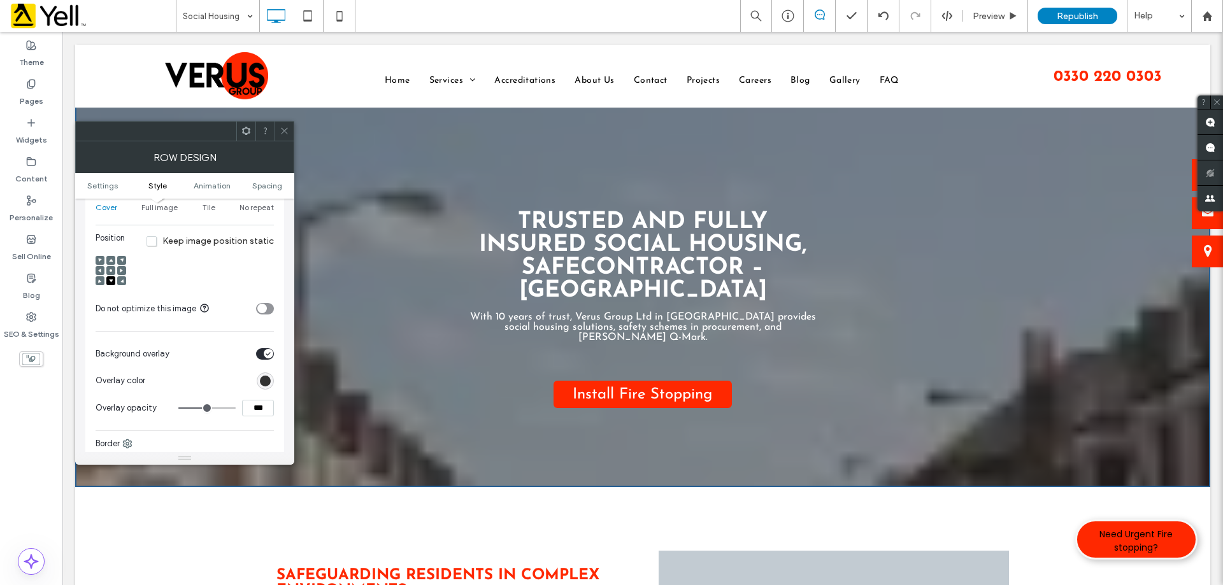
click at [252, 411] on input "***" at bounding box center [258, 408] width 32 height 17
drag, startPoint x: 259, startPoint y: 408, endPoint x: 247, endPoint y: 408, distance: 12.1
click at [247, 408] on input "***" at bounding box center [258, 408] width 32 height 17
click at [254, 408] on input "***" at bounding box center [258, 408] width 32 height 17
click at [227, 389] on div at bounding box center [212, 381] width 124 height 22
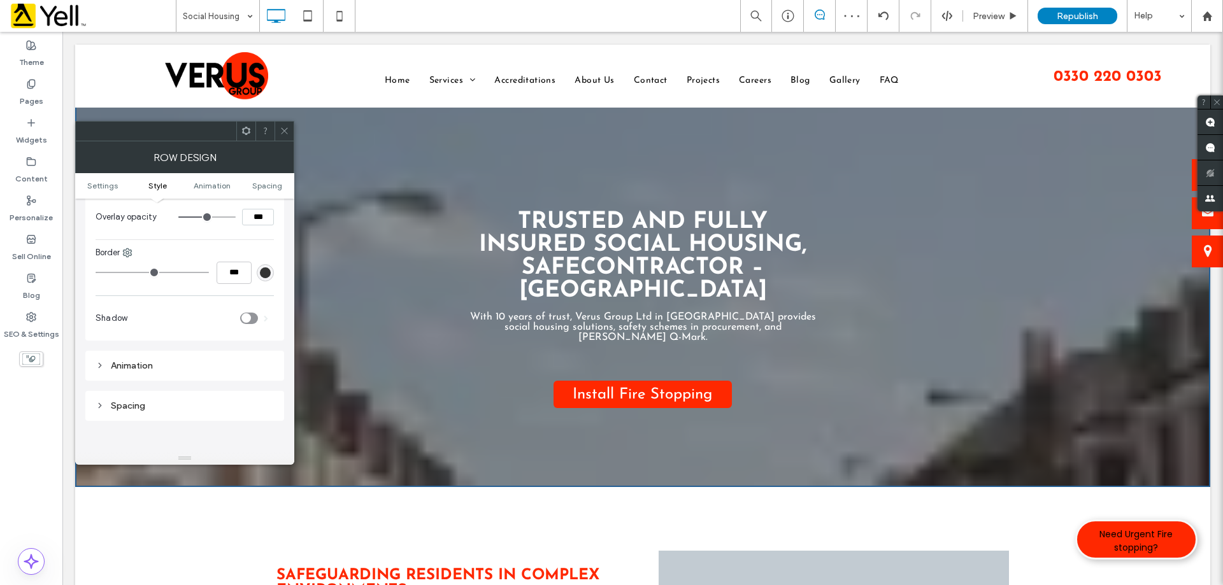
scroll to position [318, 0]
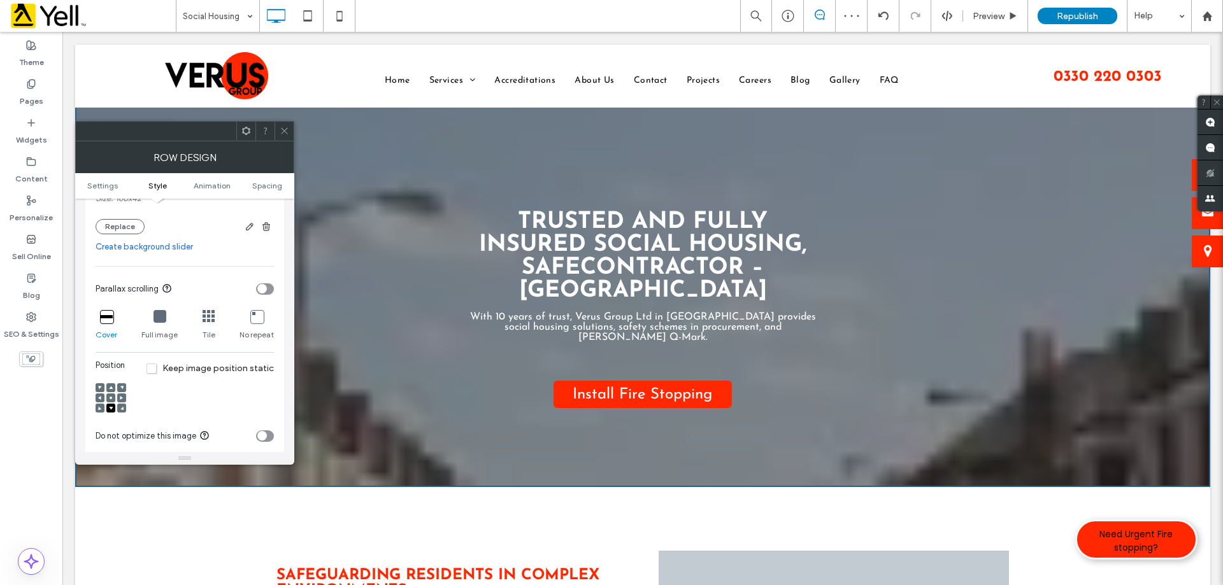
click at [287, 132] on icon at bounding box center [285, 131] width 10 height 10
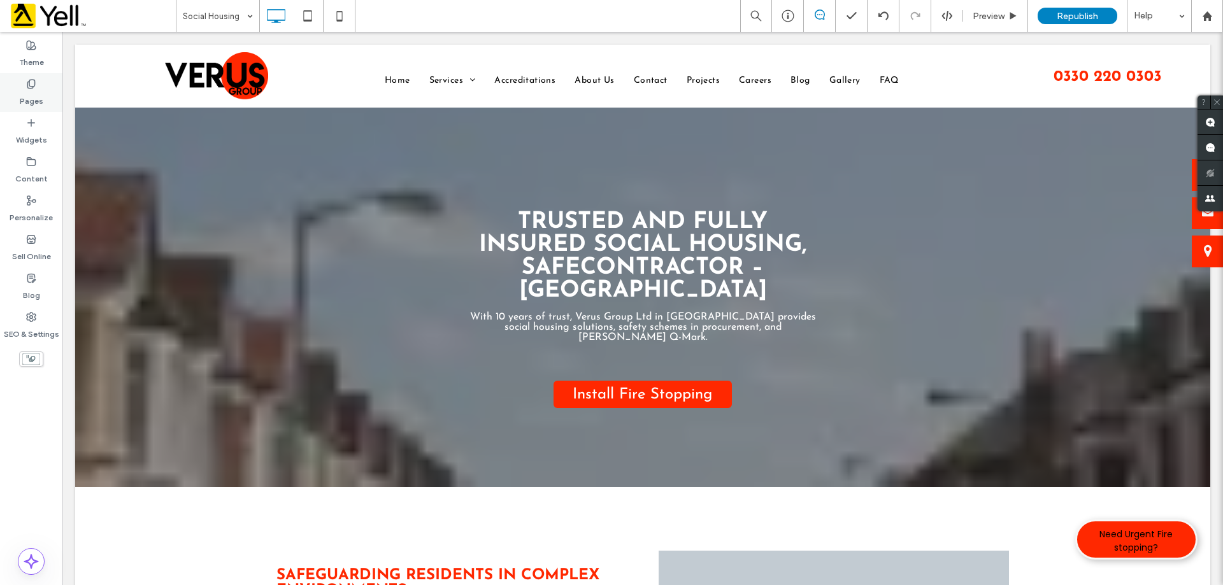
click at [38, 94] on label "Pages" at bounding box center [32, 98] width 24 height 18
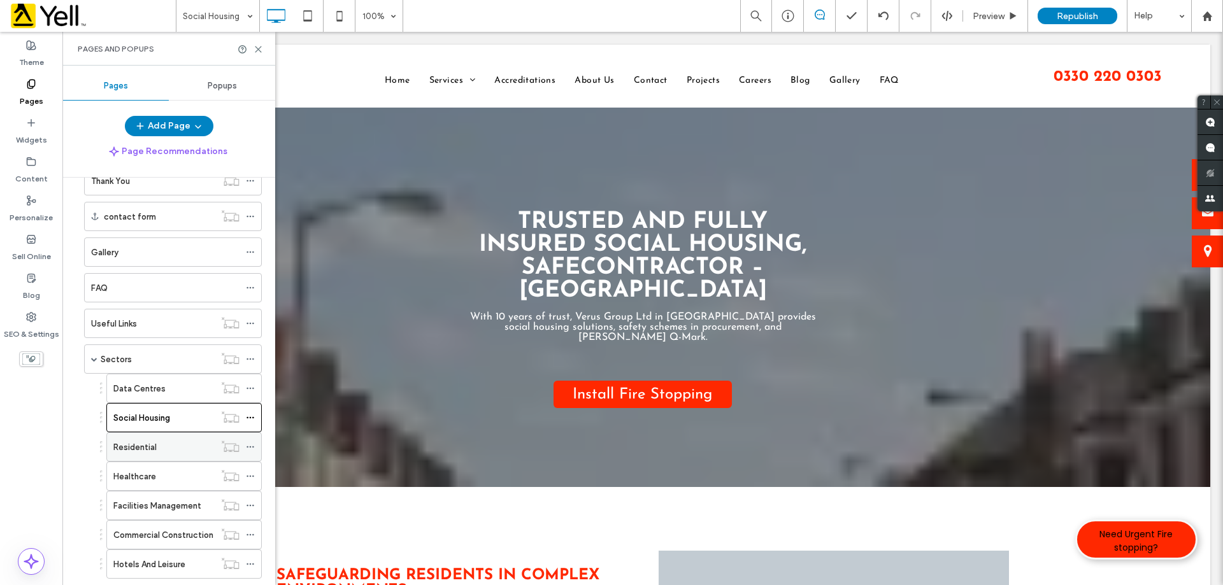
click at [154, 445] on label "Residential" at bounding box center [134, 447] width 43 height 22
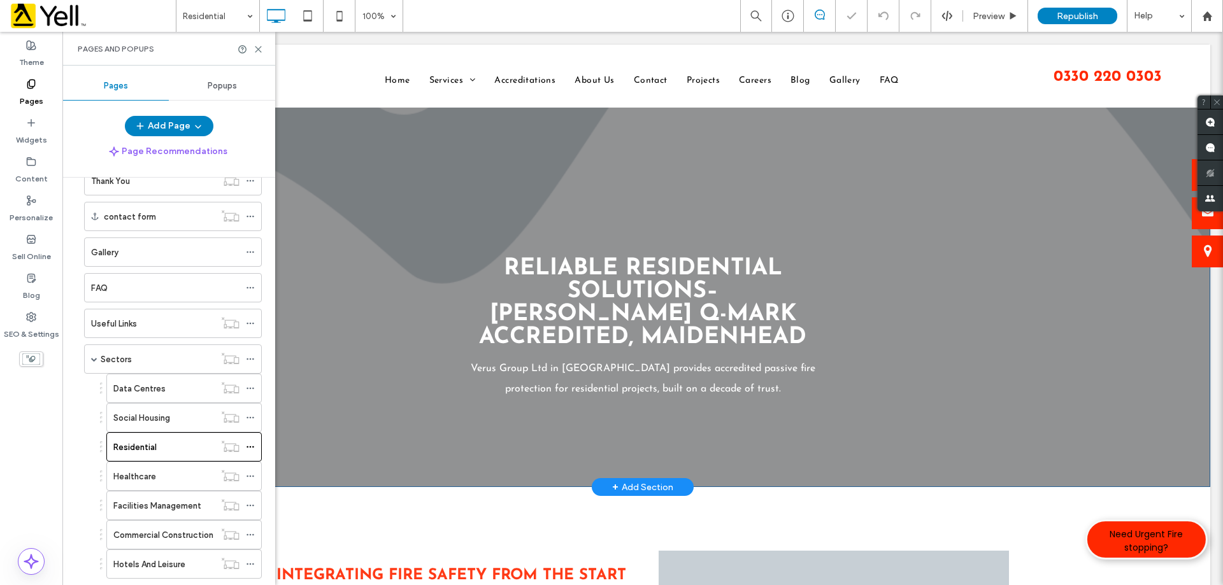
click at [1034, 258] on div "Reliable Residential Solutions– BM TRADA Q-Mark Accredited, Maidenhead Verus Gr…" at bounding box center [642, 266] width 1135 height 443
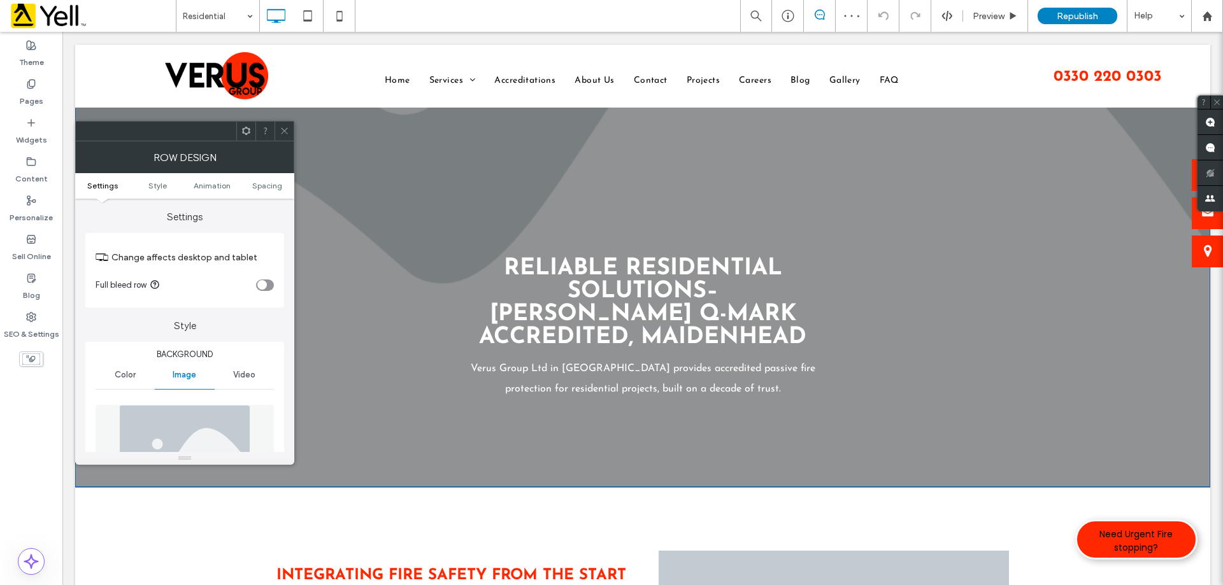
click at [1101, 349] on div "Reliable Residential Solutions– BM TRADA Q-Mark Accredited, Maidenhead Verus Gr…" at bounding box center [642, 266] width 1135 height 443
click at [192, 427] on img at bounding box center [184, 449] width 131 height 88
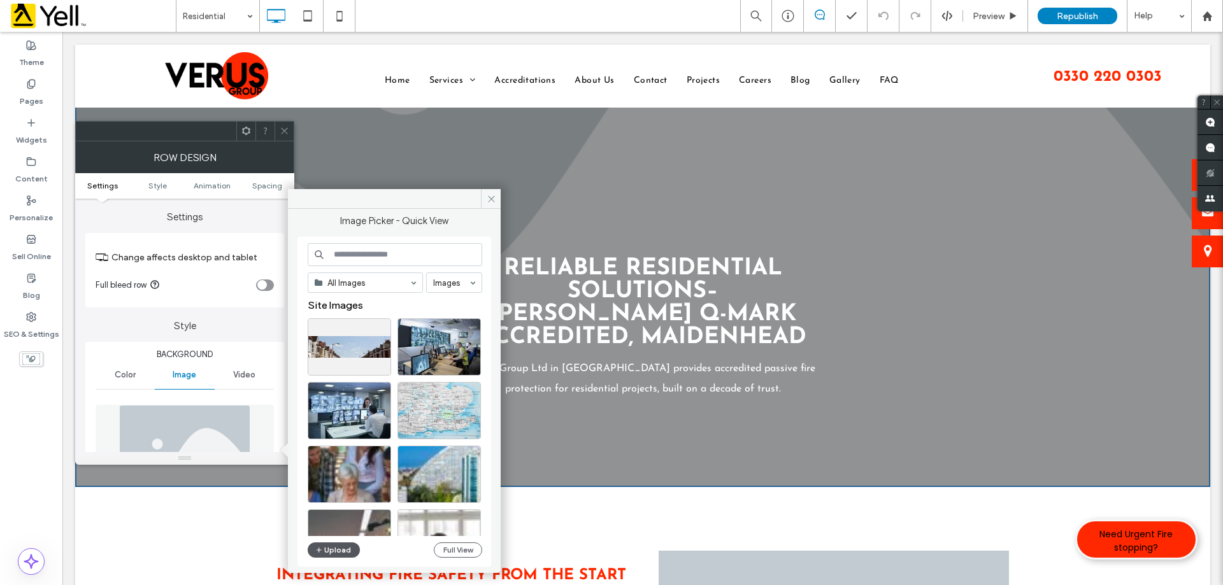
click at [342, 543] on button "Upload" at bounding box center [334, 550] width 52 height 15
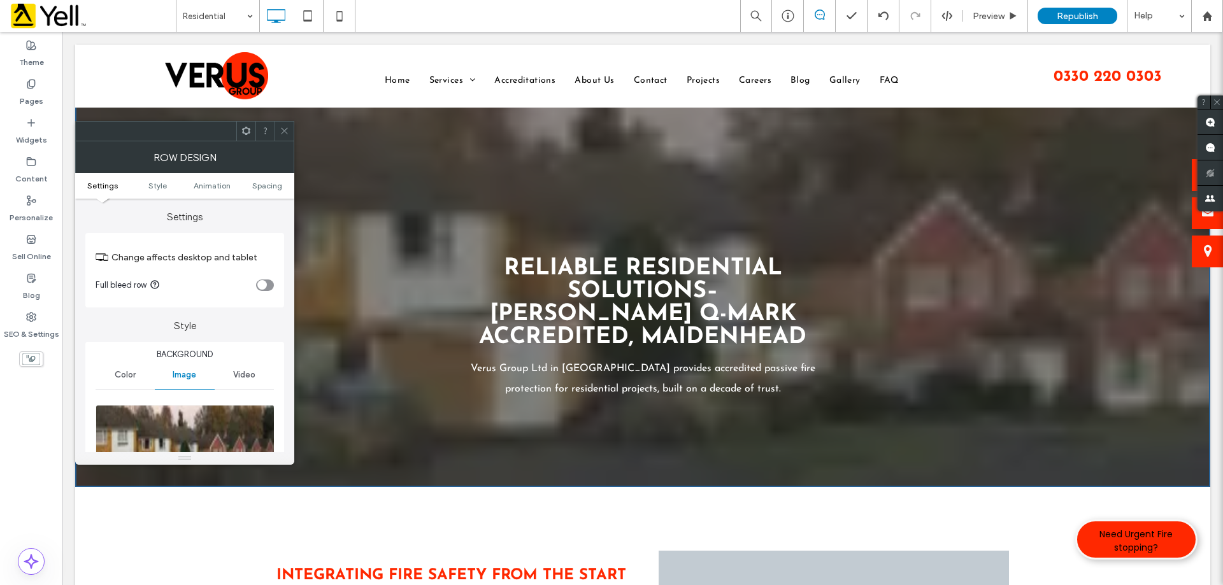
click at [283, 129] on use at bounding box center [284, 131] width 6 height 6
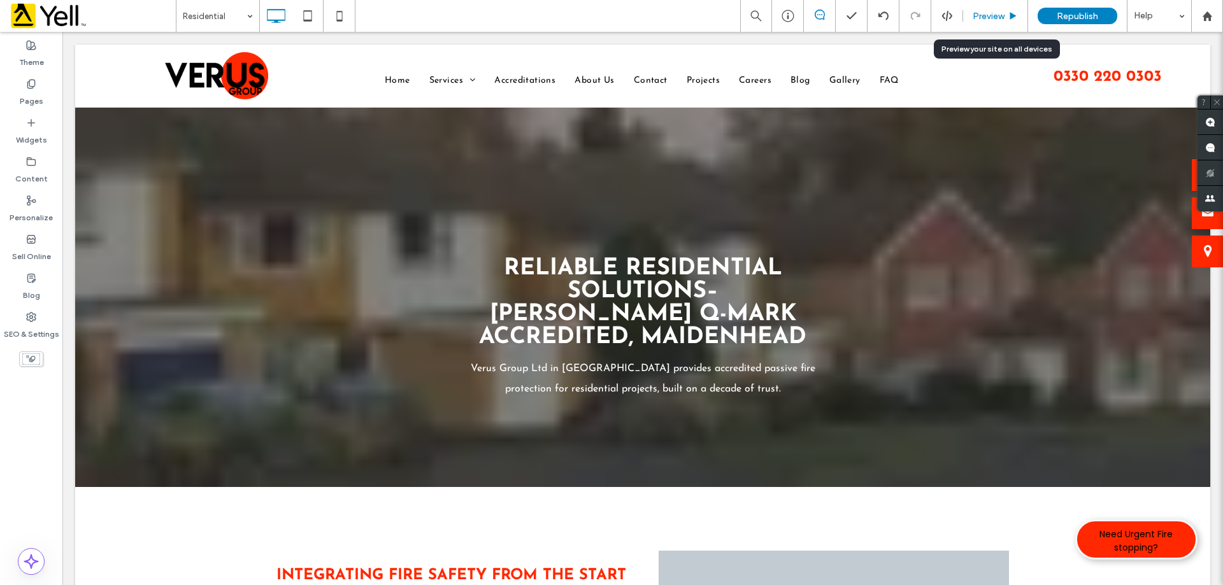
click at [985, 18] on span "Preview" at bounding box center [989, 16] width 32 height 11
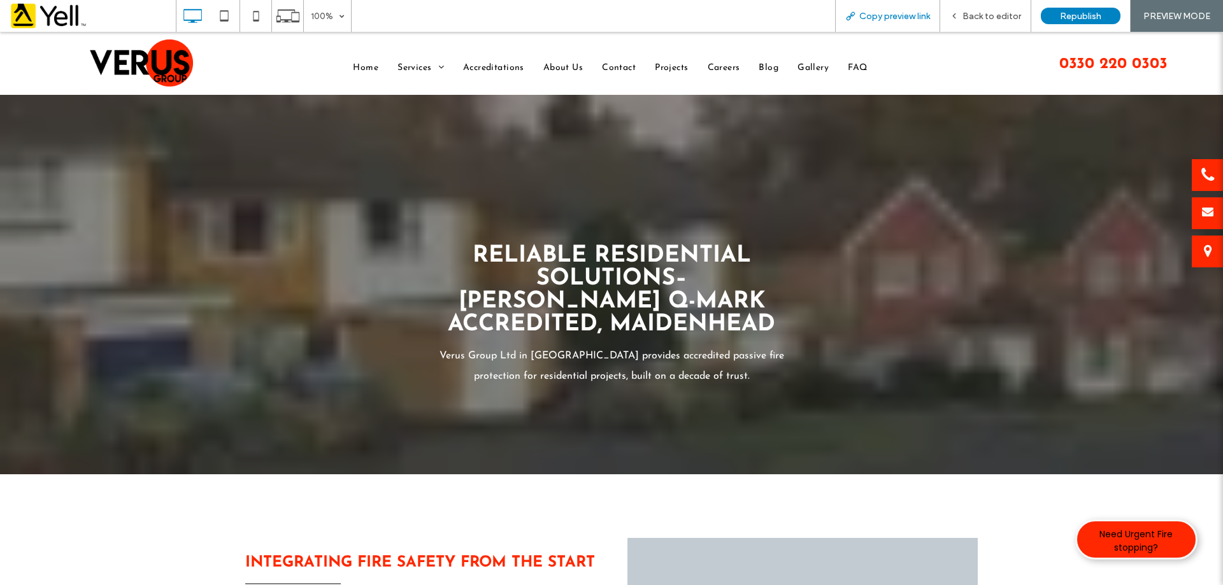
click at [891, 15] on span "Copy preview link" at bounding box center [894, 16] width 71 height 11
click at [973, 15] on span "Back to editor" at bounding box center [992, 16] width 59 height 11
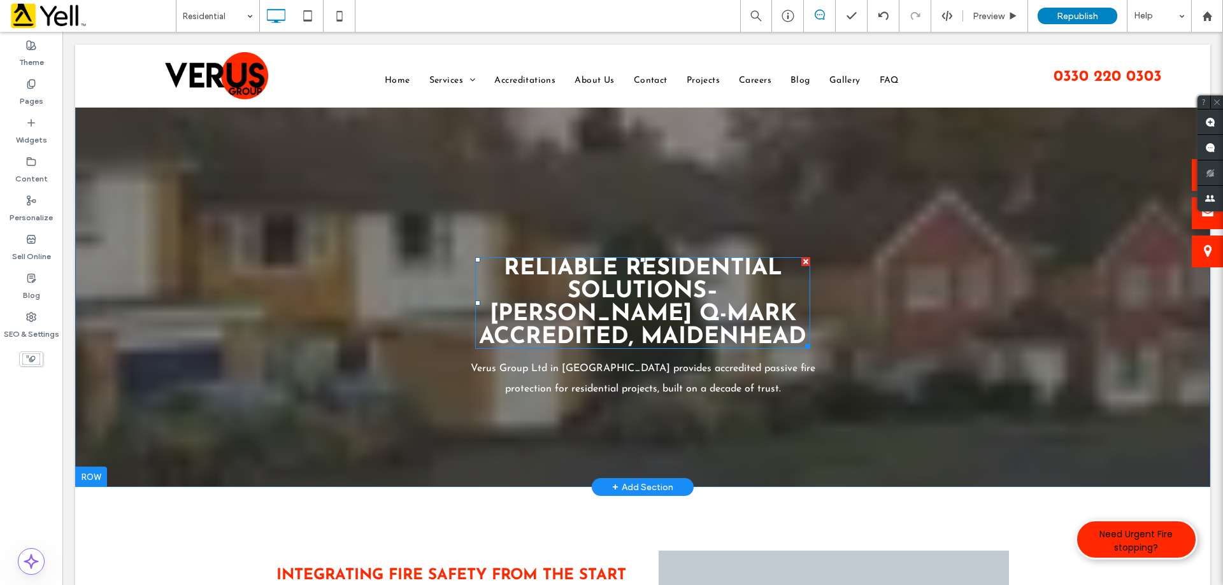
click at [608, 296] on strong "Reliable Residential Solutions– [PERSON_NAME] Q-Mark Accredited, Maidenhead" at bounding box center [642, 303] width 327 height 92
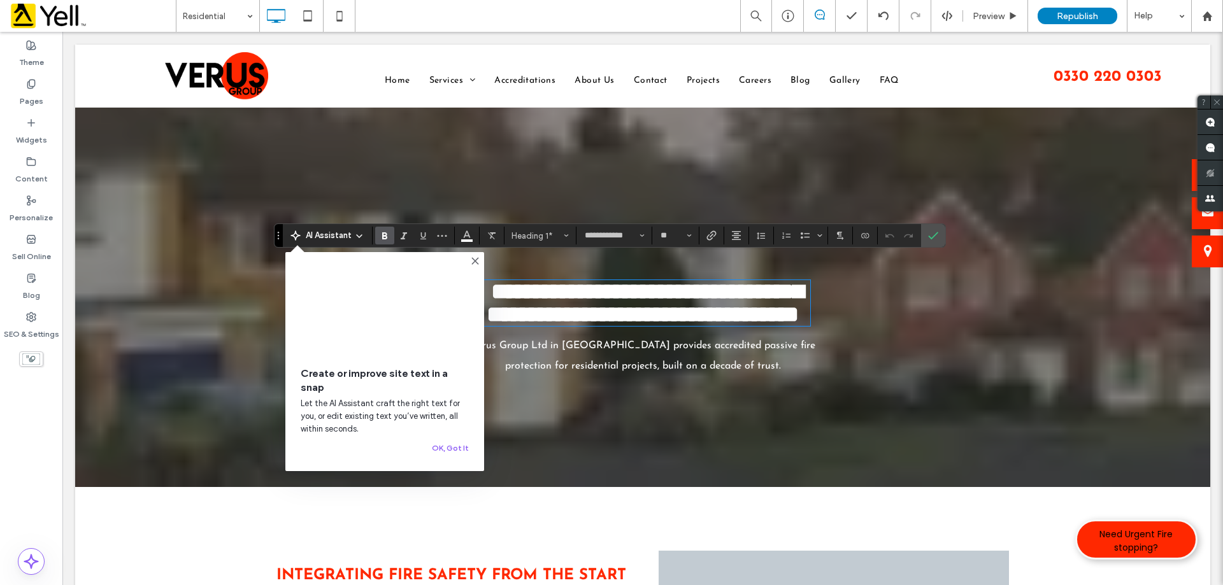
click at [631, 280] on strong "**********" at bounding box center [645, 303] width 317 height 46
click at [622, 280] on strong "**********" at bounding box center [645, 303] width 317 height 46
click at [613, 288] on strong "**********" at bounding box center [645, 303] width 317 height 46
copy strong "**********"
click at [601, 180] on div "**********" at bounding box center [643, 265] width 764 height 221
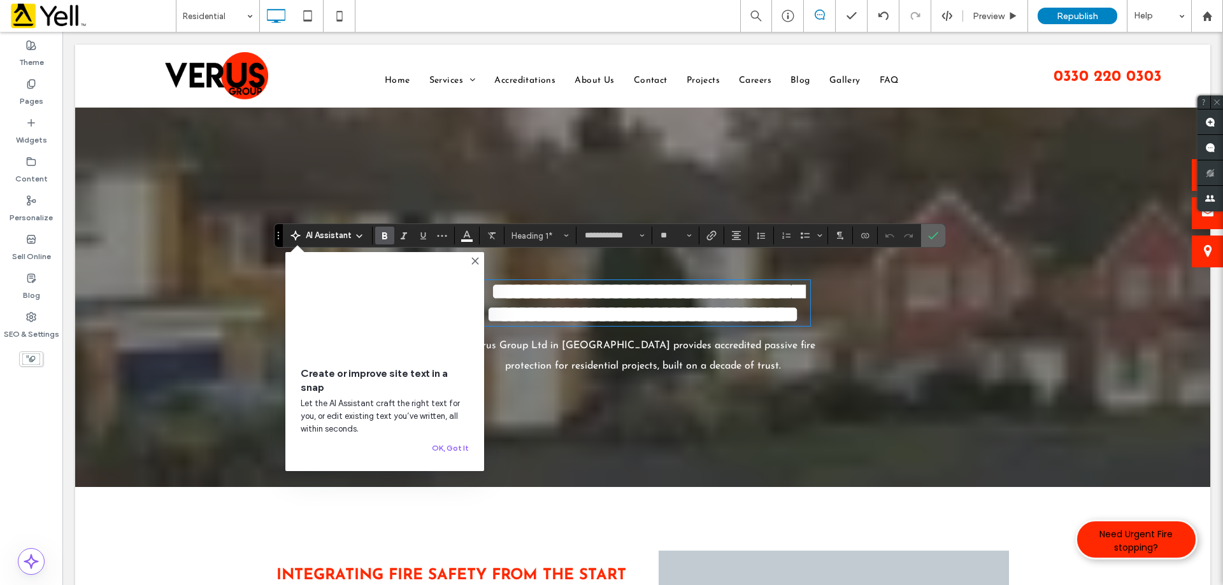
click at [942, 240] on label "Confirm" at bounding box center [933, 235] width 19 height 23
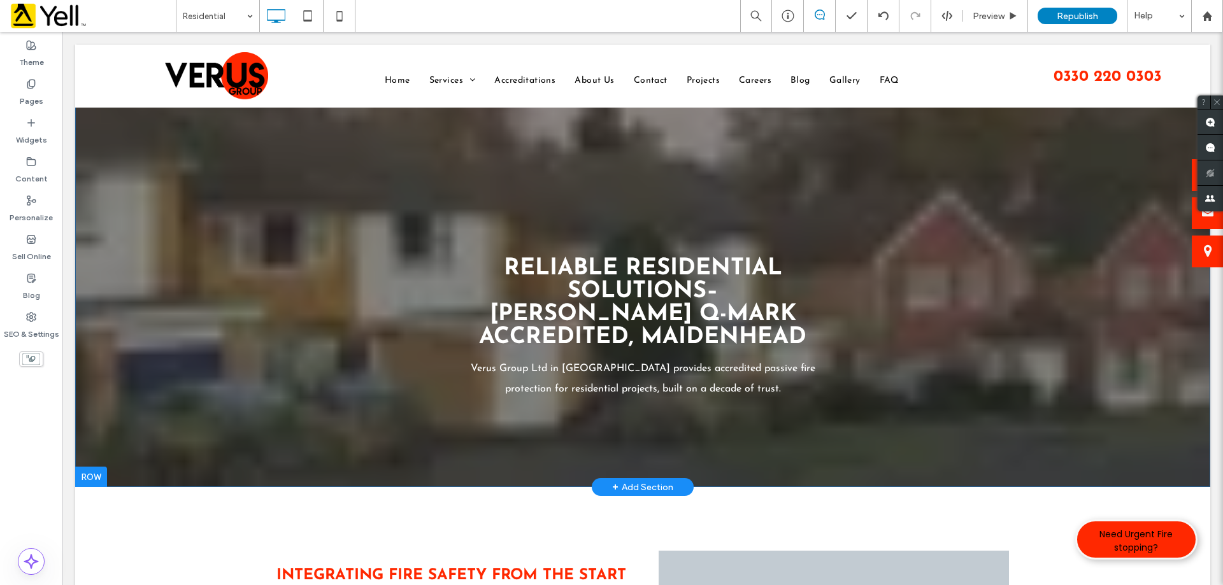
click at [308, 188] on div "Reliable Residential Solutions– [PERSON_NAME] Q-Mark Accredited, Maidenhead Ver…" at bounding box center [643, 265] width 764 height 267
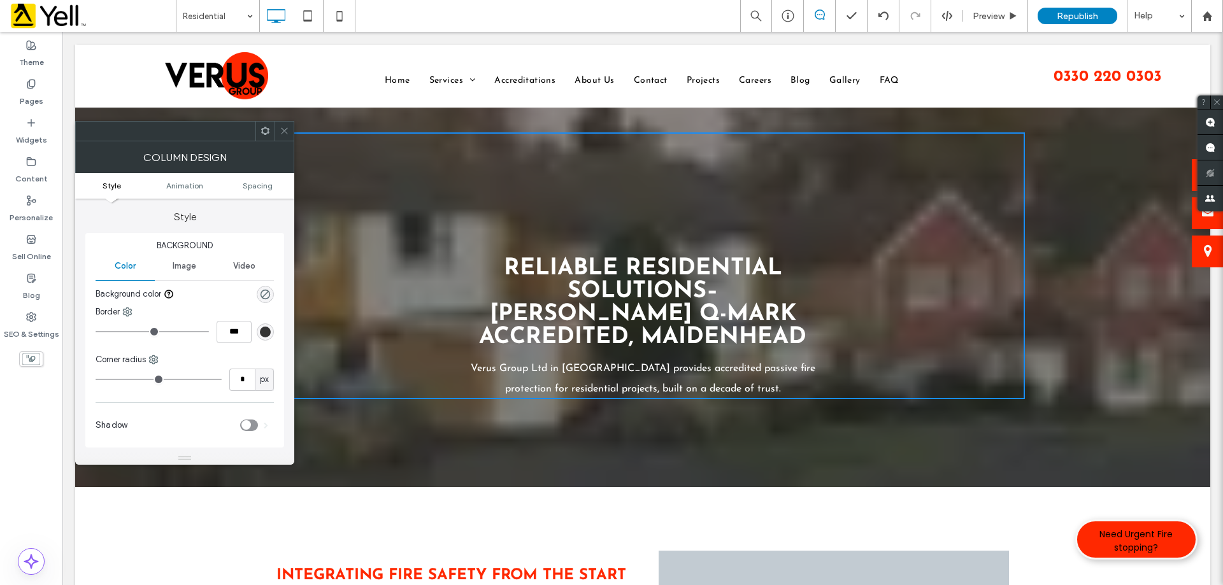
click at [285, 136] on span at bounding box center [285, 131] width 10 height 19
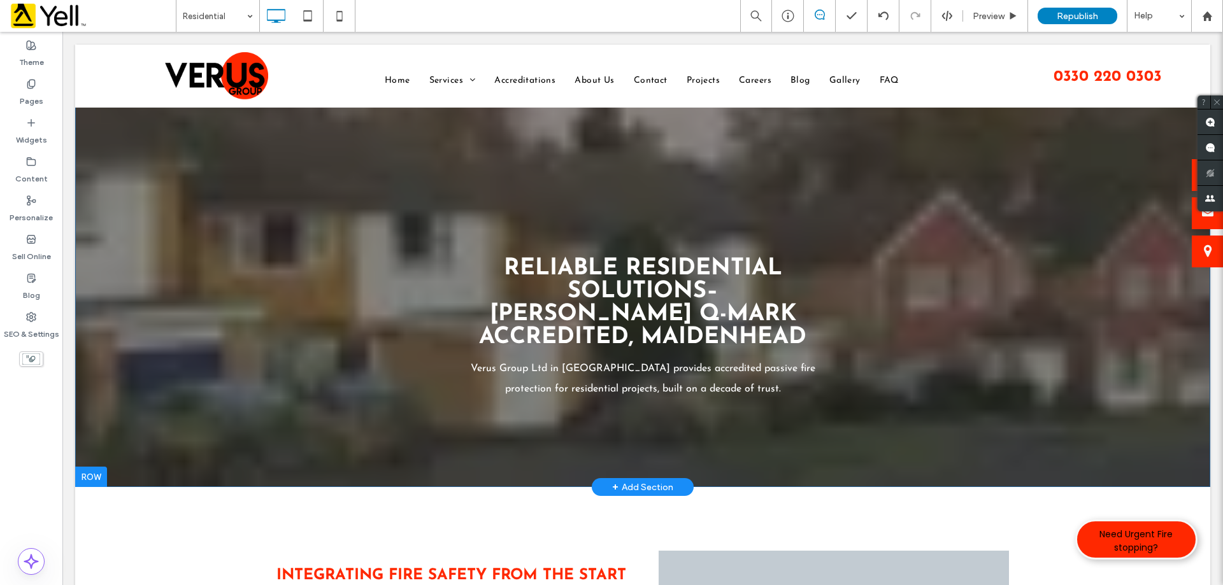
click at [115, 129] on div "Reliable Residential Solutions– [PERSON_NAME] Q-Mark Accredited, Maidenhead Ver…" at bounding box center [642, 266] width 1135 height 443
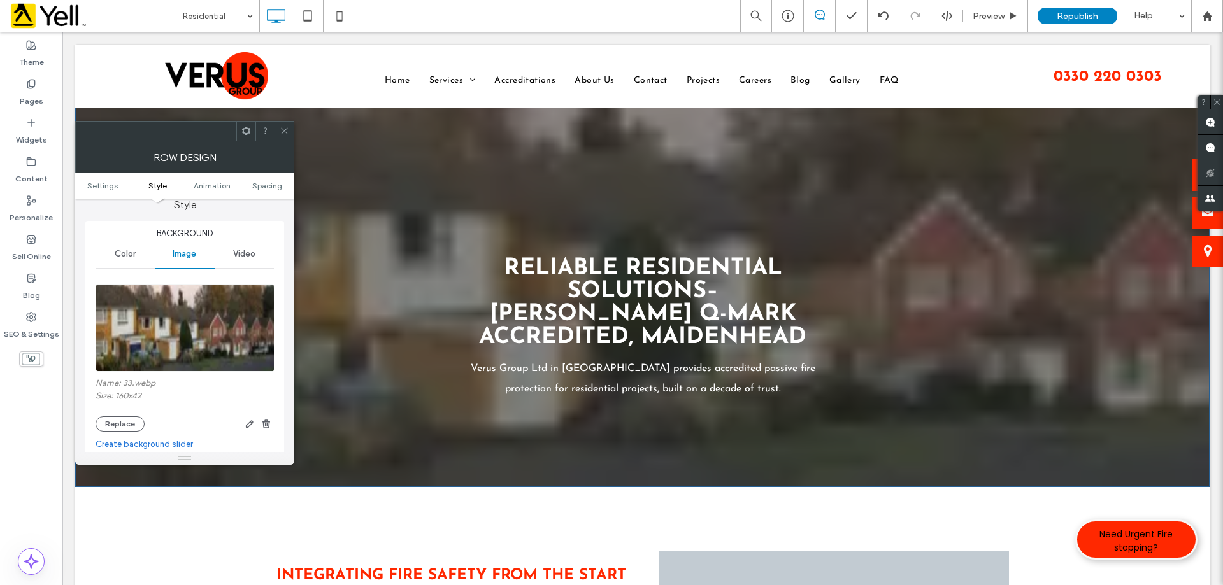
scroll to position [127, 0]
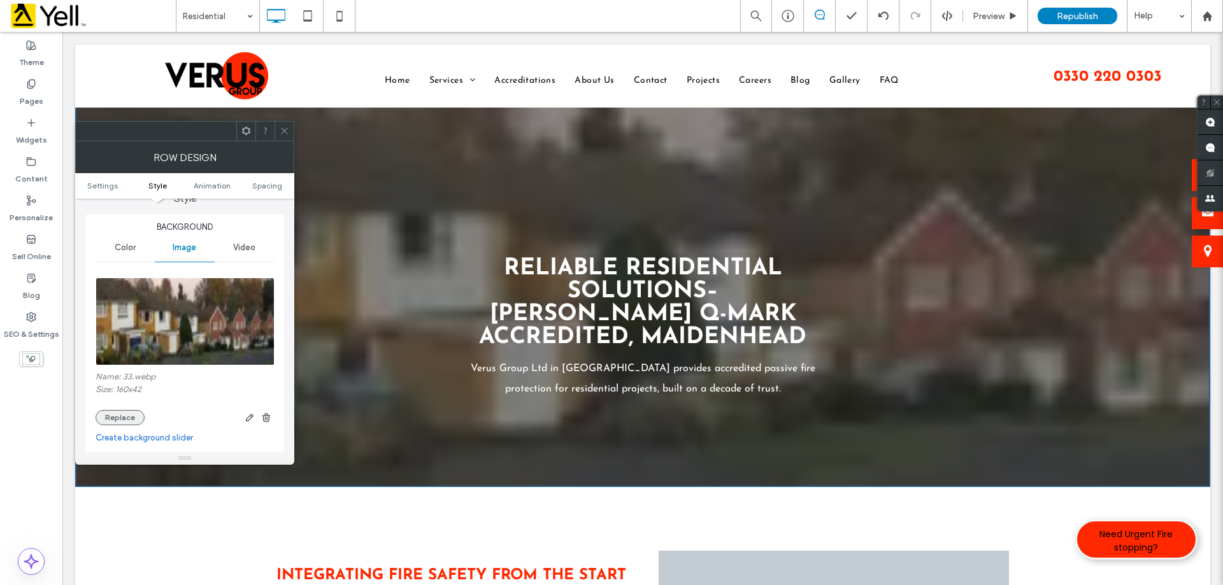
click at [130, 421] on button "Replace" at bounding box center [120, 417] width 49 height 15
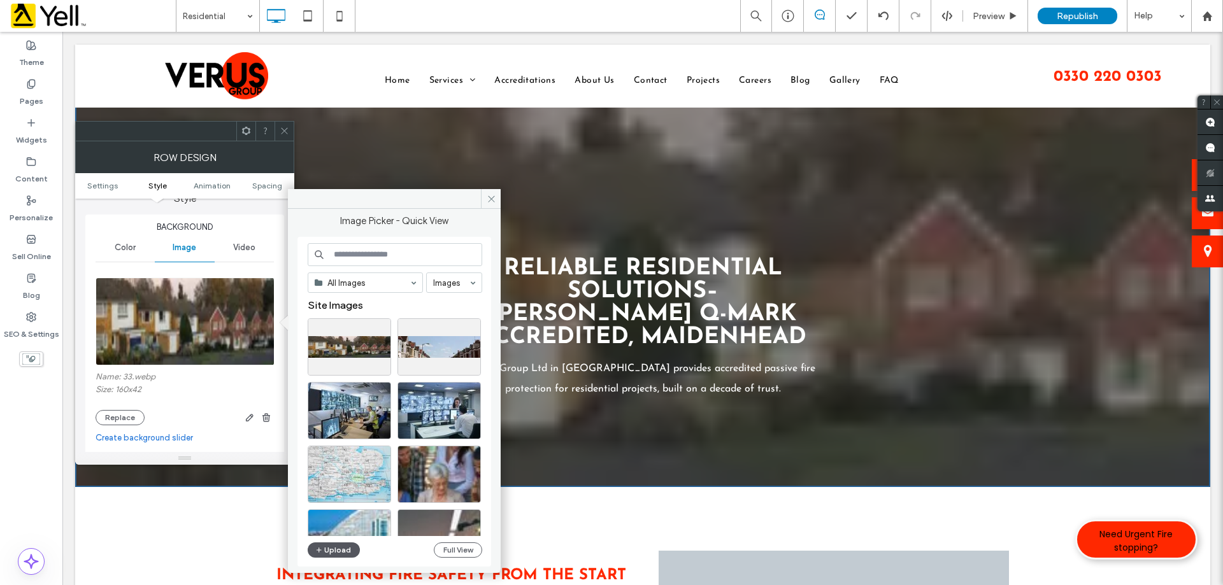
click at [336, 557] on button "Upload" at bounding box center [334, 550] width 52 height 15
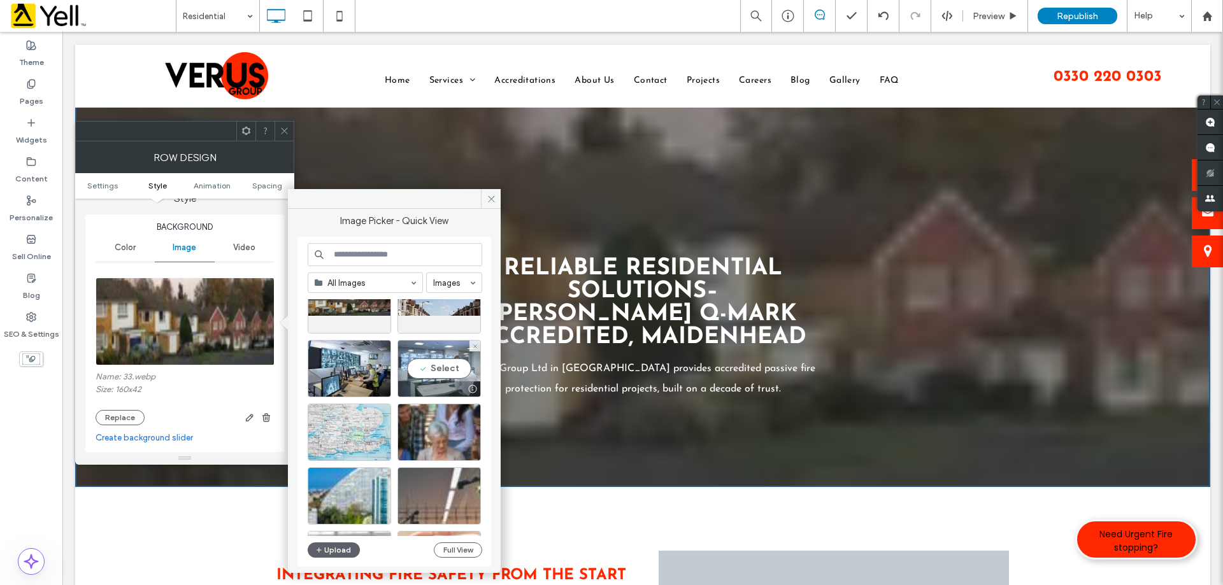
scroll to position [64, 0]
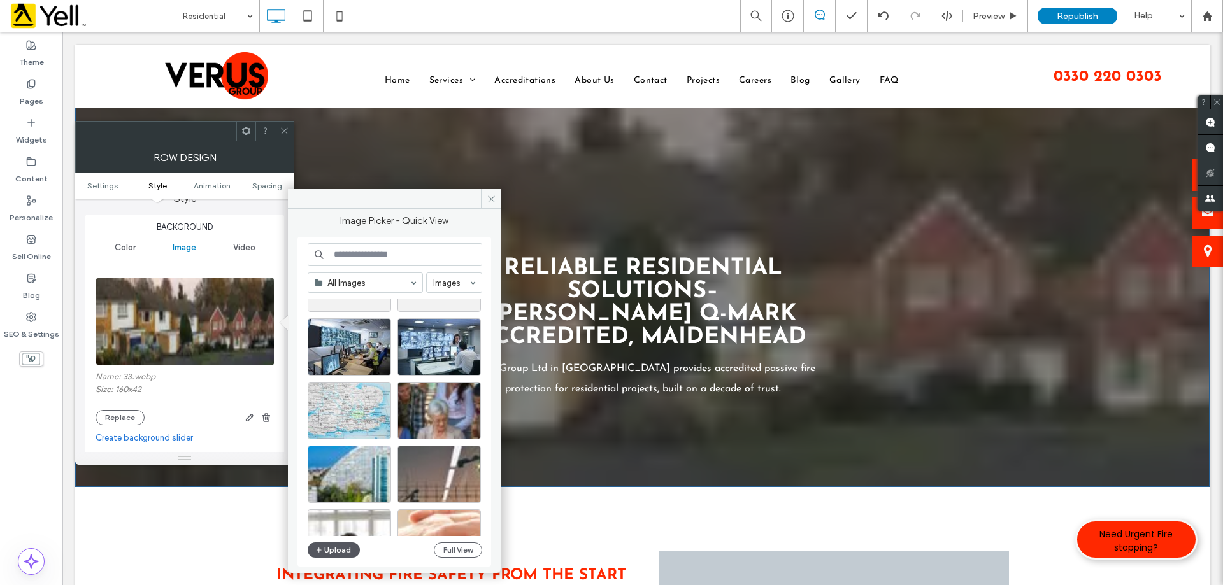
click at [343, 549] on button "Upload" at bounding box center [334, 550] width 52 height 15
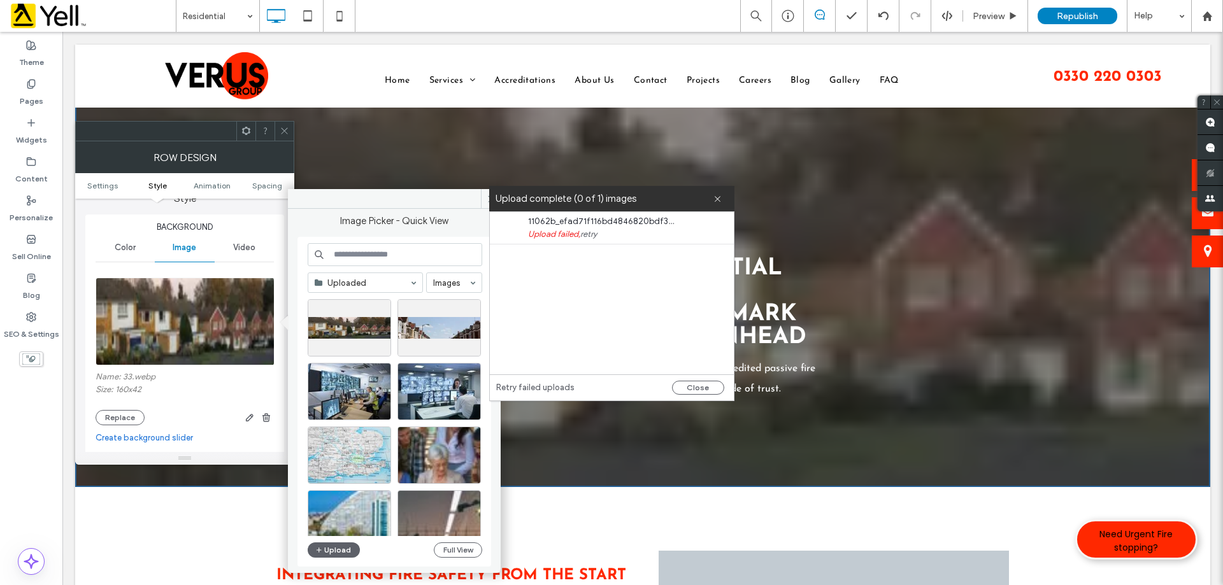
click at [722, 202] on div "Upload complete (0 of 1) images" at bounding box center [611, 198] width 245 height 25
click at [720, 199] on icon at bounding box center [717, 199] width 8 height 8
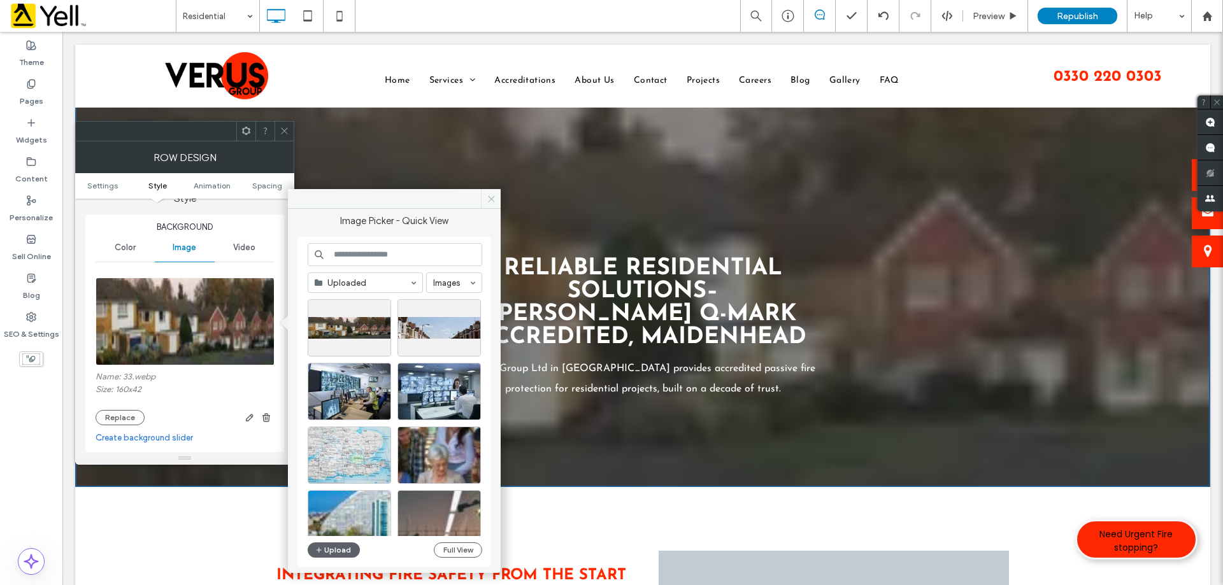
drag, startPoint x: 495, startPoint y: 201, endPoint x: 253, endPoint y: 141, distance: 249.5
click at [495, 201] on icon at bounding box center [492, 199] width 10 height 10
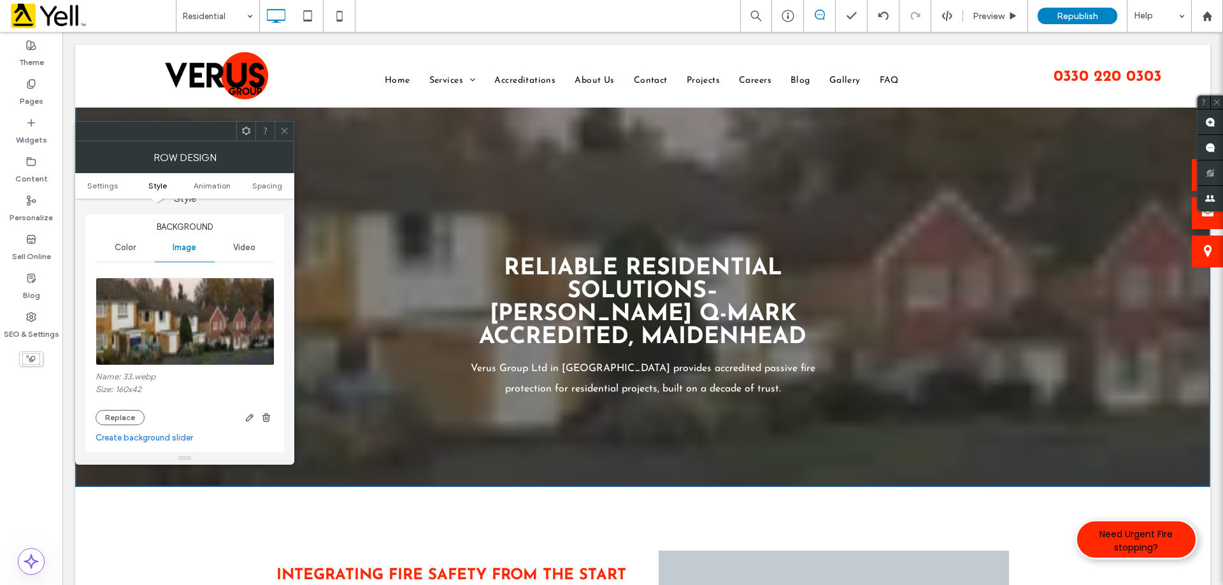
click at [287, 132] on icon at bounding box center [285, 131] width 10 height 10
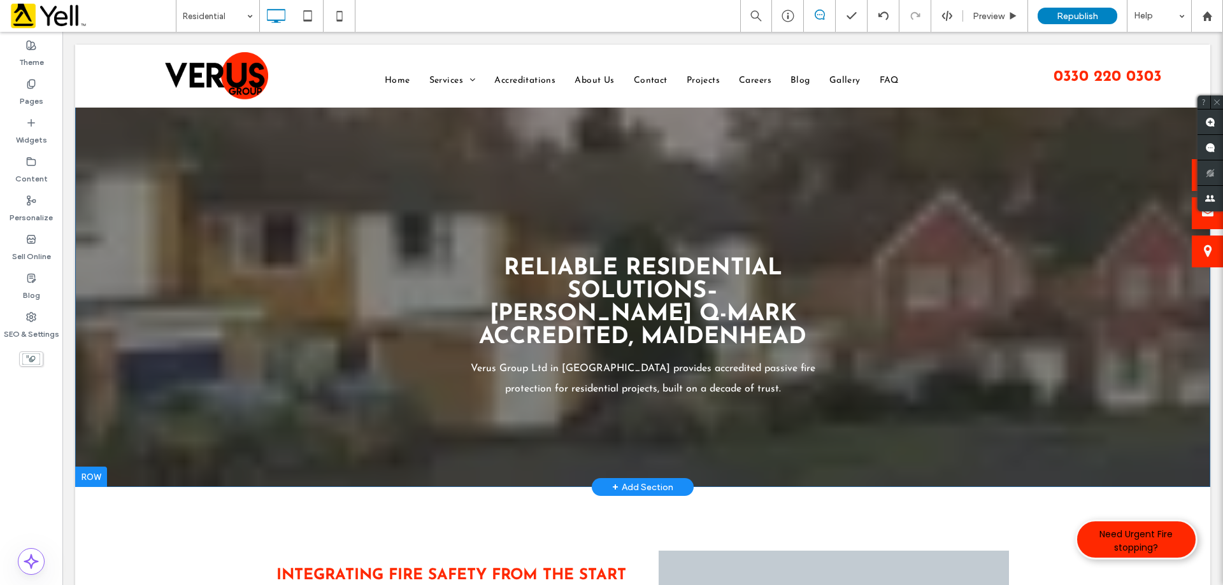
click at [437, 144] on div "Reliable Residential Solutions– [PERSON_NAME] Q-Mark Accredited, Maidenhead Ver…" at bounding box center [643, 265] width 764 height 267
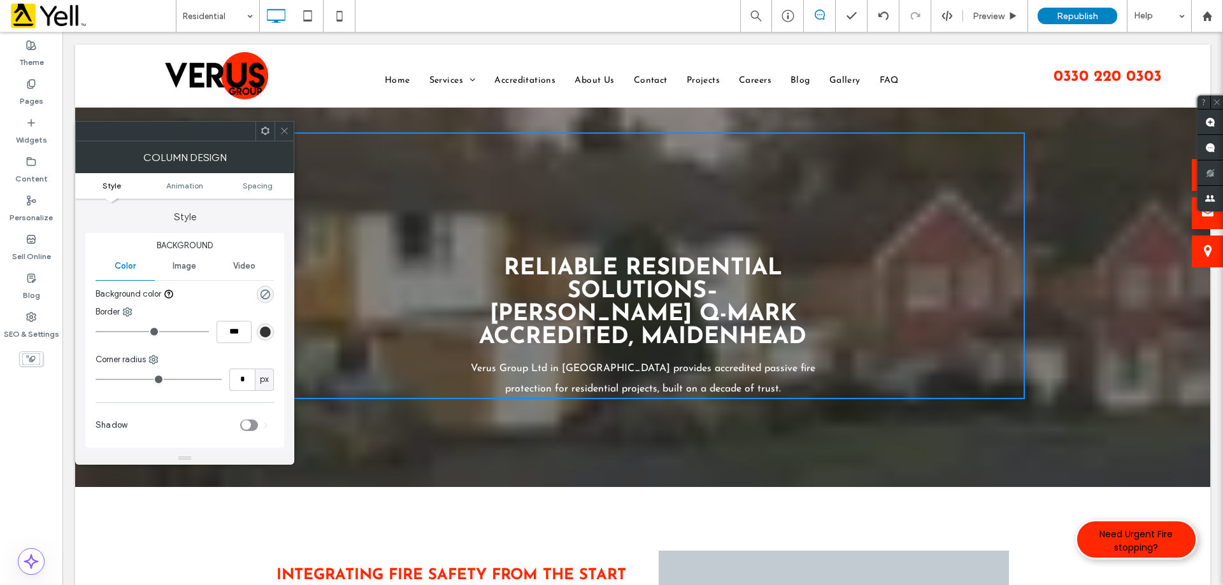
click at [285, 130] on icon at bounding box center [285, 131] width 10 height 10
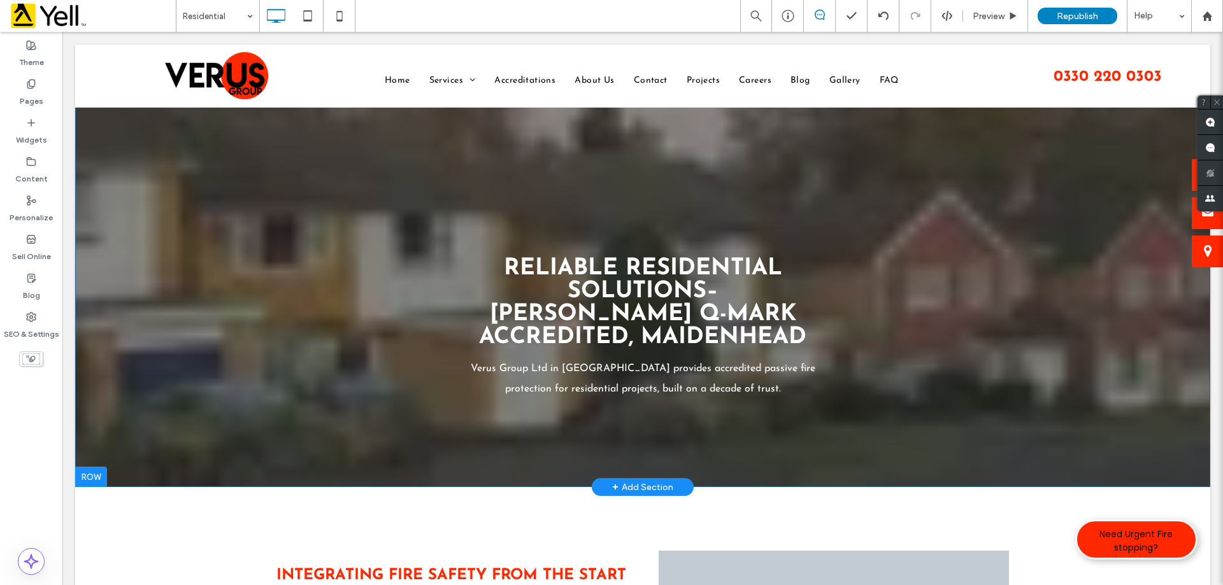
click at [100, 143] on div "Reliable Residential Solutions– [PERSON_NAME] Q-Mark Accredited, Maidenhead Ver…" at bounding box center [642, 266] width 1135 height 443
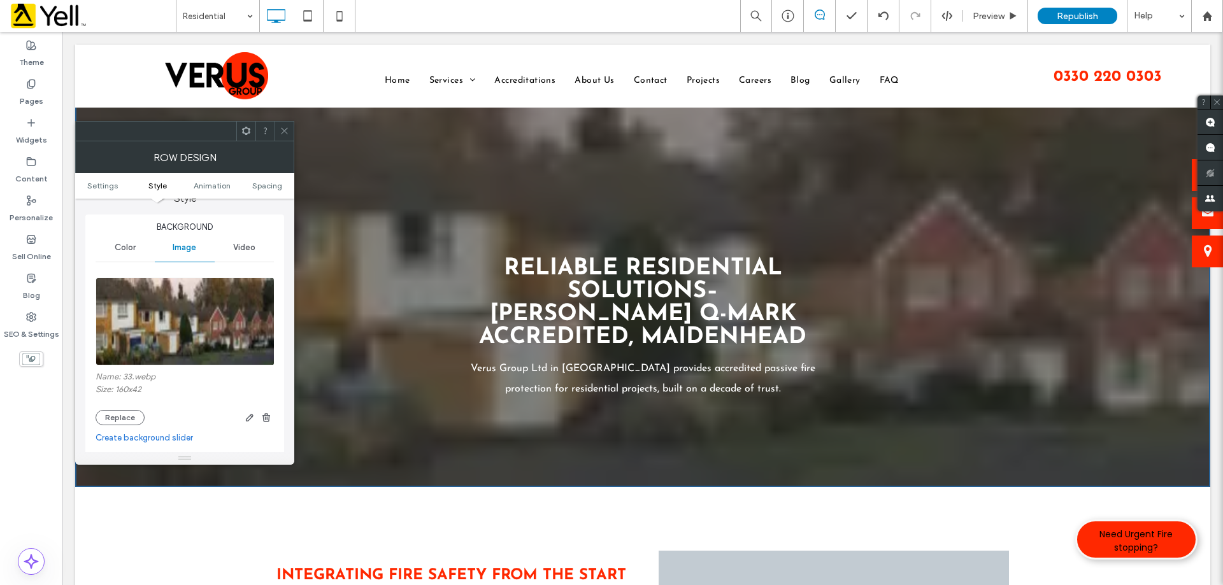
scroll to position [255, 0]
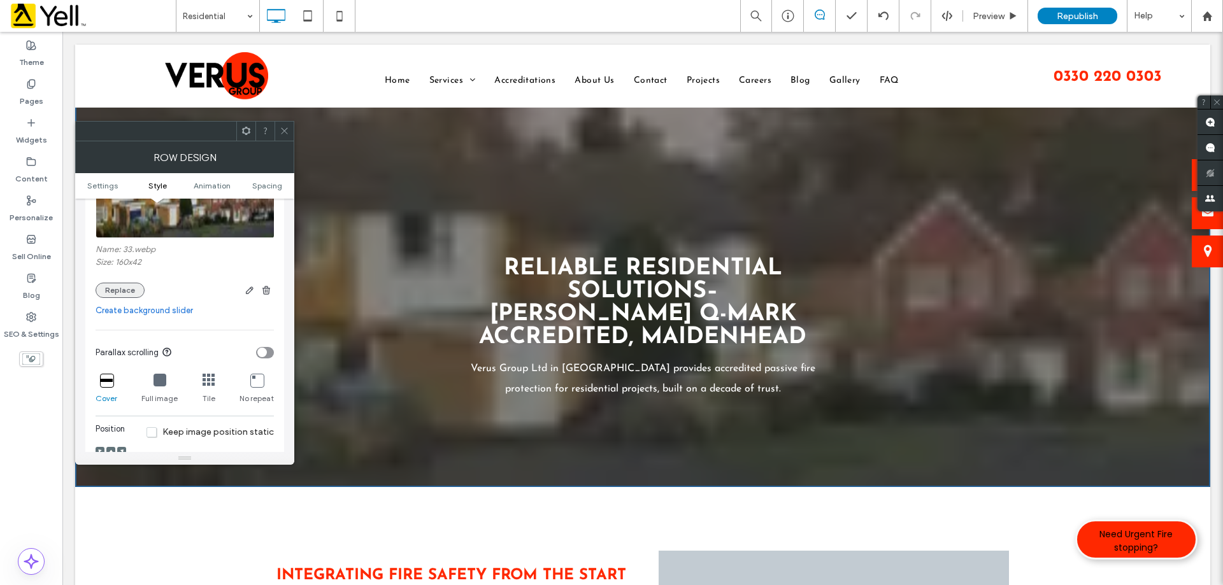
click at [110, 283] on button "Replace" at bounding box center [120, 290] width 49 height 15
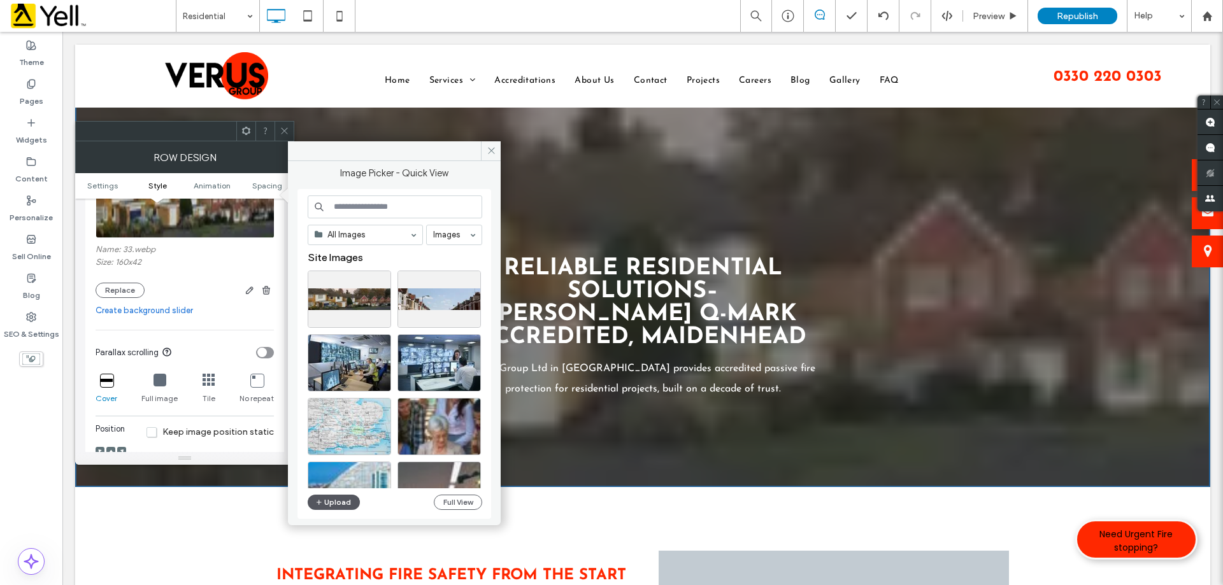
click at [339, 504] on button "Upload" at bounding box center [334, 502] width 52 height 15
click at [318, 505] on icon "button" at bounding box center [319, 502] width 8 height 10
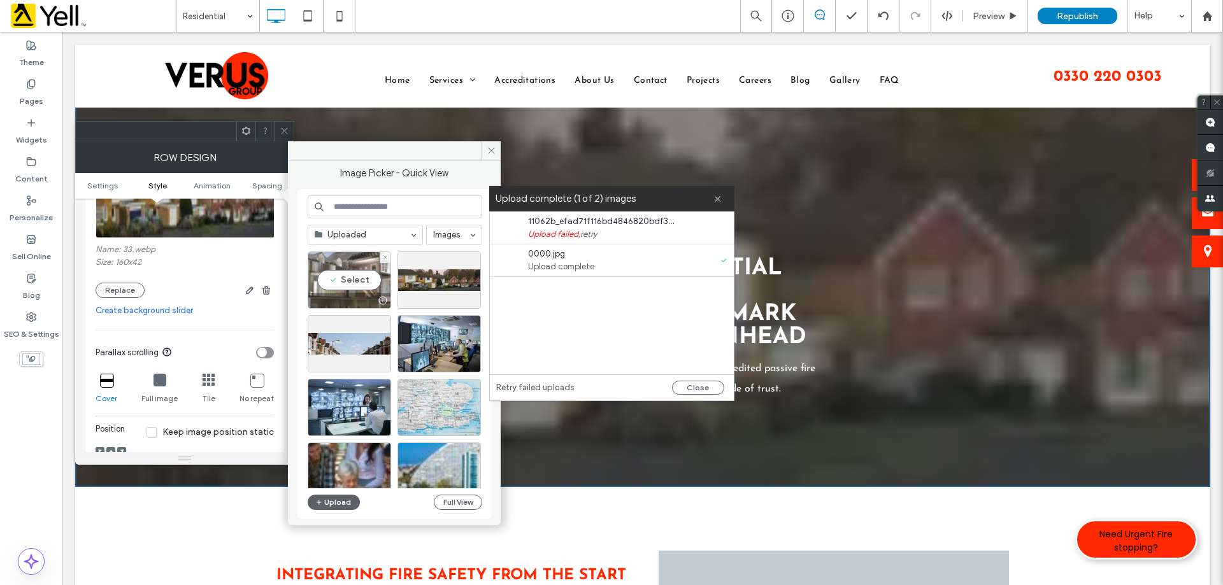
click at [360, 280] on div "Select" at bounding box center [349, 280] width 83 height 57
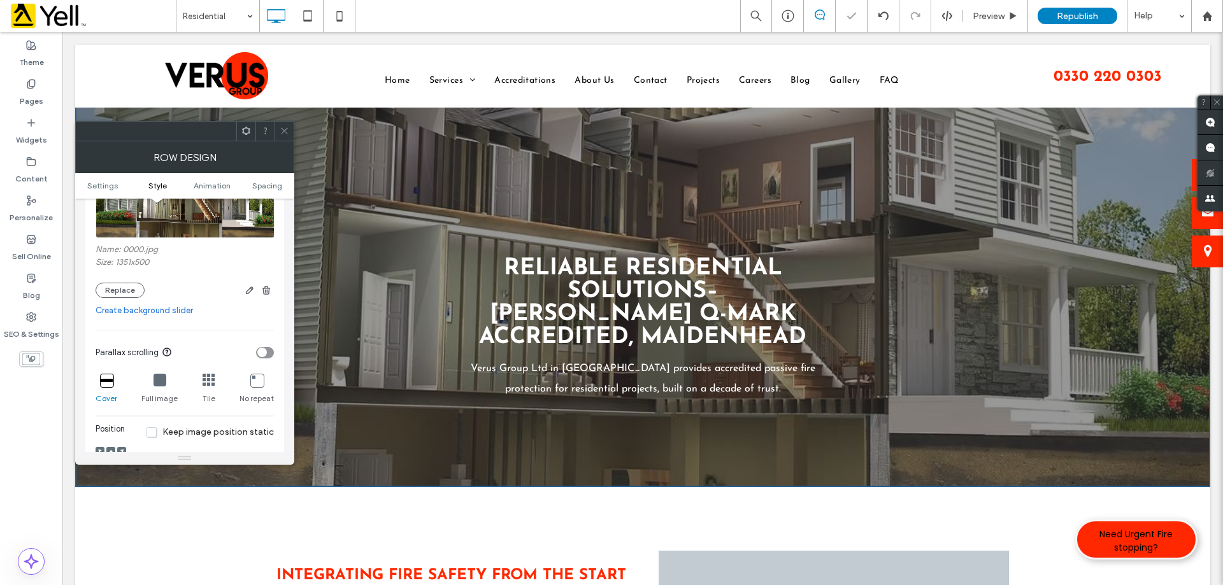
click at [285, 133] on icon at bounding box center [285, 131] width 10 height 10
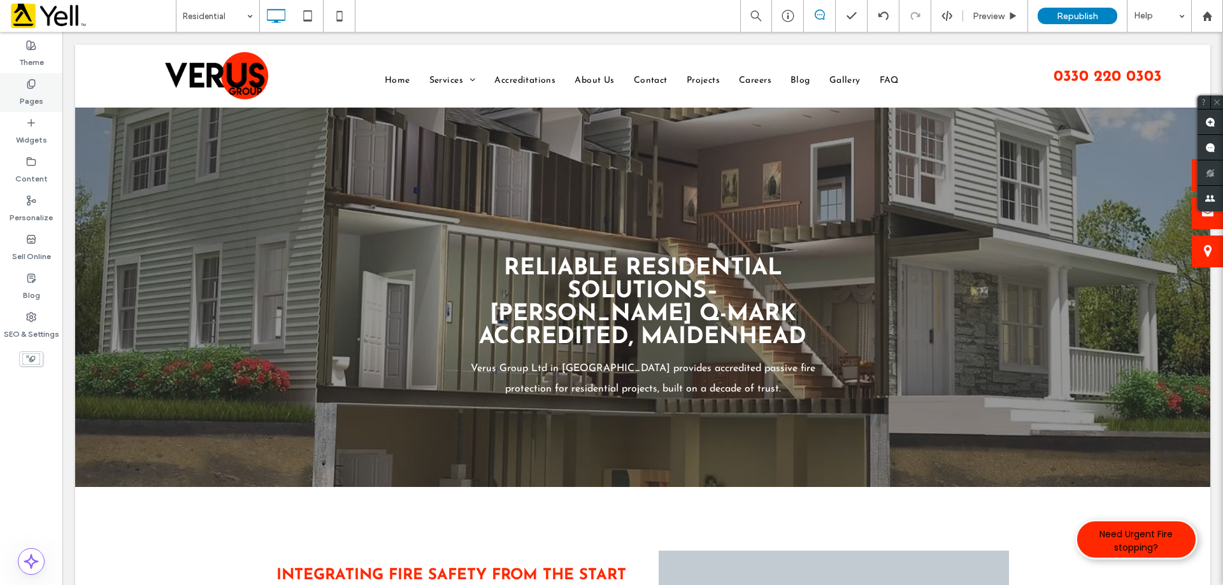
click at [29, 92] on label "Pages" at bounding box center [32, 98] width 24 height 18
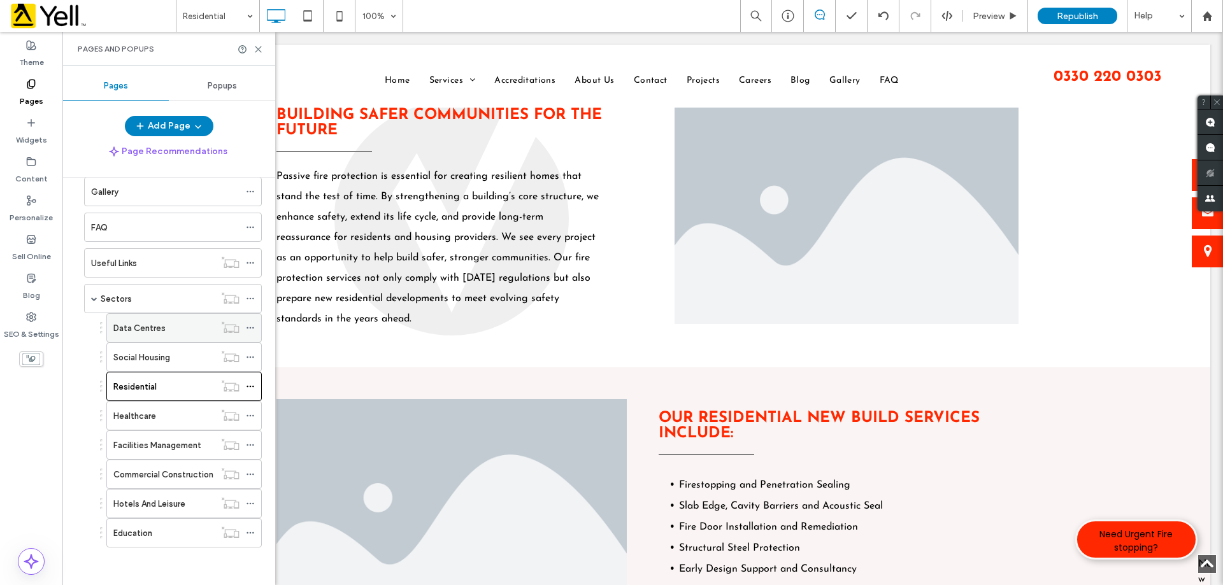
scroll to position [380, 0]
click at [153, 322] on label "Data Centres" at bounding box center [139, 328] width 52 height 22
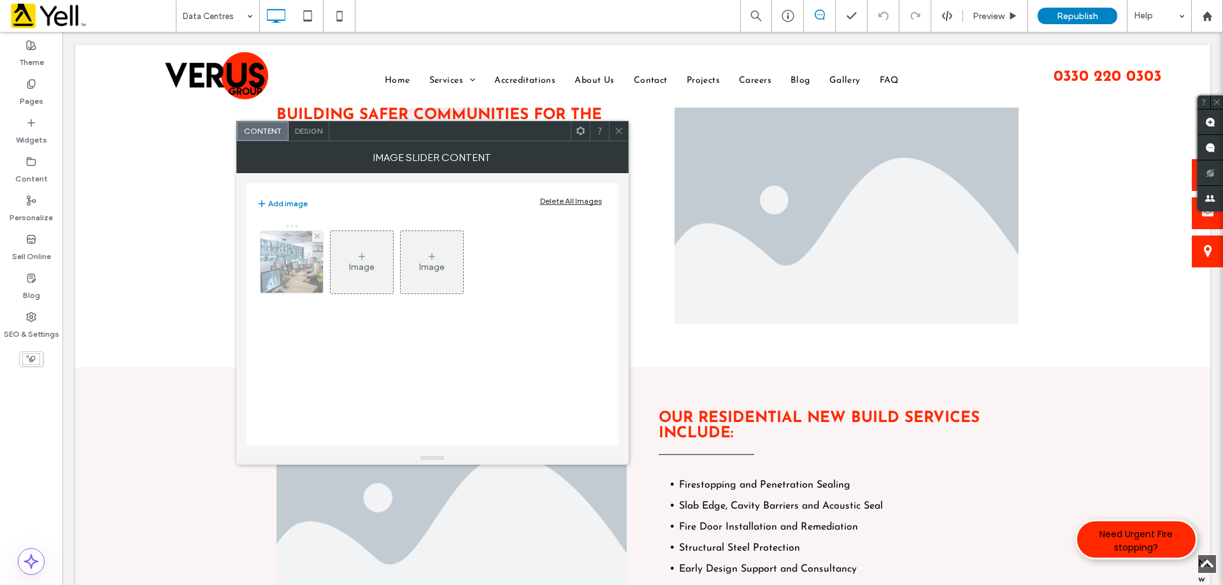
click at [299, 264] on img at bounding box center [292, 262] width 98 height 62
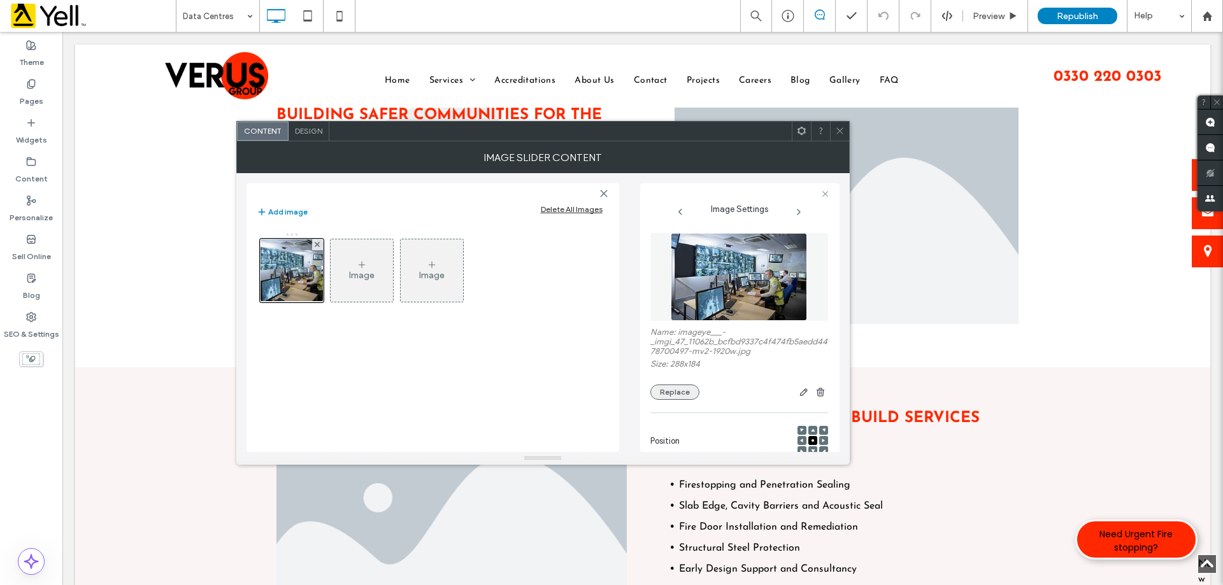
click at [685, 393] on button "Replace" at bounding box center [674, 392] width 49 height 15
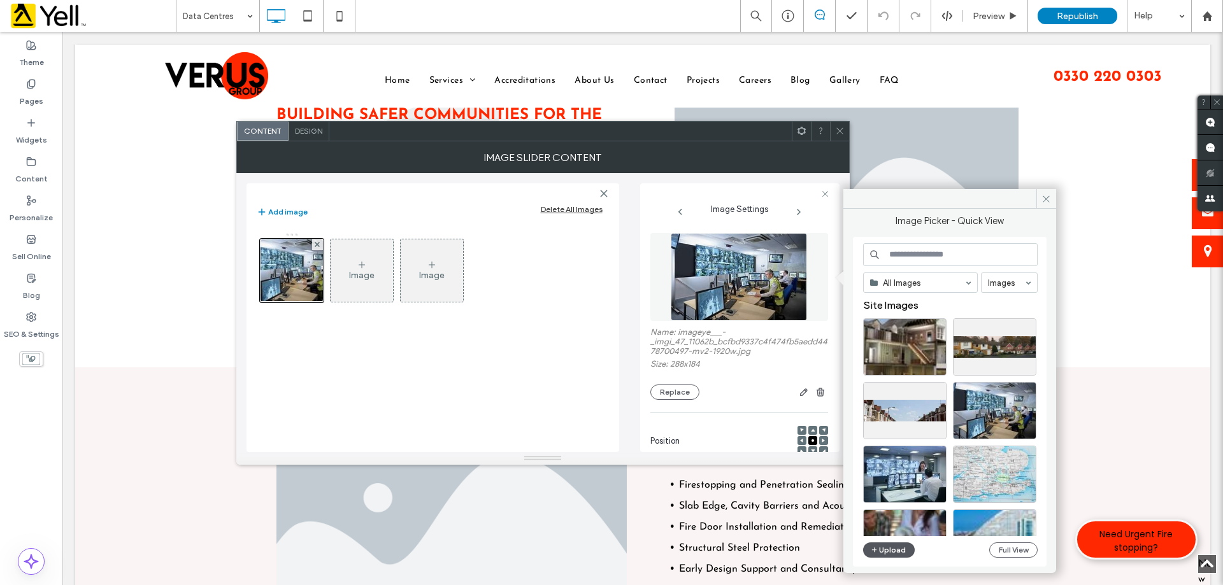
click at [890, 551] on button "Upload" at bounding box center [889, 550] width 52 height 15
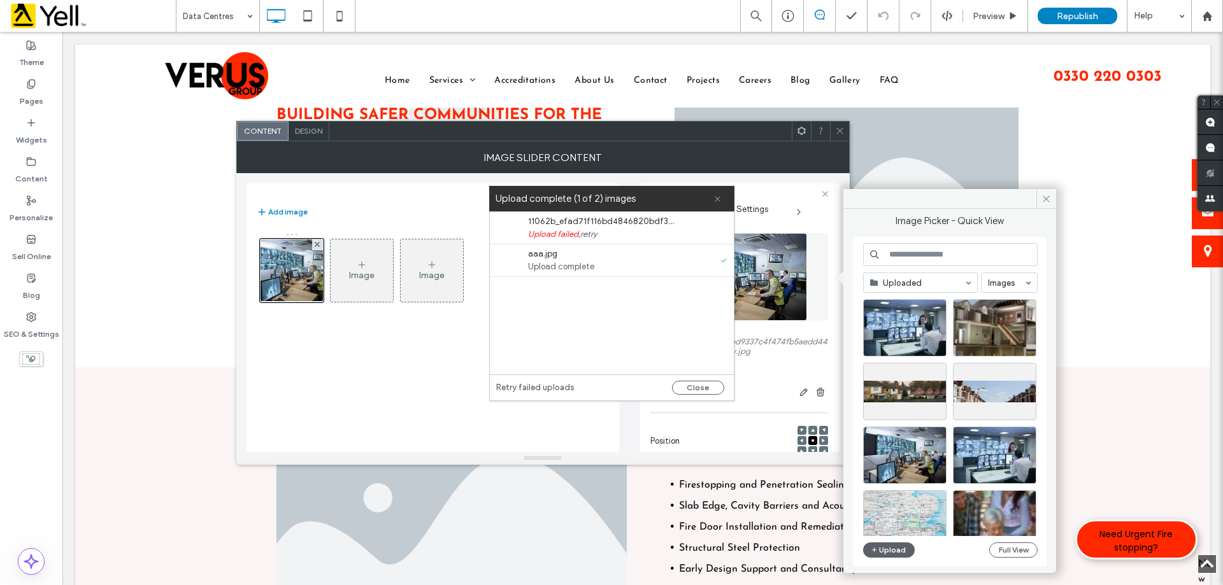
click at [717, 199] on icon at bounding box center [717, 199] width 8 height 8
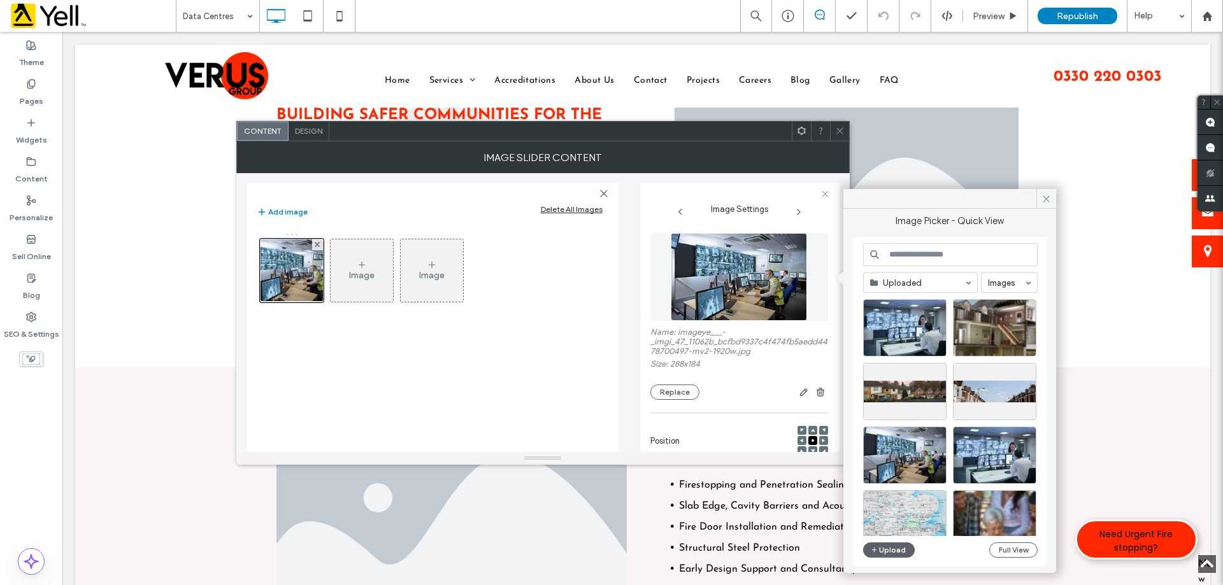
click at [845, 140] on div at bounding box center [839, 131] width 19 height 19
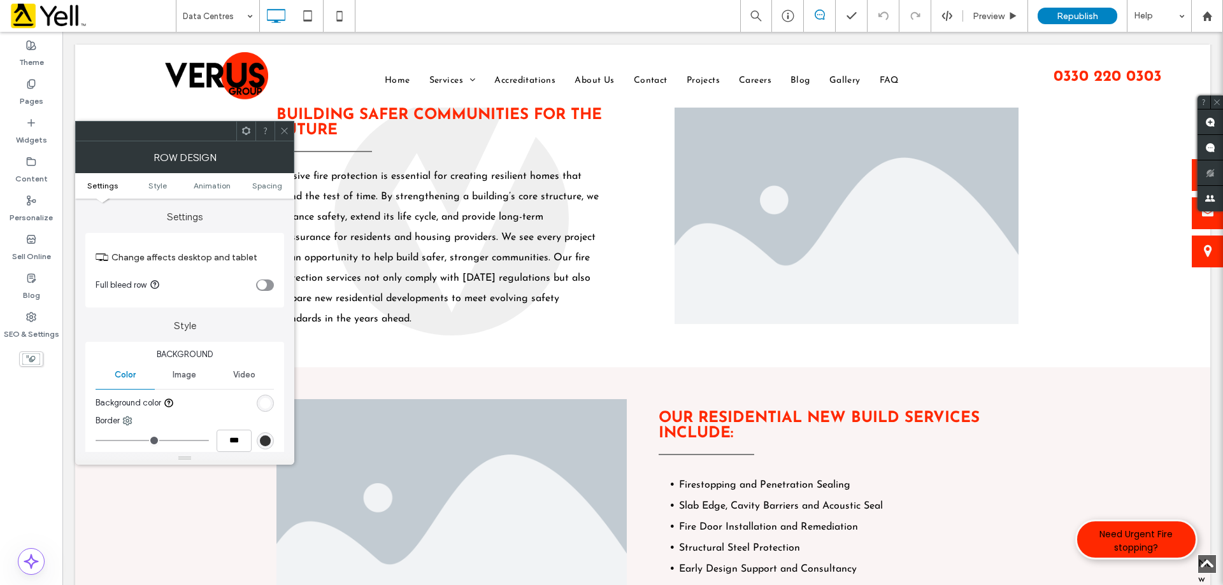
click at [288, 137] on span at bounding box center [285, 131] width 10 height 19
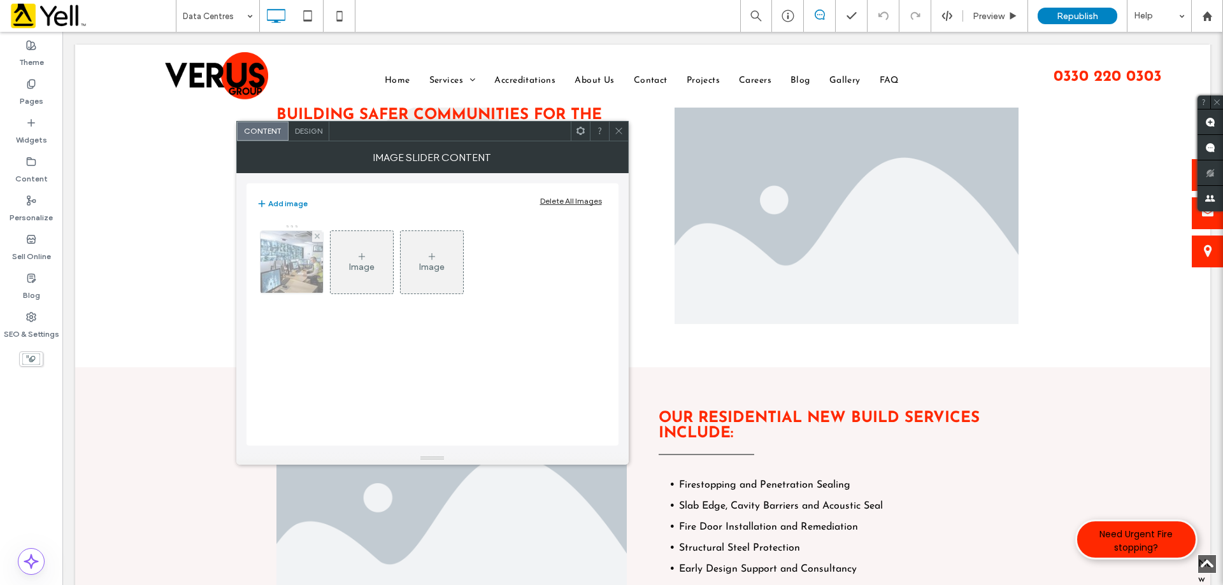
click at [269, 254] on img at bounding box center [292, 262] width 98 height 62
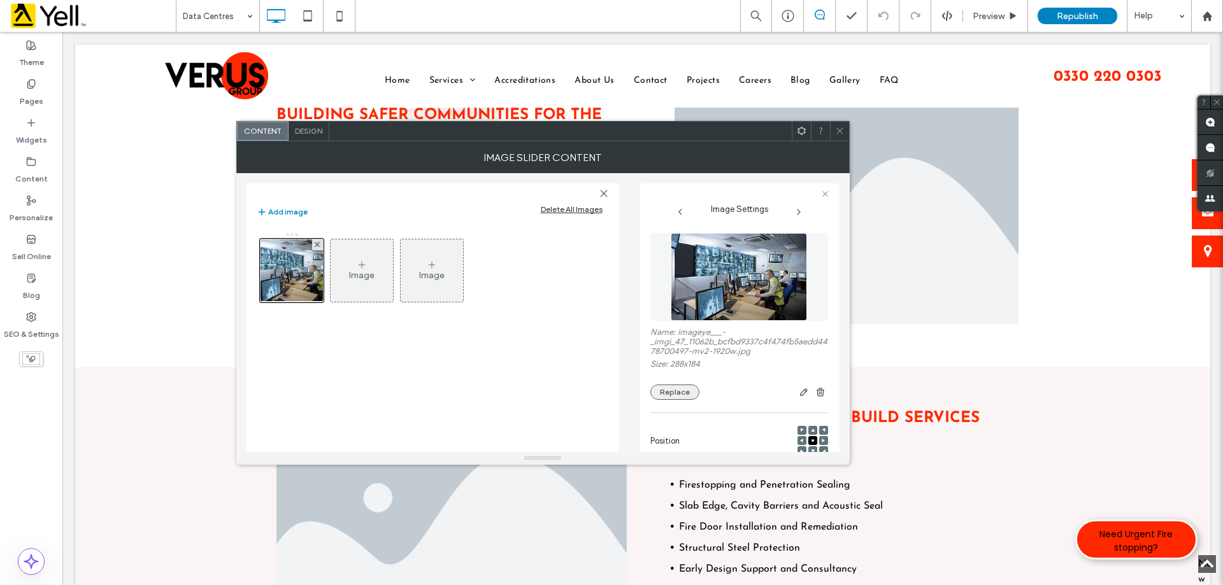
click at [686, 396] on button "Replace" at bounding box center [674, 392] width 49 height 15
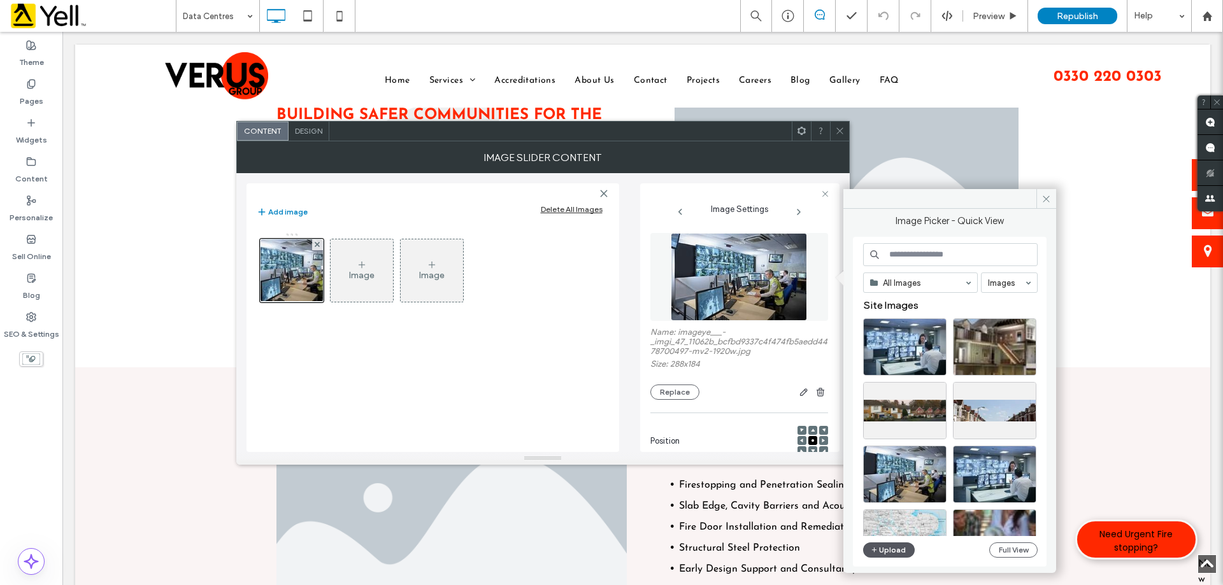
click at [894, 549] on button "Upload" at bounding box center [889, 550] width 52 height 15
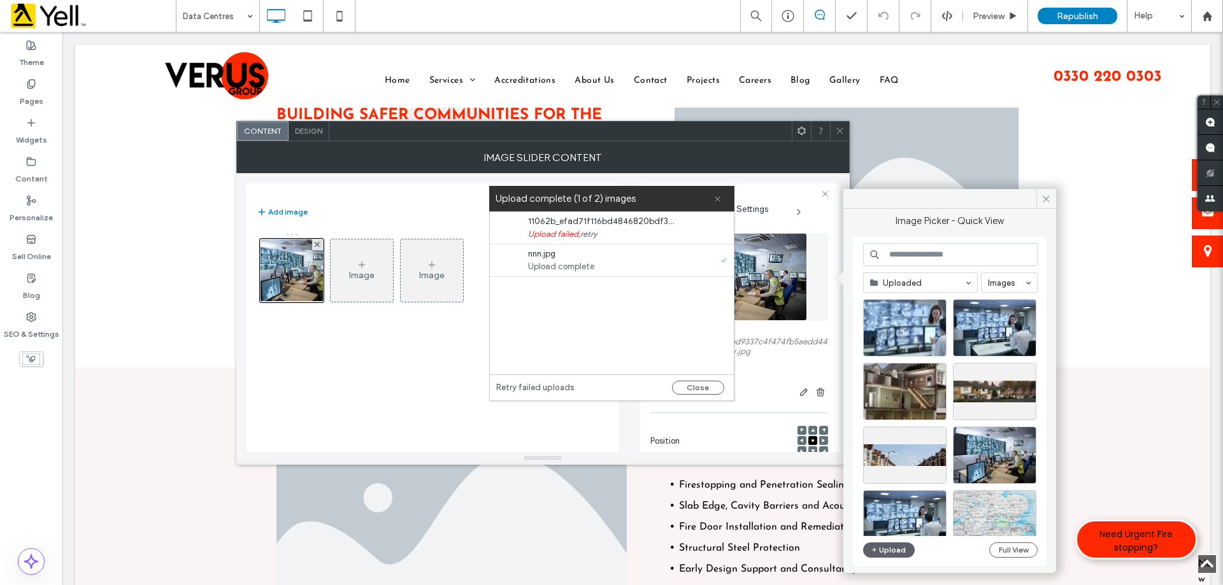
click at [719, 201] on icon at bounding box center [717, 199] width 8 height 8
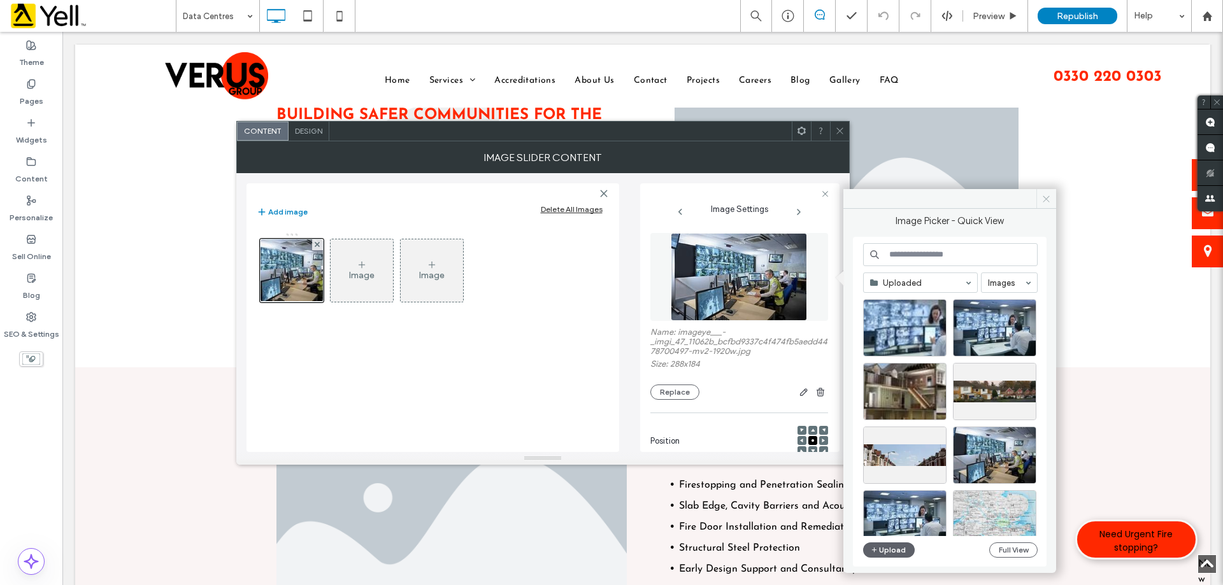
click at [1047, 198] on icon at bounding box center [1046, 199] width 10 height 10
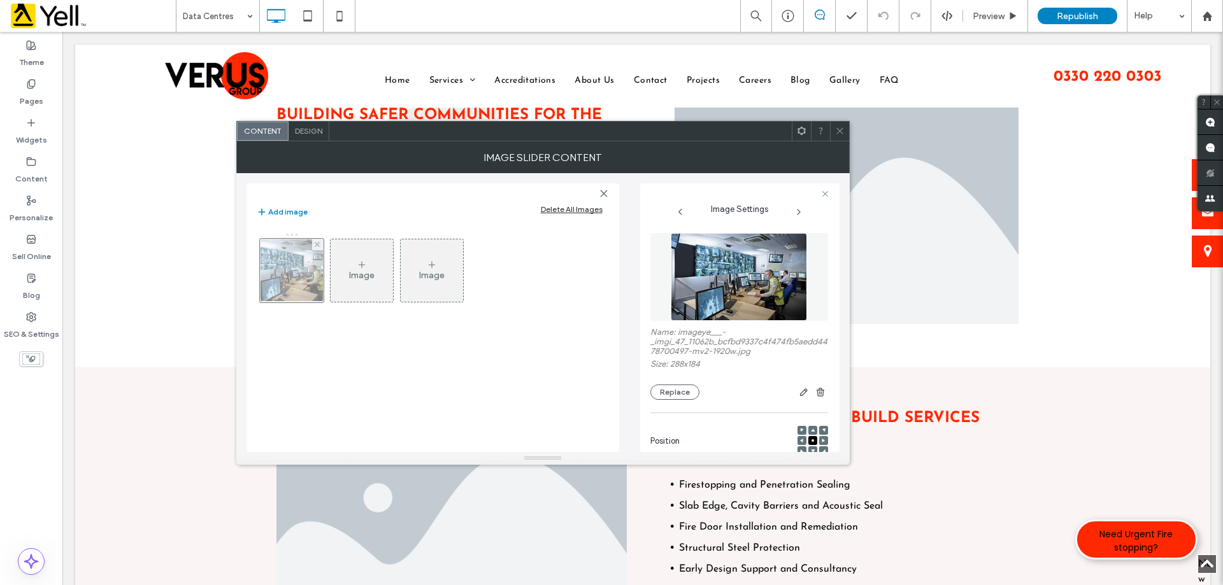
click at [308, 255] on div at bounding box center [292, 271] width 64 height 64
click at [671, 386] on button "Replace" at bounding box center [674, 392] width 49 height 15
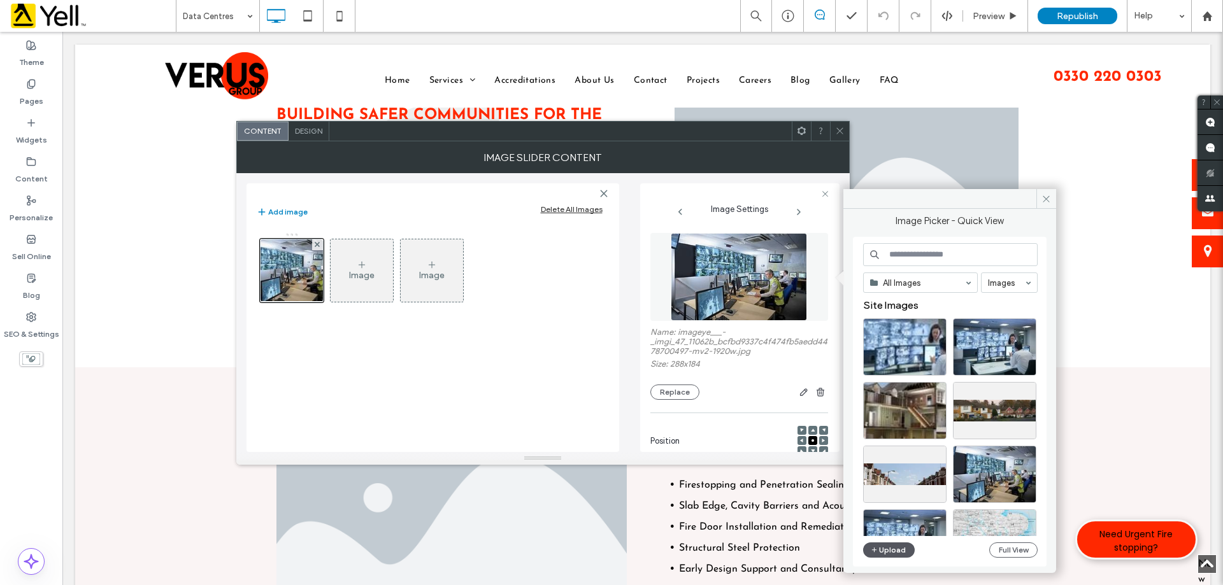
click at [881, 549] on button "Upload" at bounding box center [889, 550] width 52 height 15
click at [906, 352] on div "Select" at bounding box center [904, 346] width 83 height 57
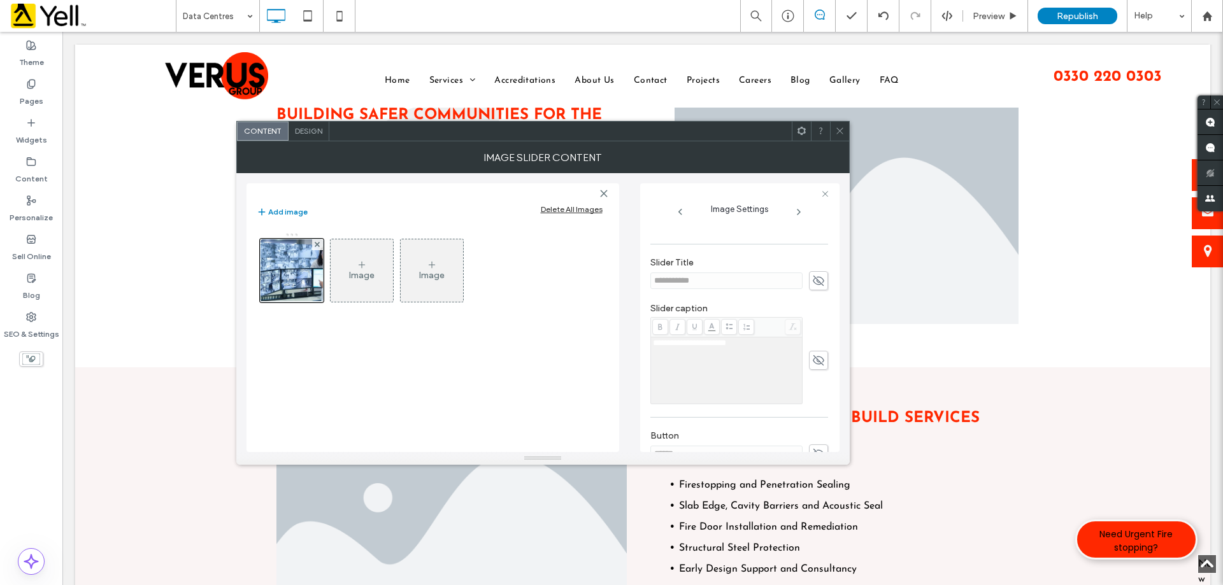
scroll to position [382, 0]
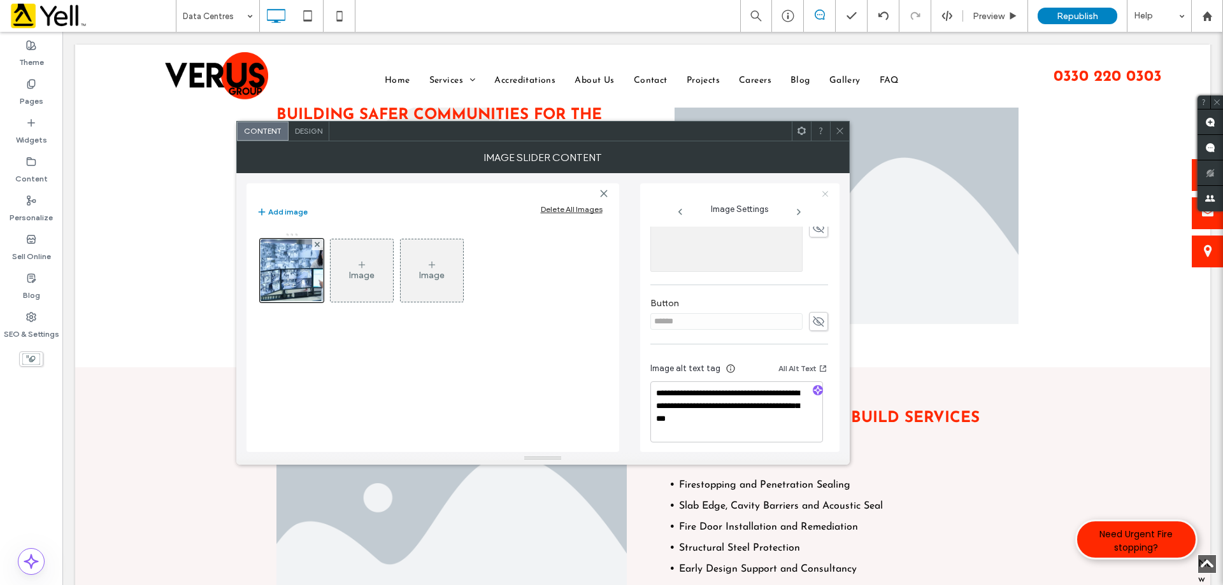
click at [827, 195] on icon at bounding box center [825, 194] width 8 height 8
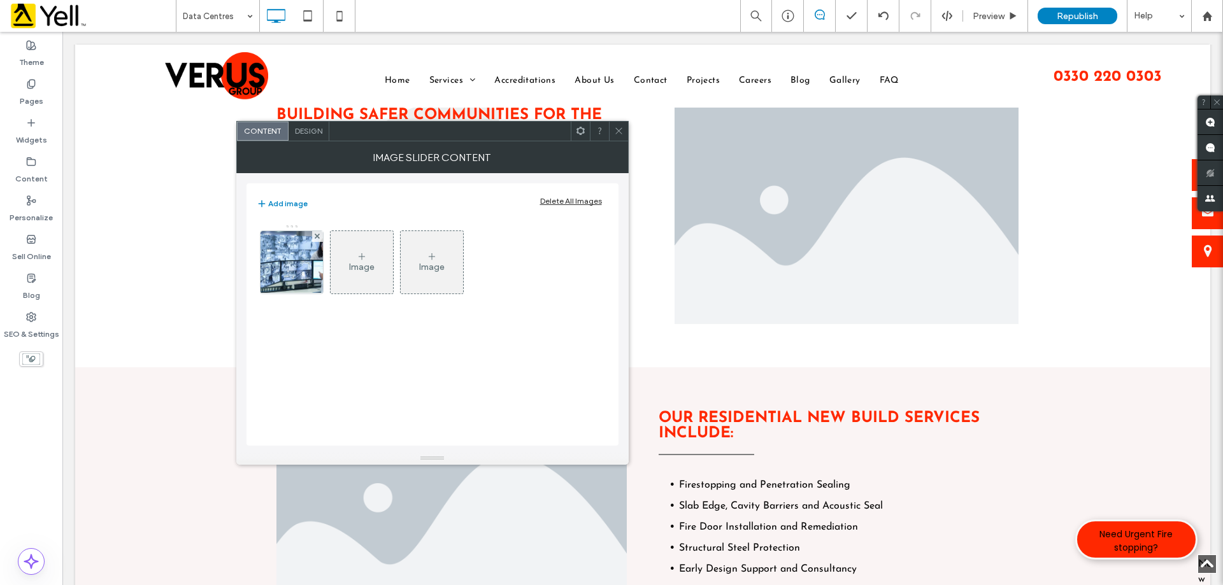
click at [619, 132] on icon at bounding box center [619, 131] width 10 height 10
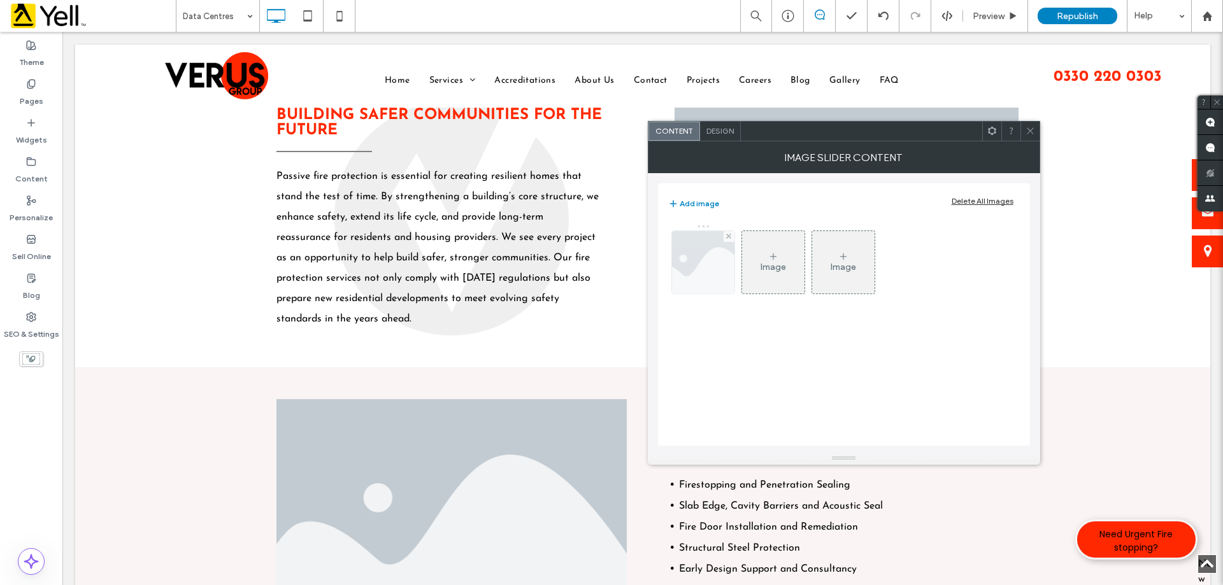
click at [715, 264] on img at bounding box center [703, 262] width 94 height 62
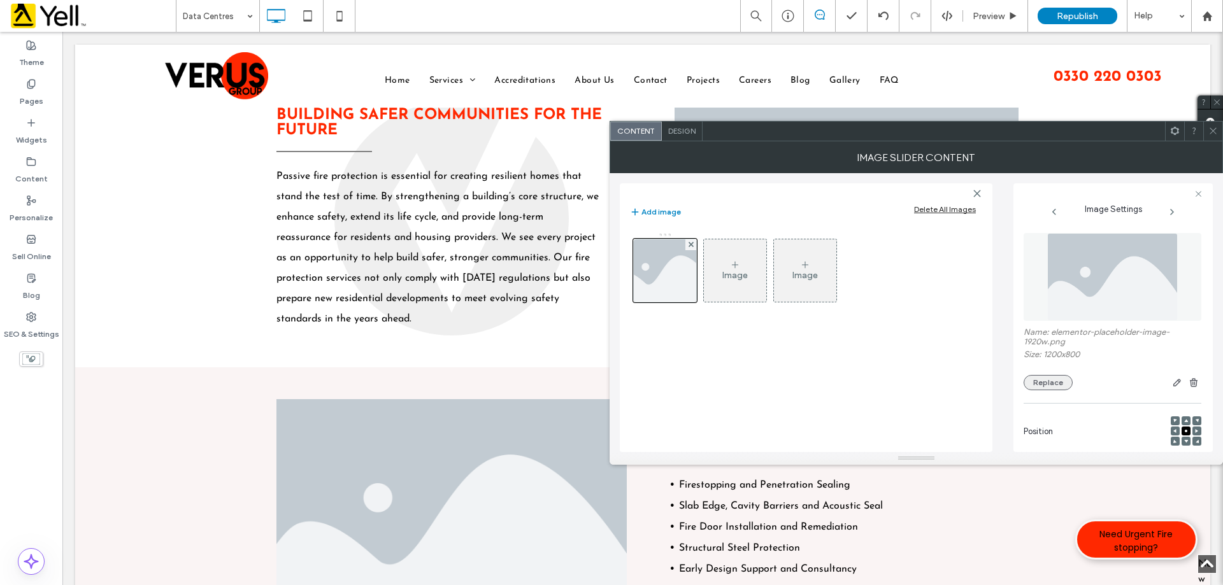
click at [1047, 385] on button "Replace" at bounding box center [1048, 382] width 49 height 15
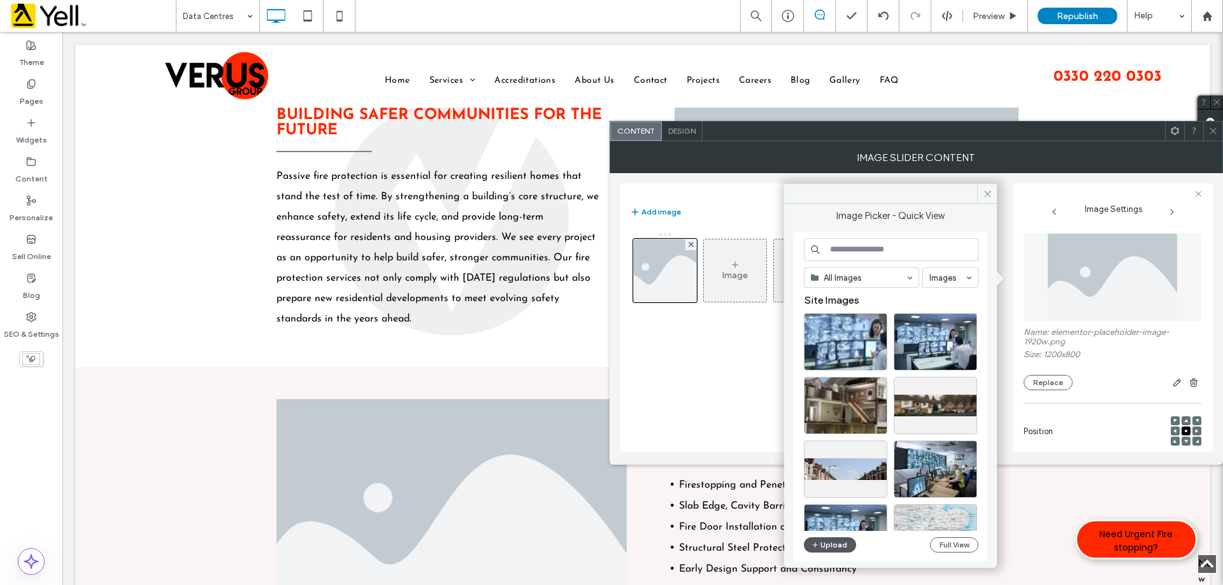
click at [838, 543] on button "Upload" at bounding box center [830, 545] width 52 height 15
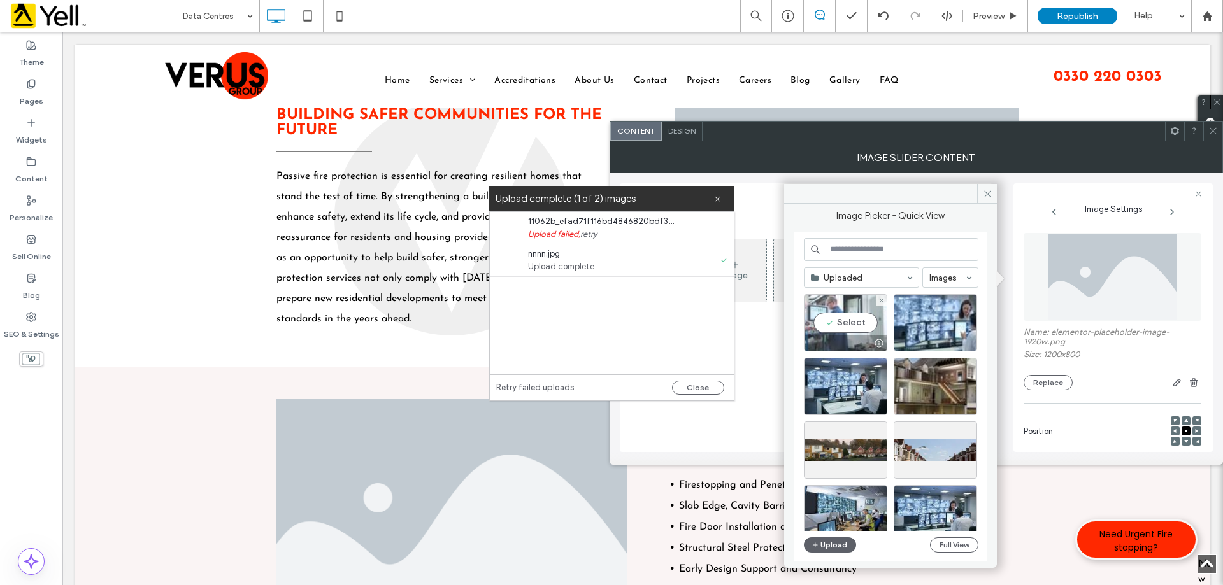
click at [829, 324] on div "Select" at bounding box center [845, 322] width 83 height 57
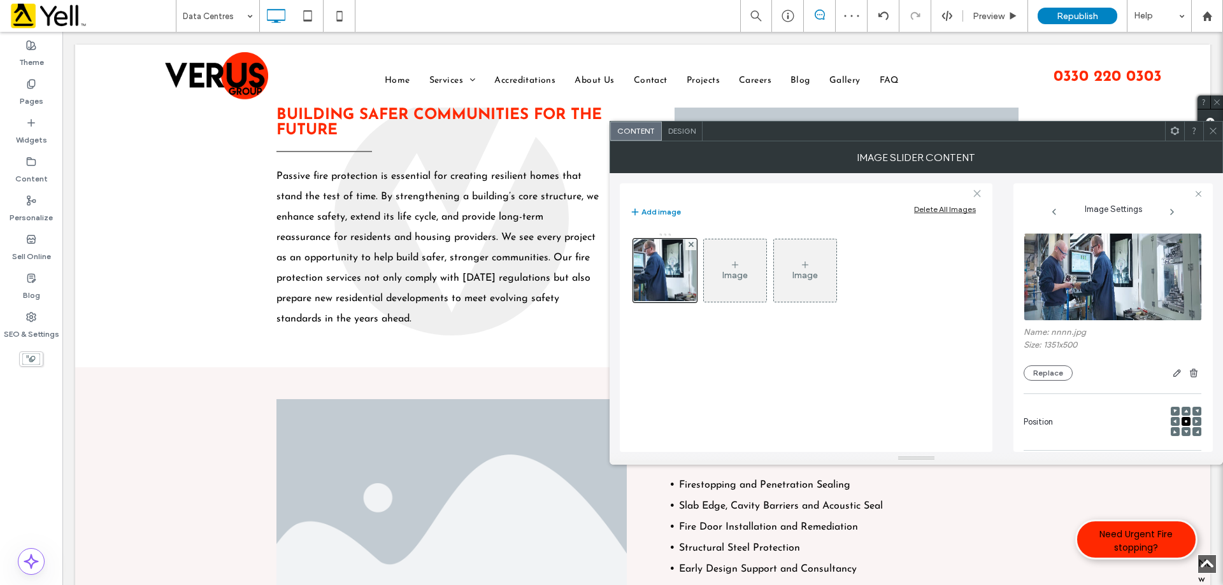
click at [978, 192] on icon at bounding box center [977, 194] width 10 height 10
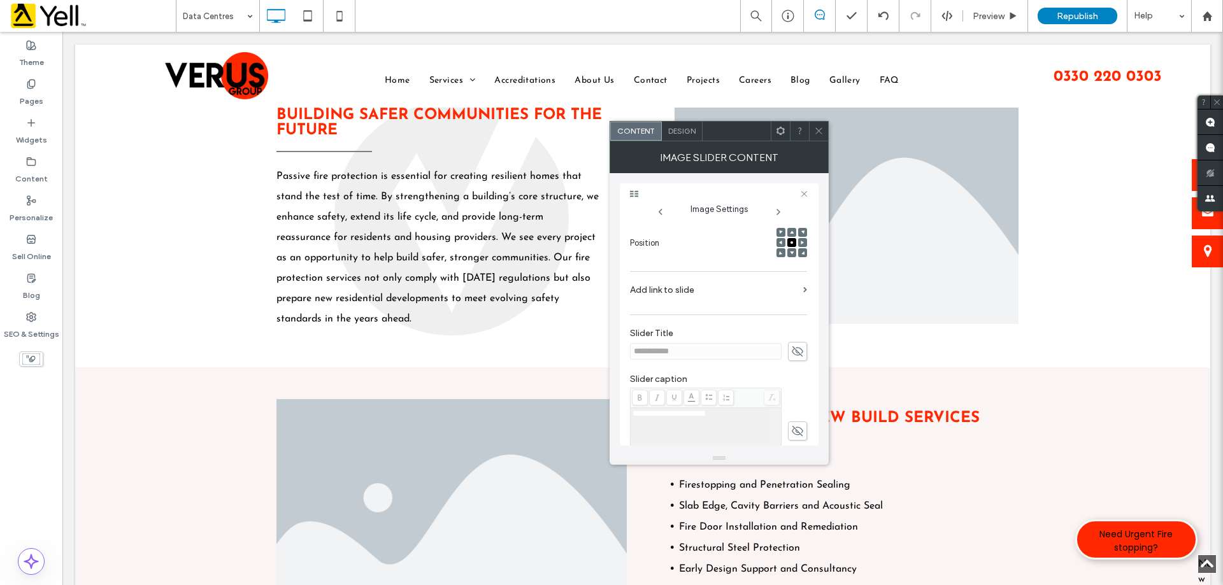
scroll to position [115, 0]
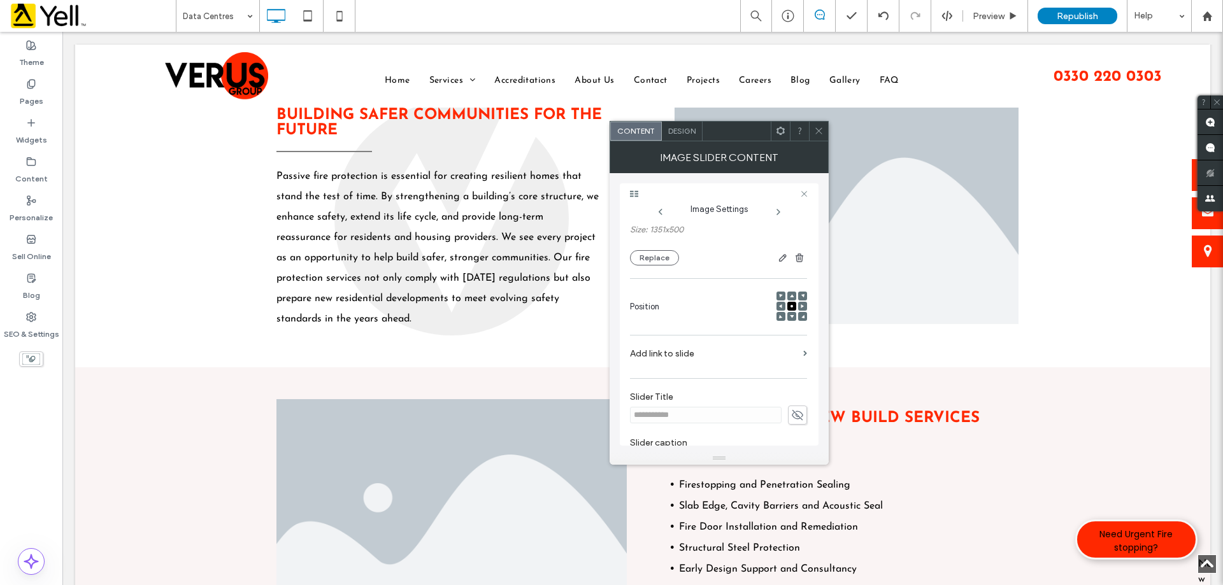
click at [779, 303] on span at bounding box center [781, 306] width 4 height 9
click at [779, 319] on span at bounding box center [781, 316] width 4 height 9
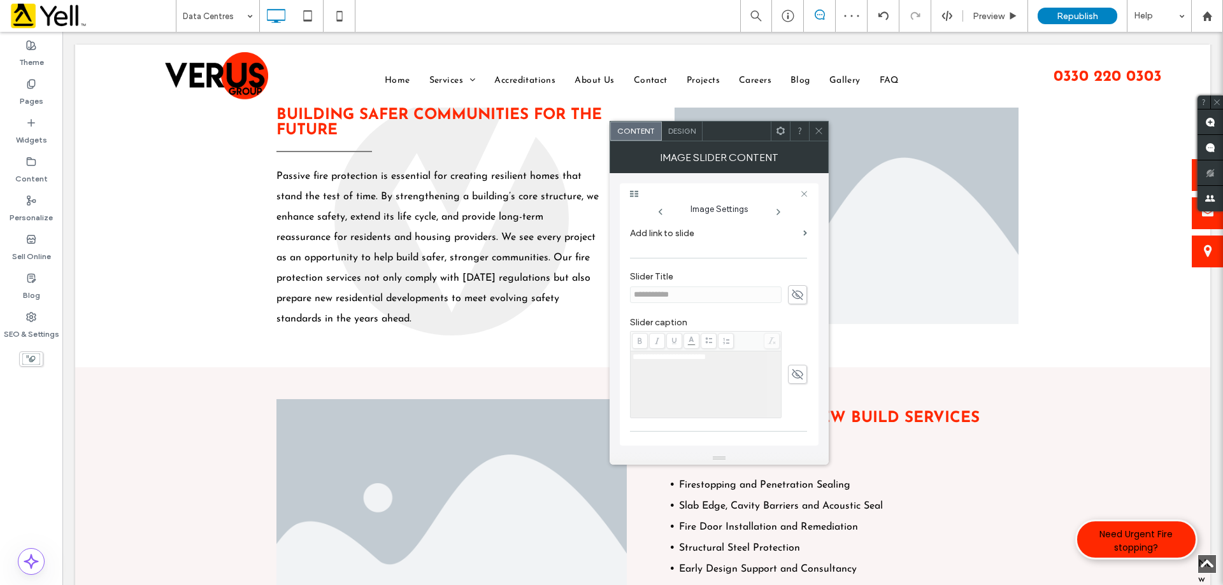
scroll to position [370, 0]
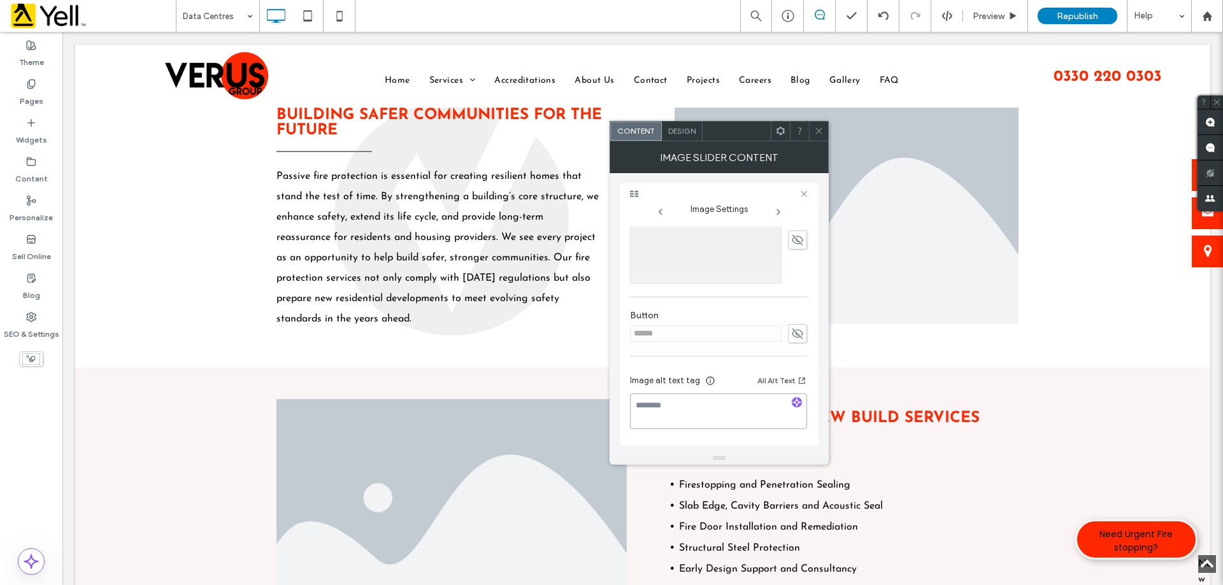
click at [720, 406] on textarea at bounding box center [718, 412] width 177 height 36
paste textarea "**********"
type textarea "**********"
click at [822, 132] on icon at bounding box center [819, 131] width 10 height 10
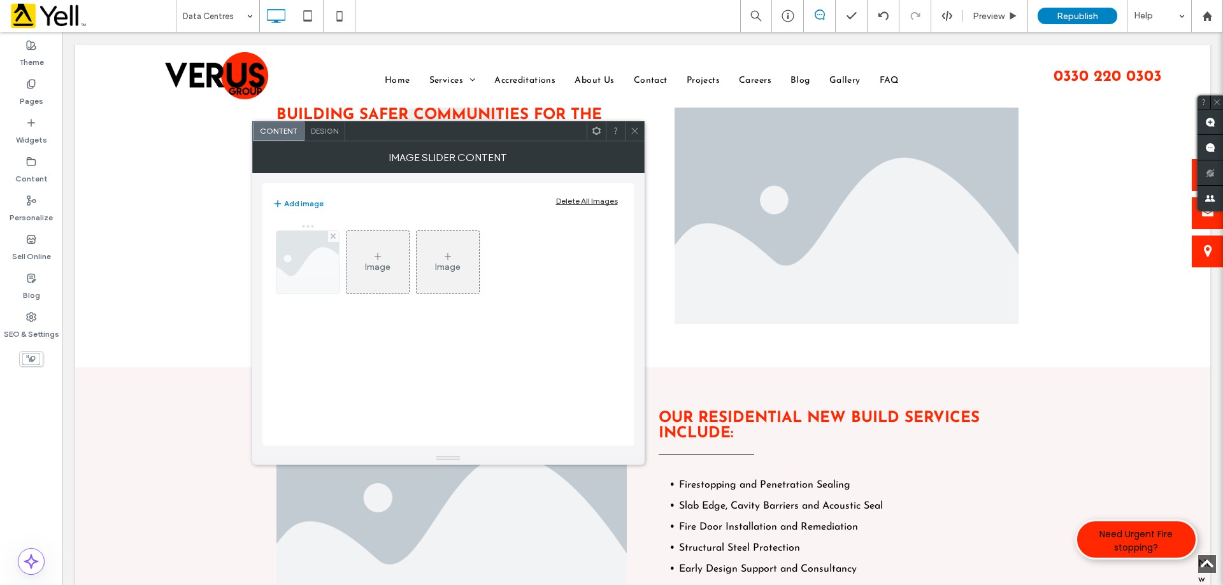
click at [318, 264] on img at bounding box center [308, 262] width 94 height 62
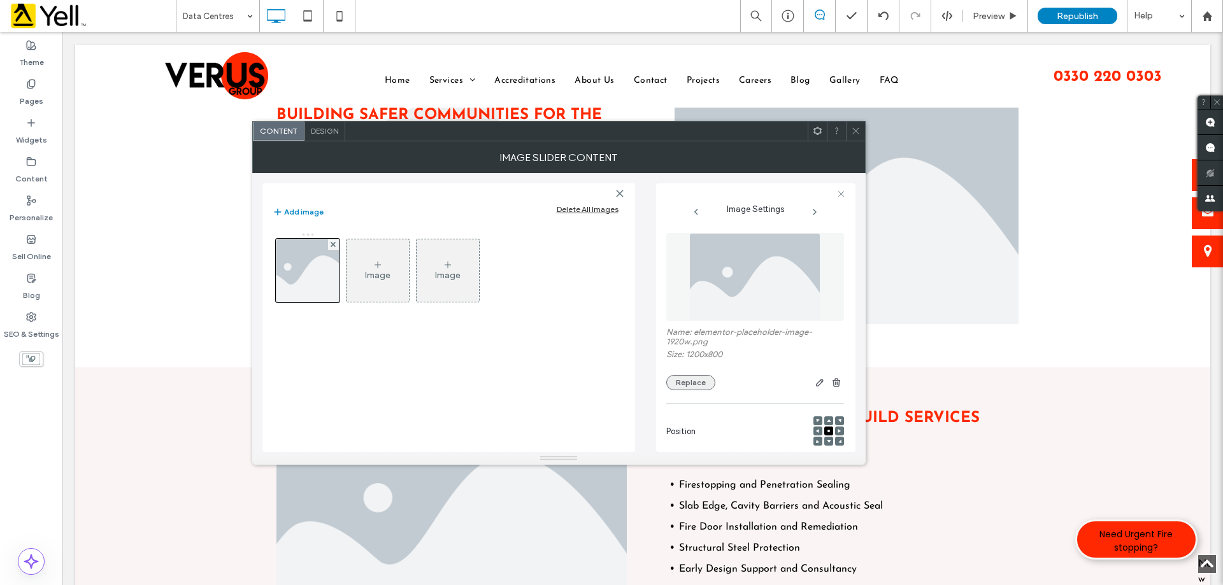
click at [696, 381] on button "Replace" at bounding box center [690, 382] width 49 height 15
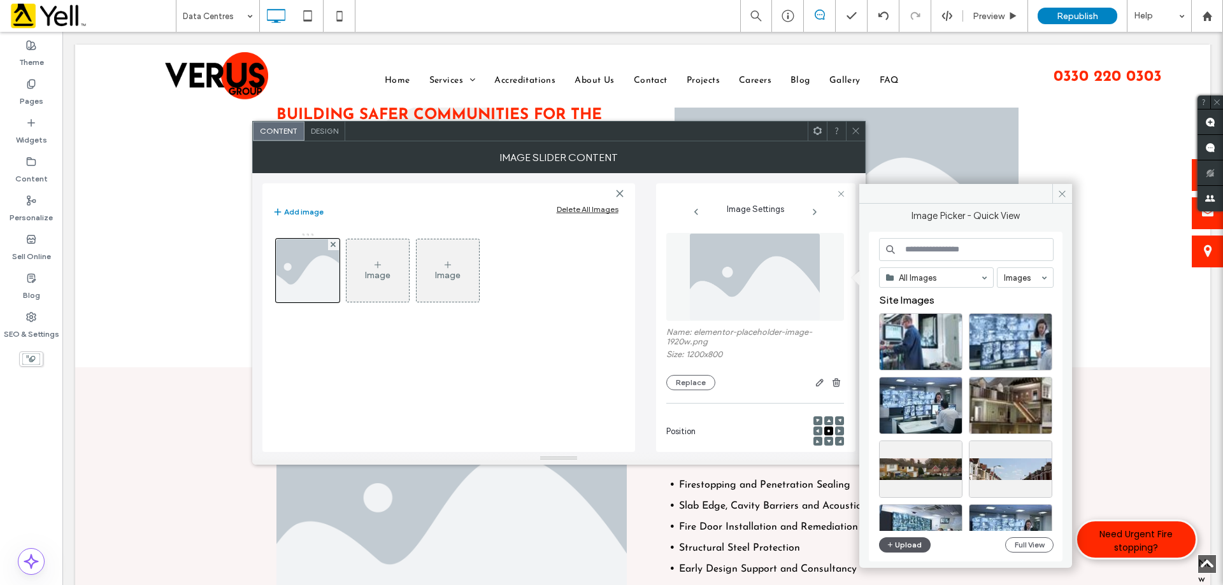
click at [910, 538] on button "Upload" at bounding box center [905, 545] width 52 height 15
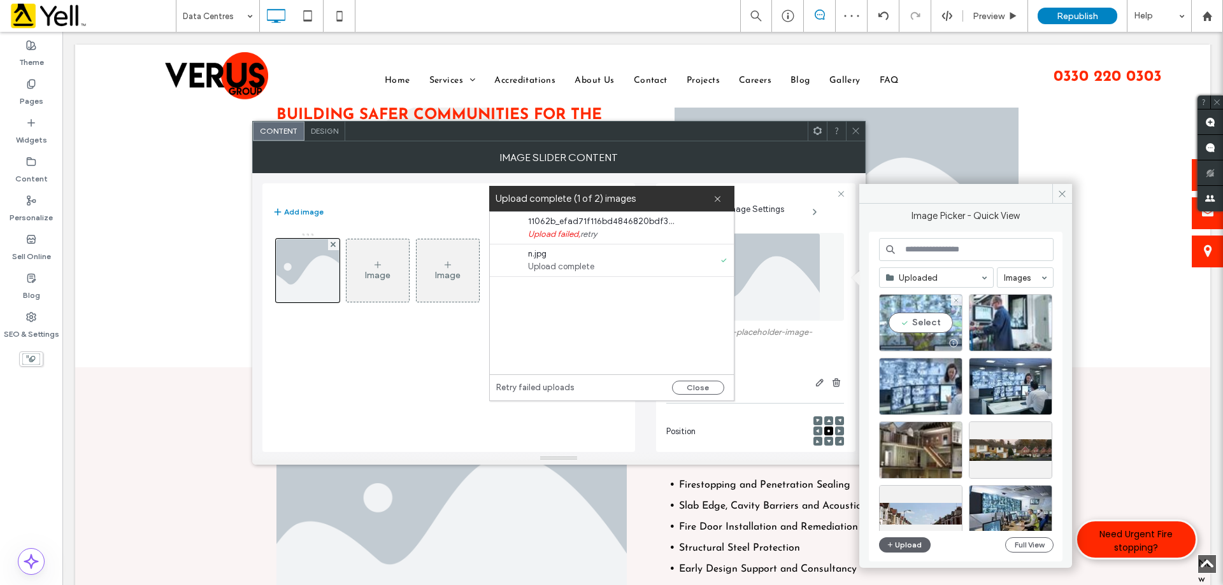
click at [917, 318] on div "Select" at bounding box center [920, 322] width 83 height 57
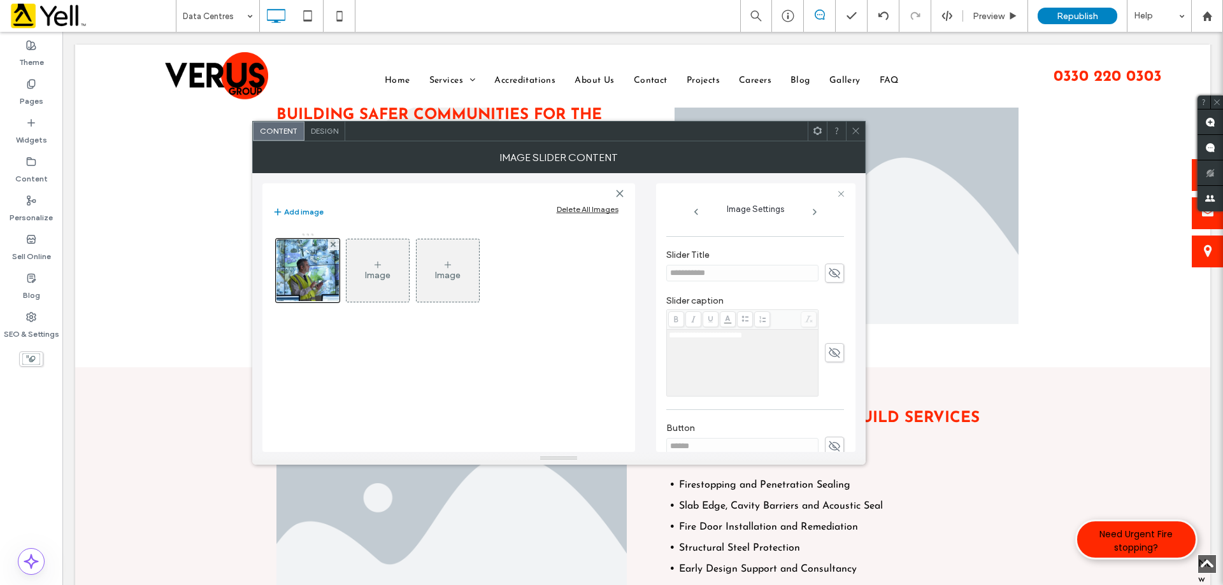
scroll to position [364, 0]
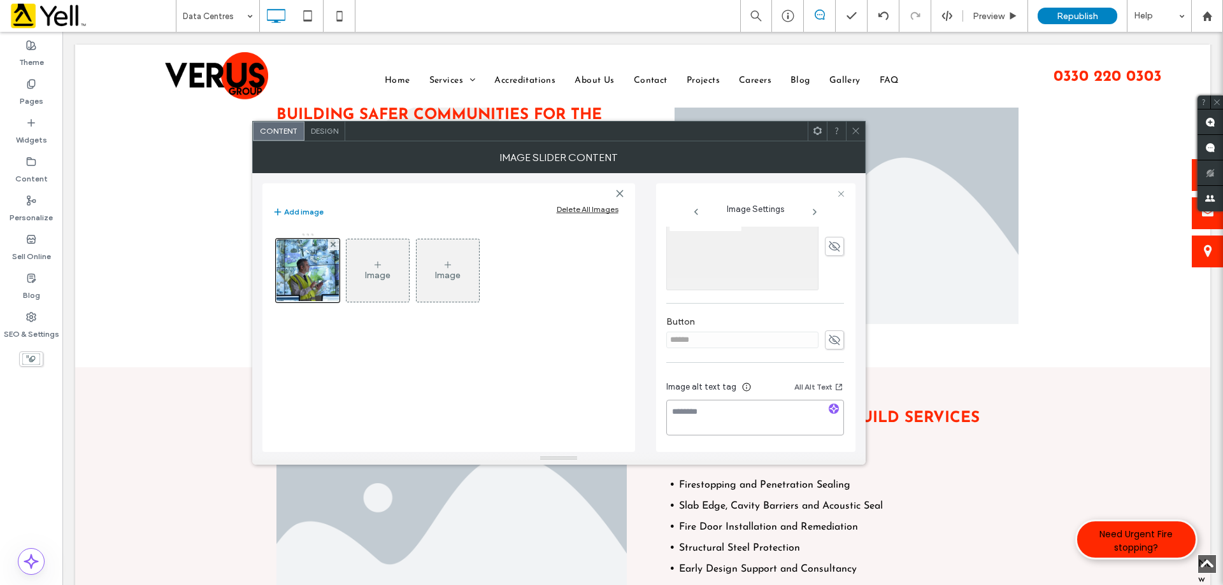
click at [754, 430] on textarea at bounding box center [755, 418] width 178 height 36
paste textarea "**********"
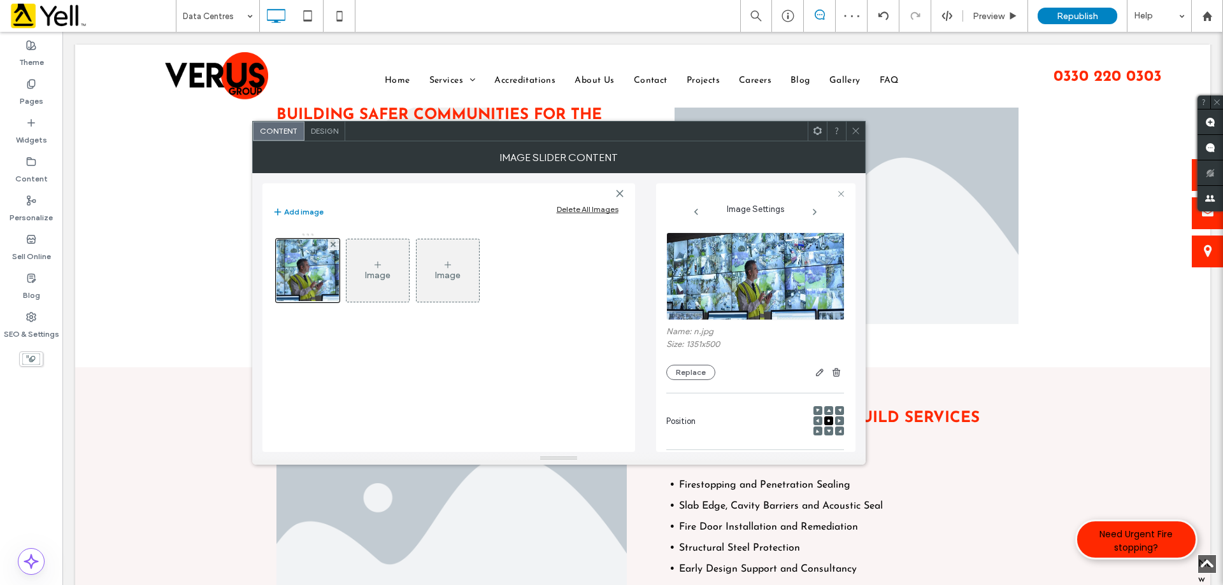
scroll to position [0, 0]
type textarea "**********"
click at [859, 132] on icon at bounding box center [856, 131] width 10 height 10
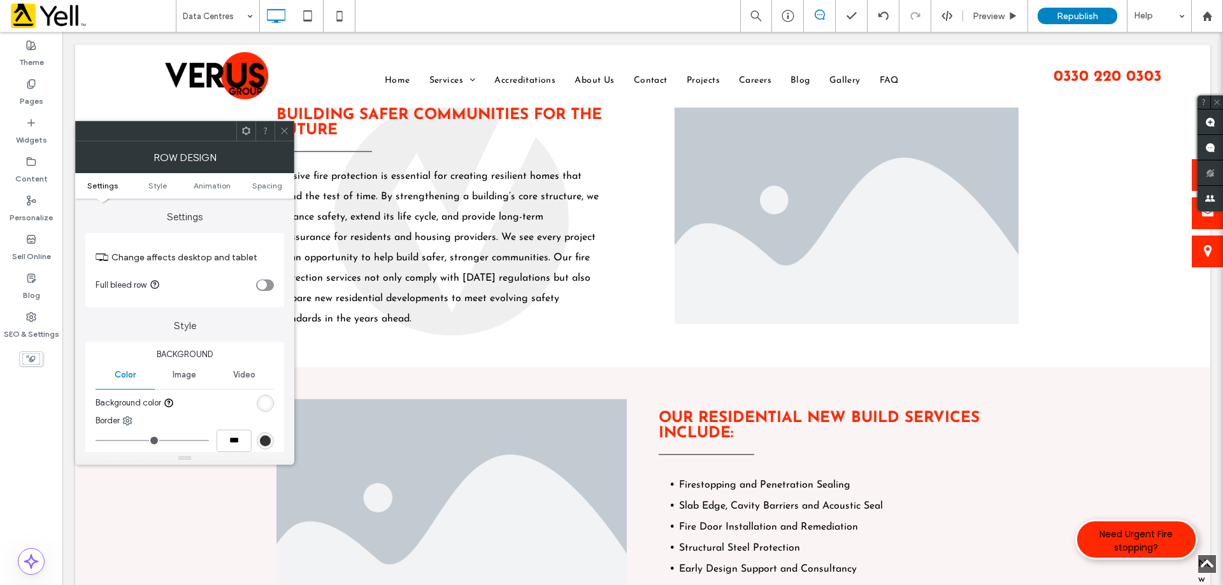
click at [285, 129] on icon at bounding box center [285, 131] width 10 height 10
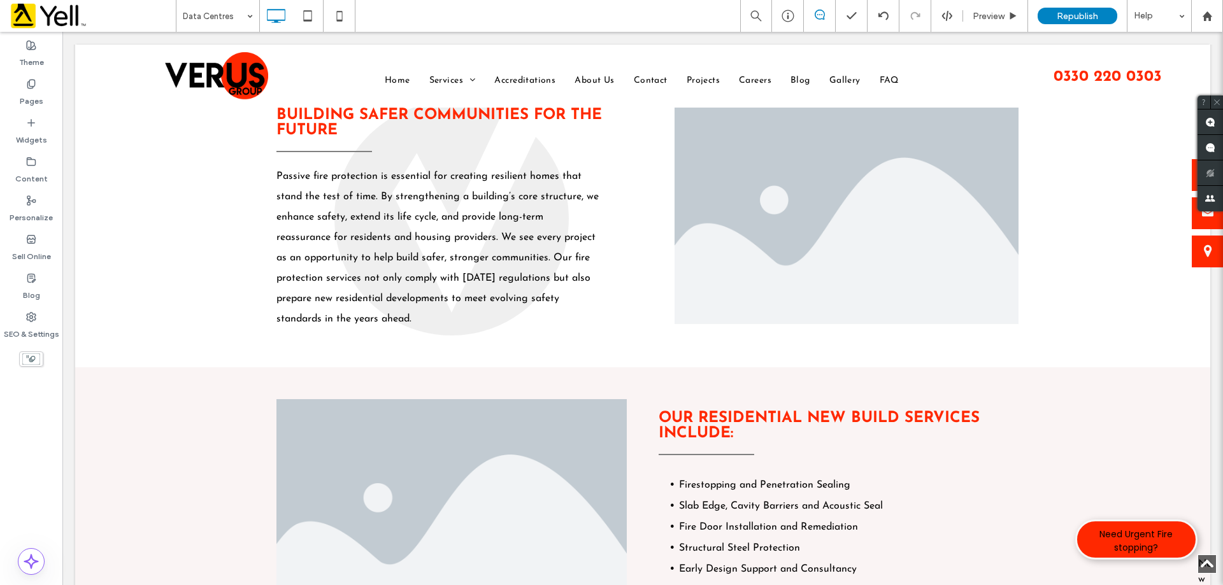
type input "**********"
type input "**"
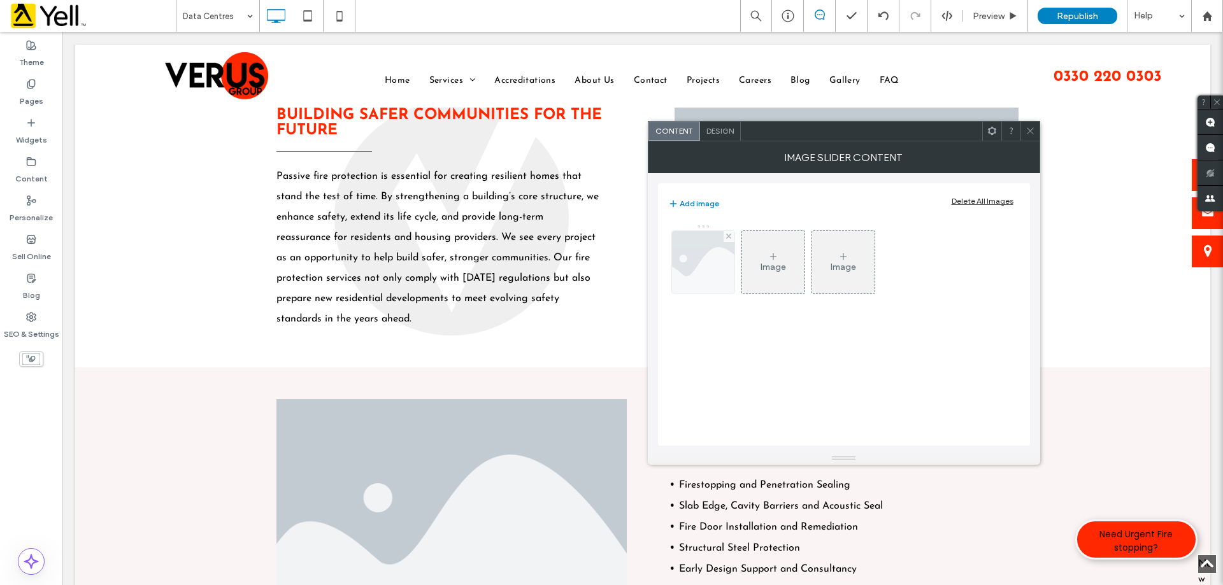
click at [694, 269] on img at bounding box center [703, 262] width 94 height 62
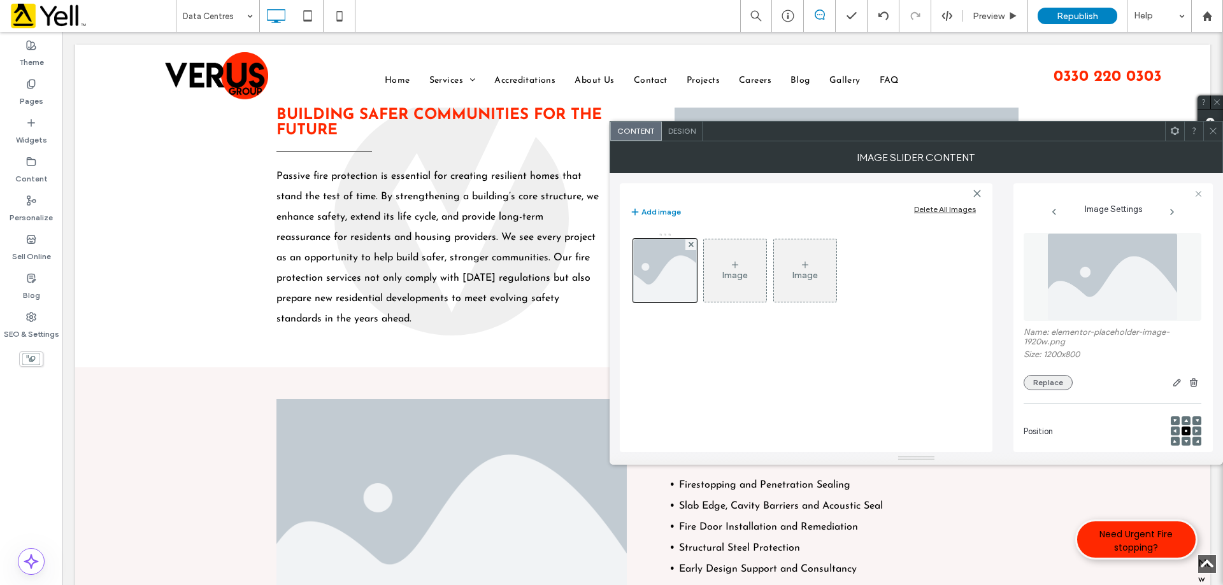
click at [1049, 383] on button "Replace" at bounding box center [1048, 382] width 49 height 15
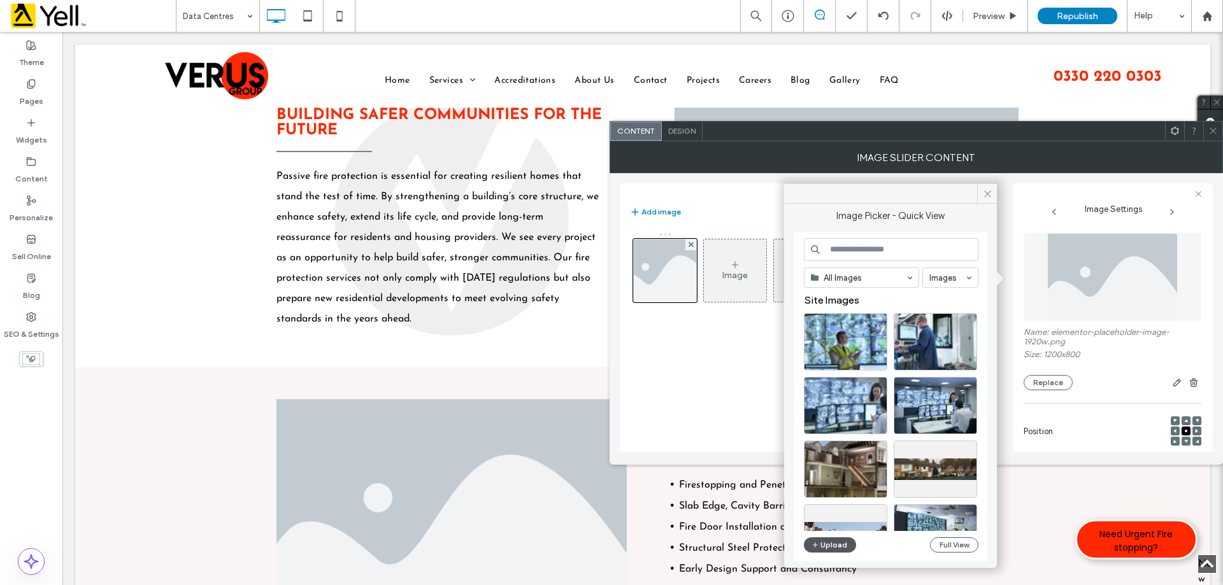
click at [841, 551] on button "Upload" at bounding box center [830, 545] width 52 height 15
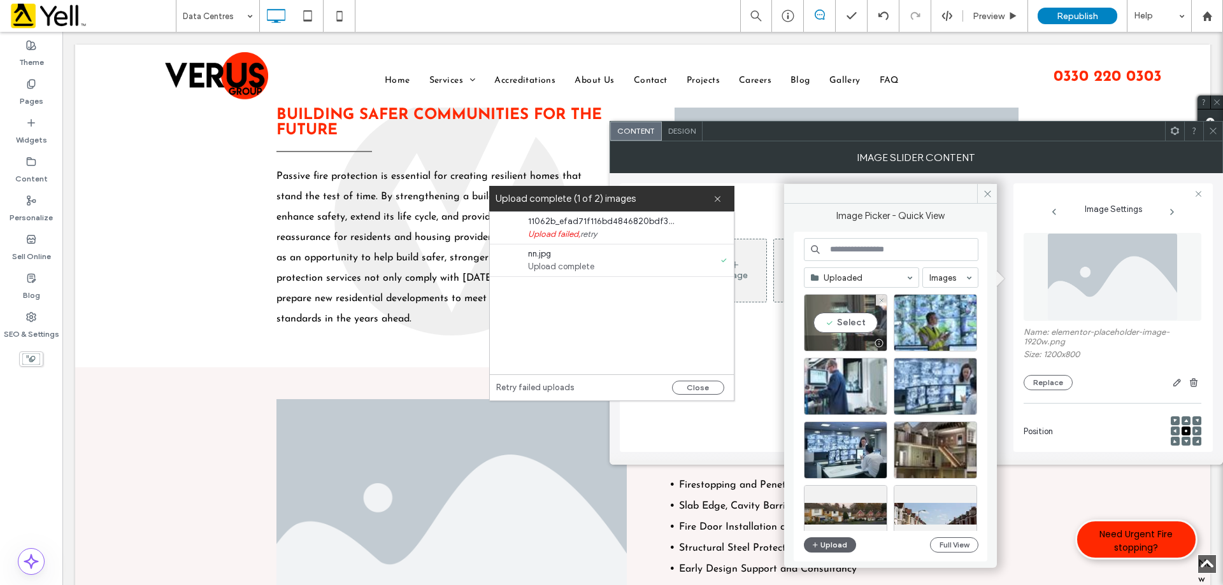
click at [831, 326] on div "Select" at bounding box center [845, 322] width 83 height 57
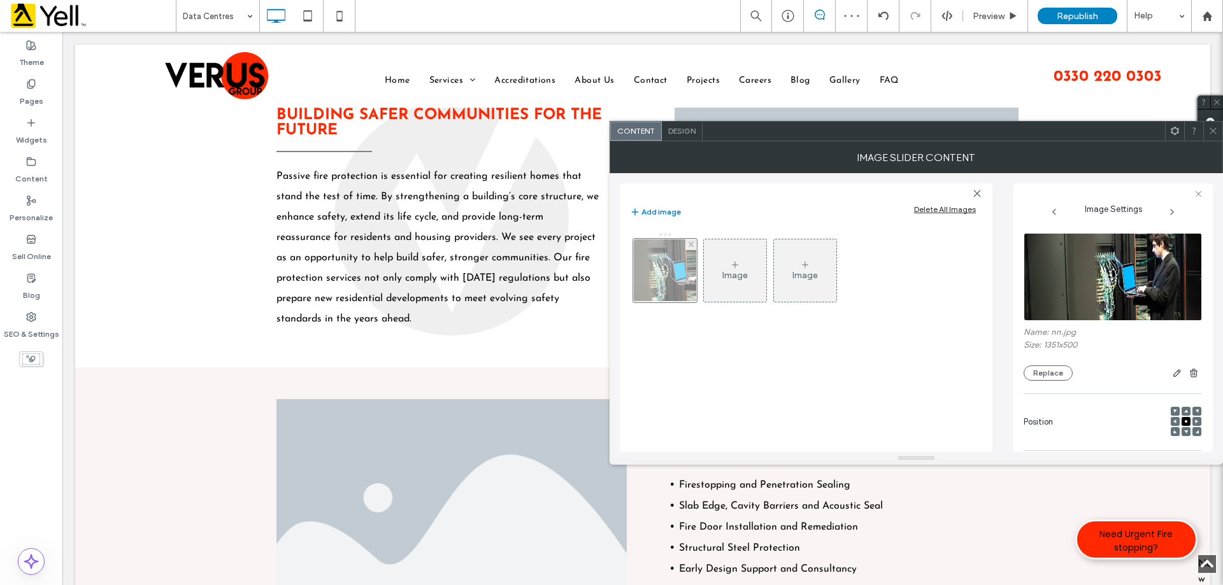
click at [647, 272] on div at bounding box center [665, 271] width 64 height 64
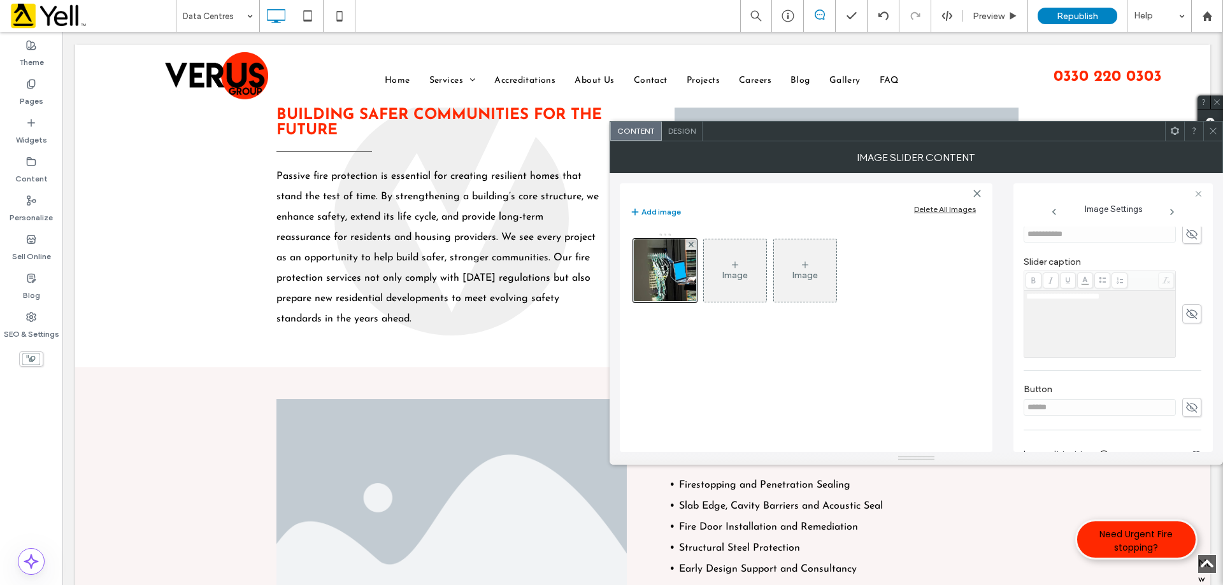
scroll to position [364, 0]
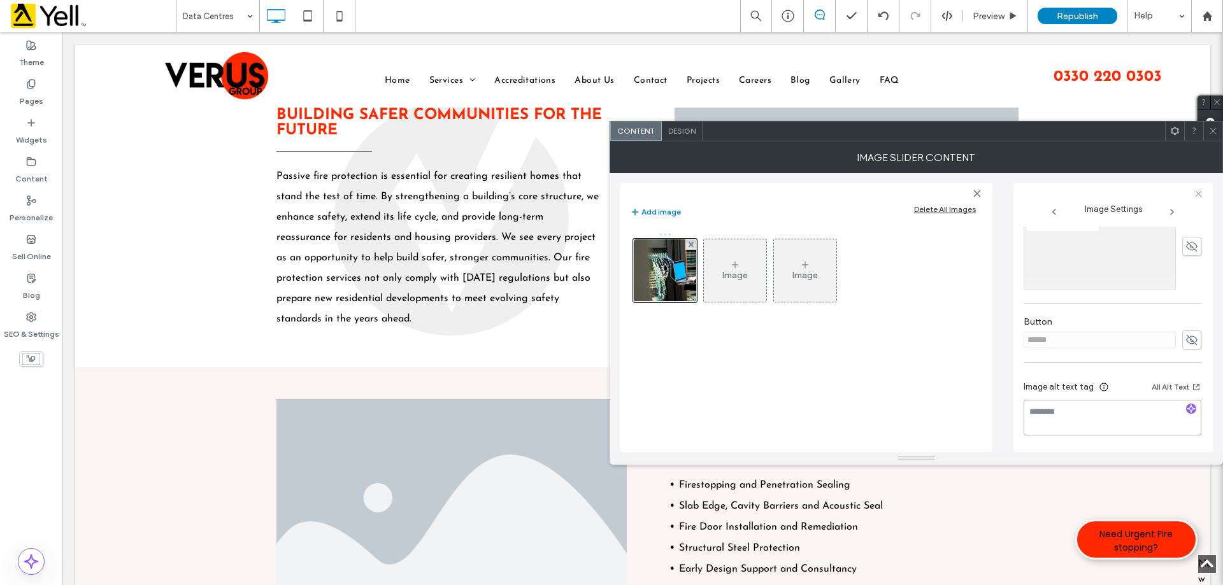
click at [1091, 426] on textarea at bounding box center [1113, 418] width 178 height 36
paste textarea "**********"
type textarea "**********"
click at [1200, 192] on icon at bounding box center [1198, 194] width 8 height 8
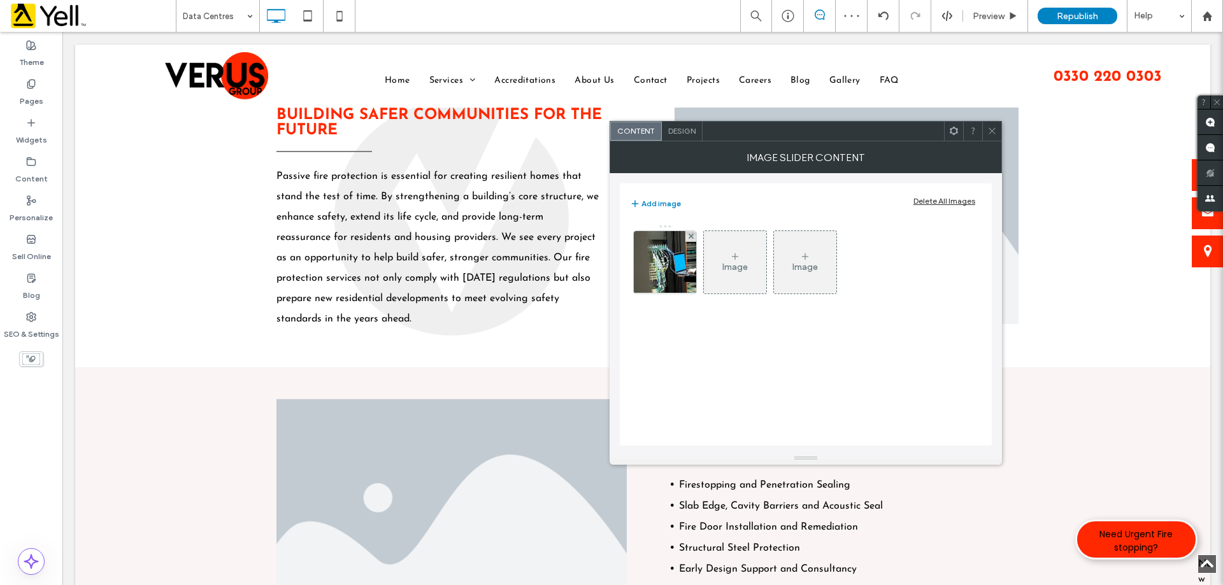
click at [999, 132] on div at bounding box center [991, 131] width 19 height 19
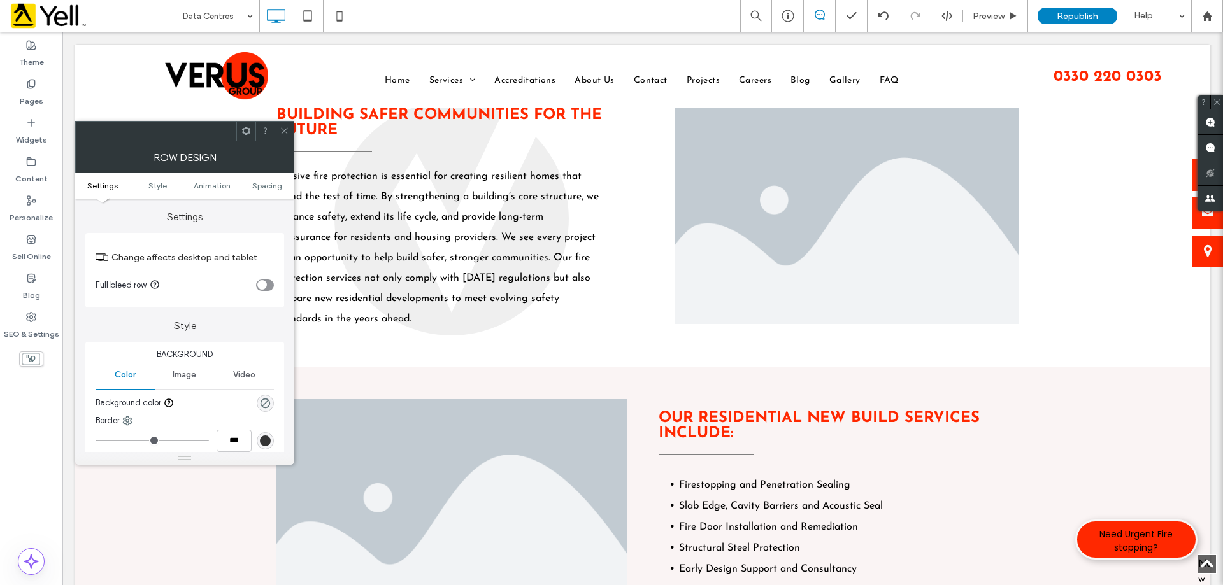
click at [283, 130] on use at bounding box center [284, 131] width 6 height 6
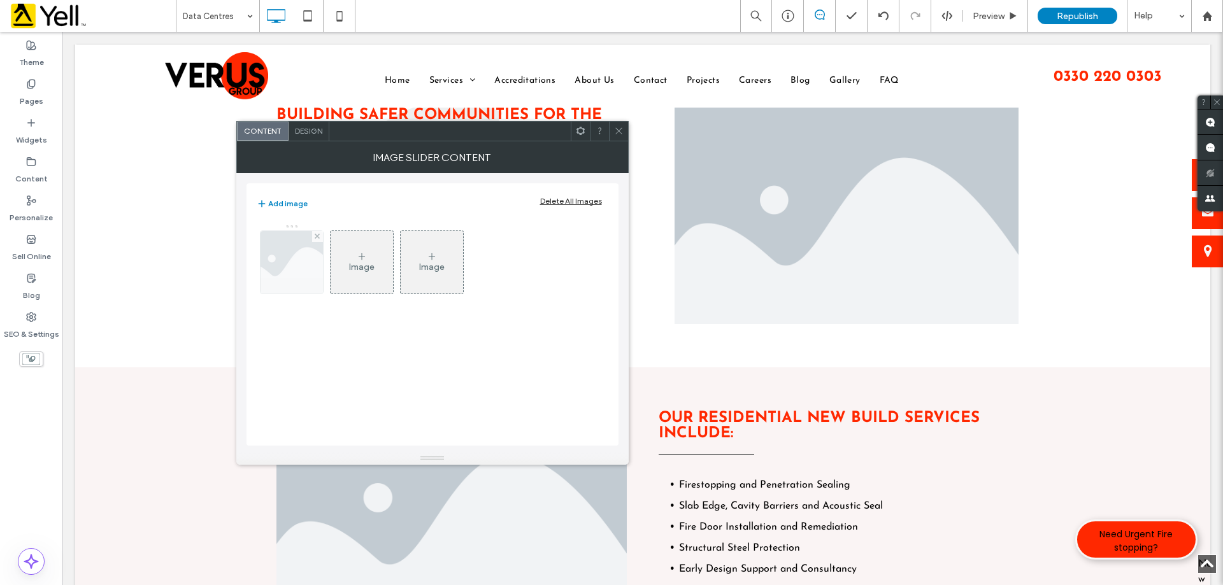
click at [306, 262] on img at bounding box center [292, 262] width 94 height 62
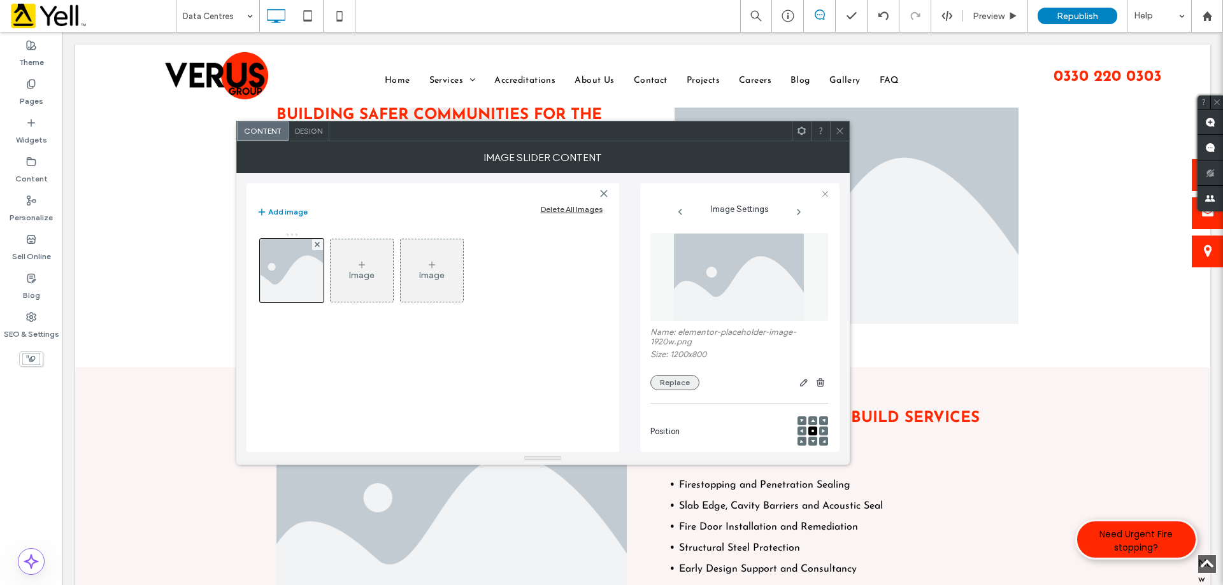
click at [690, 380] on button "Replace" at bounding box center [674, 382] width 49 height 15
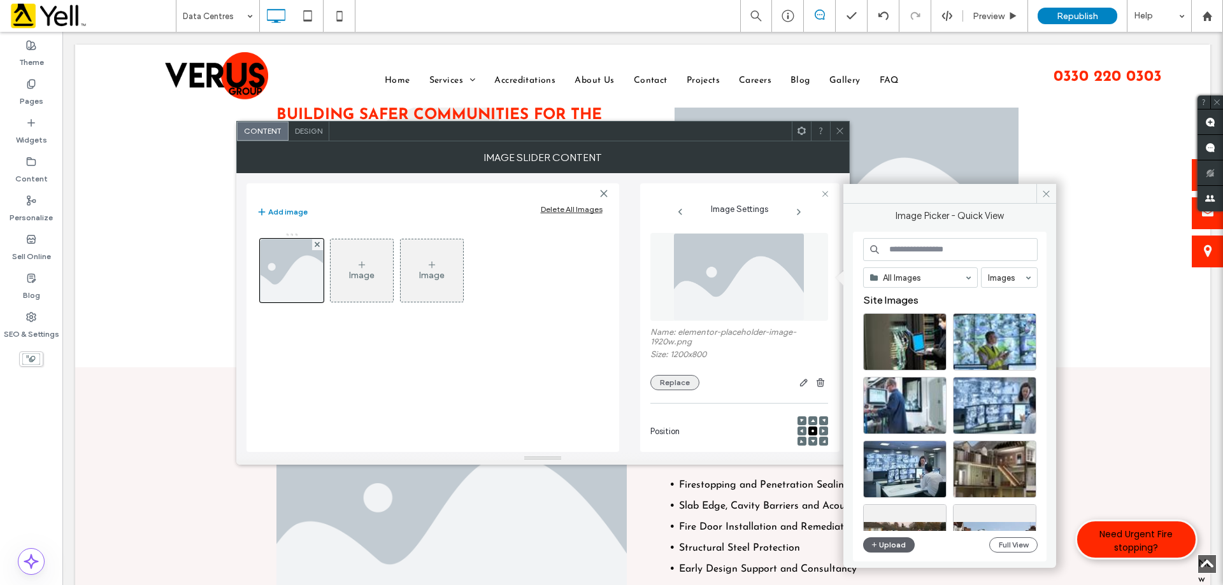
click at [686, 380] on button "Replace" at bounding box center [674, 382] width 49 height 15
click at [895, 543] on button "Upload" at bounding box center [889, 545] width 52 height 15
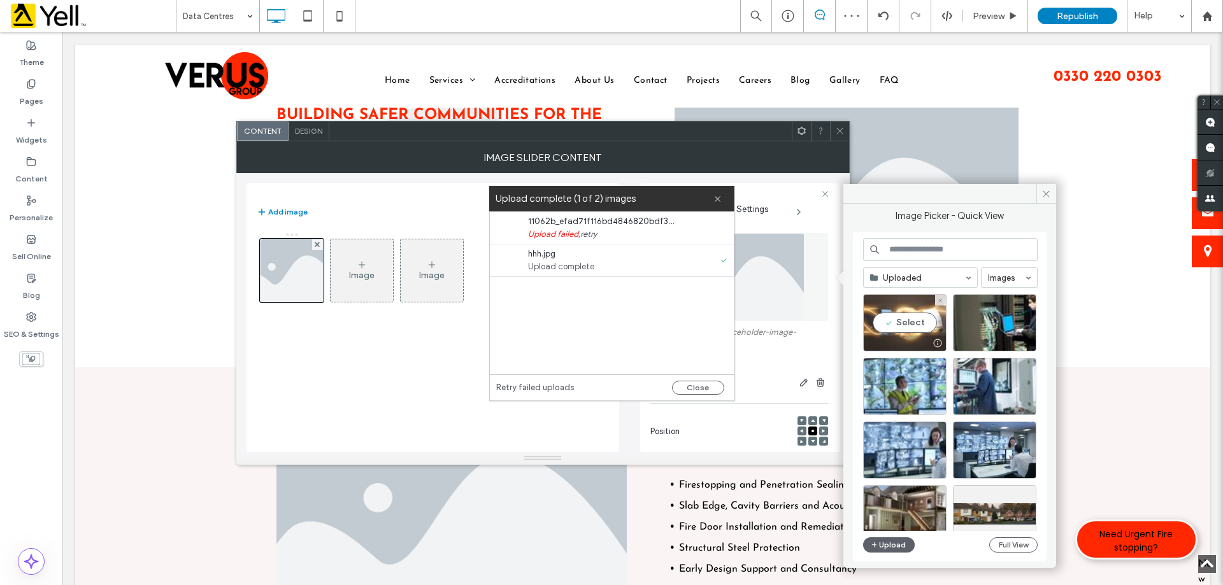
click at [903, 324] on div "Select" at bounding box center [904, 322] width 83 height 57
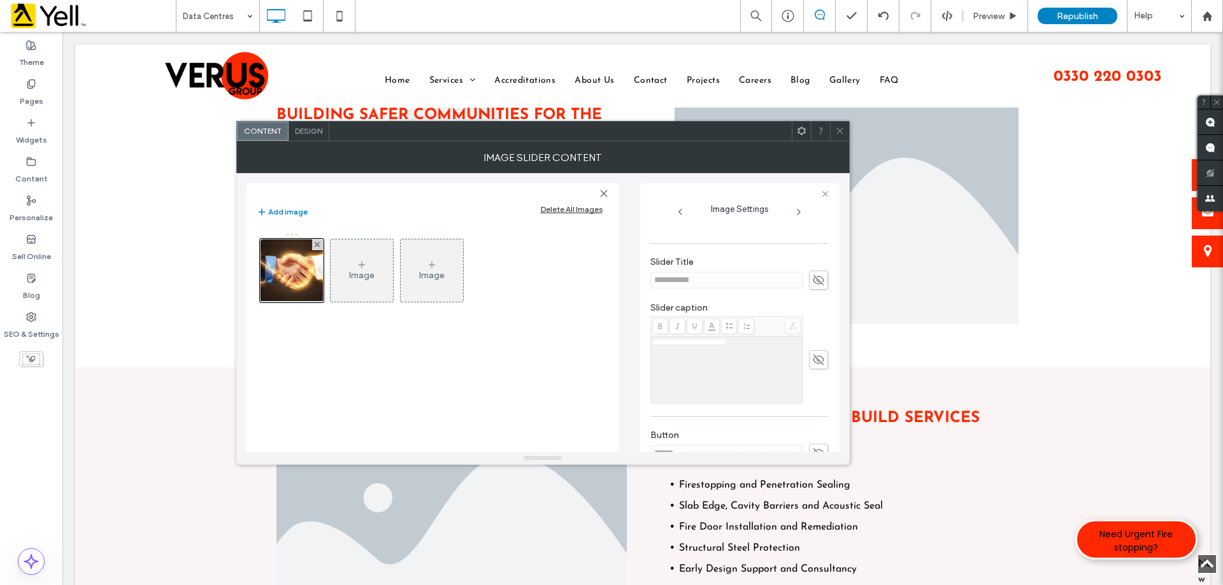
scroll to position [364, 0]
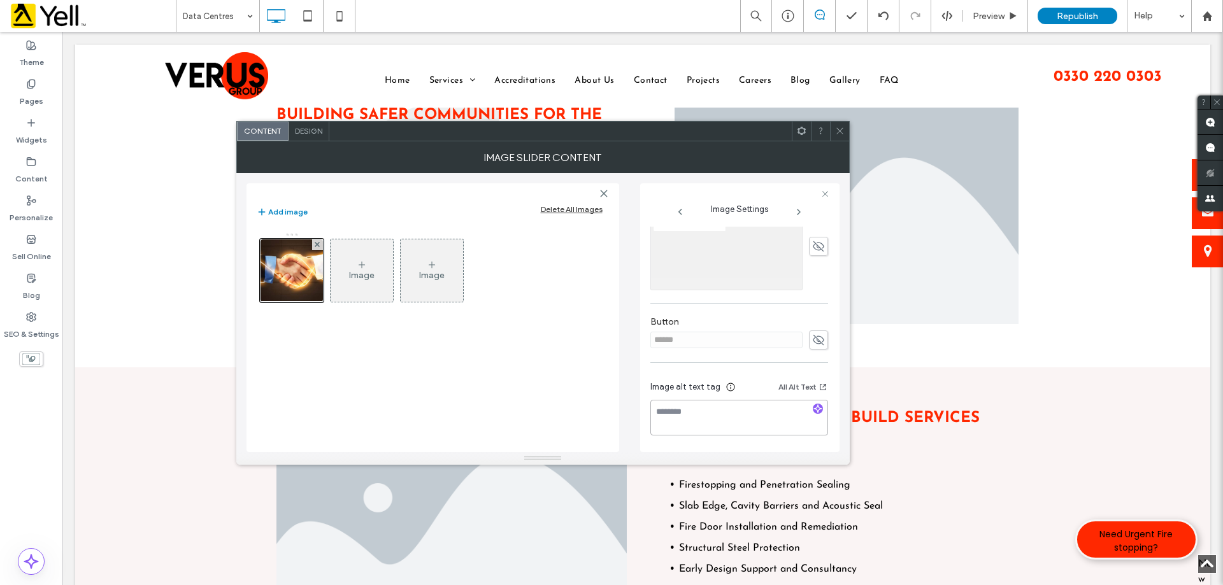
click at [728, 410] on textarea at bounding box center [739, 418] width 178 height 36
paste textarea "**********"
type textarea "**********"
click at [843, 130] on icon at bounding box center [840, 131] width 10 height 10
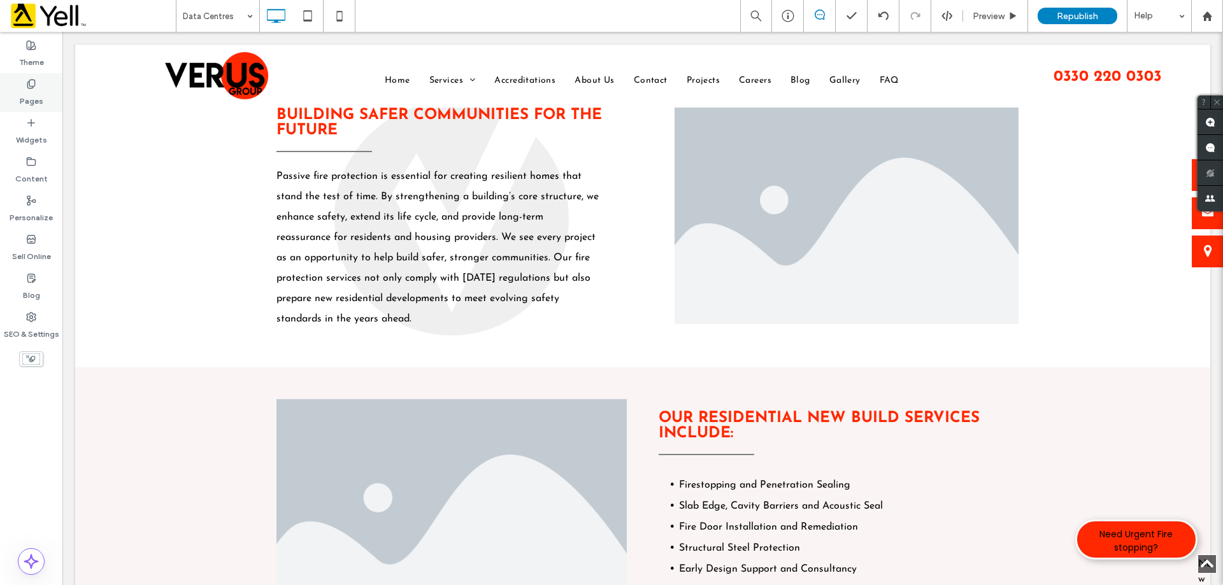
click at [34, 92] on label "Pages" at bounding box center [32, 98] width 24 height 18
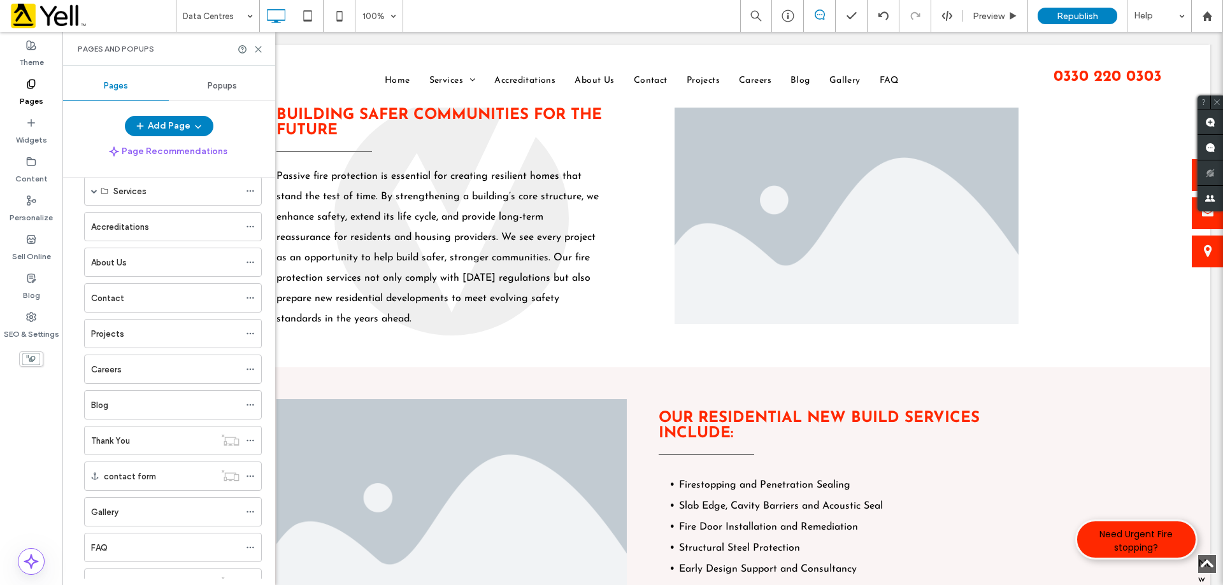
scroll to position [380, 0]
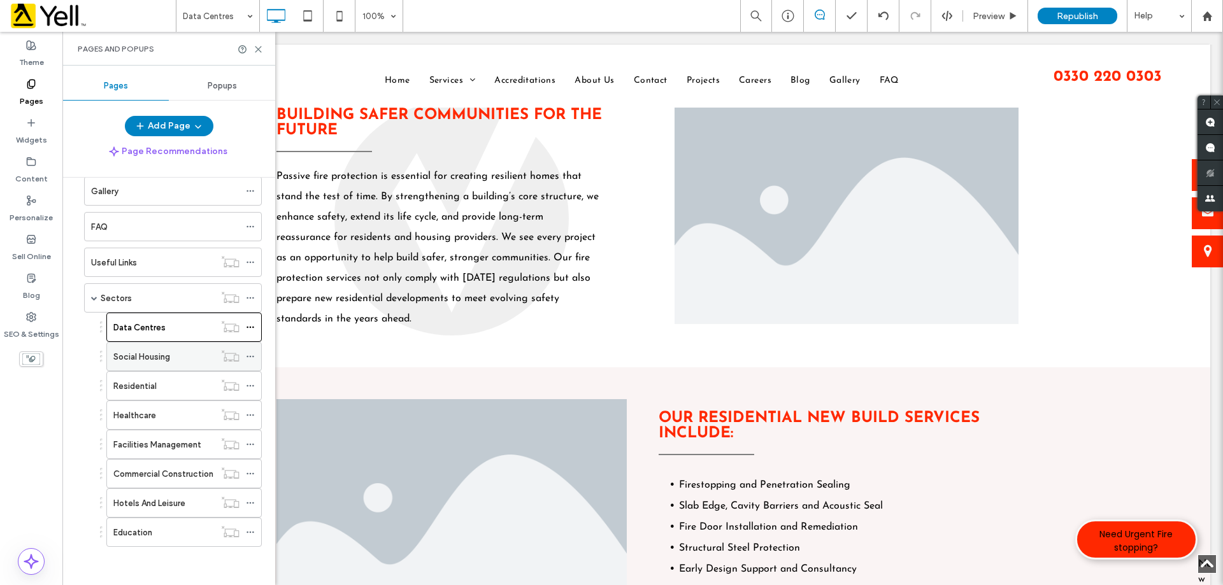
click at [144, 366] on div "Social Housing" at bounding box center [163, 357] width 101 height 28
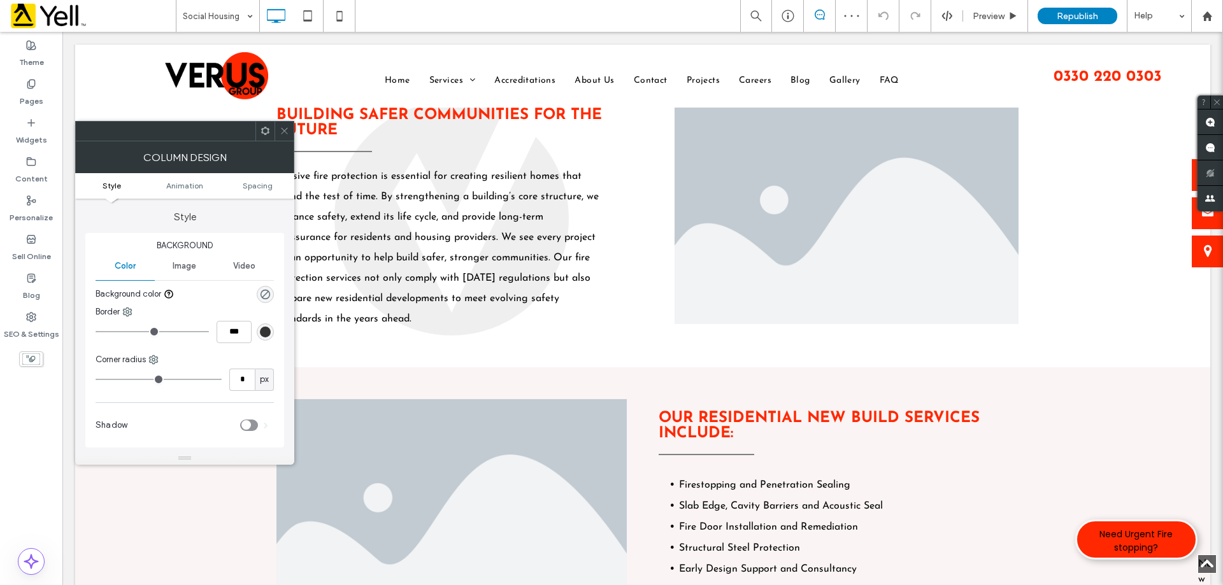
click at [279, 132] on div at bounding box center [284, 131] width 19 height 19
